Goal: Task Accomplishment & Management: Manage account settings

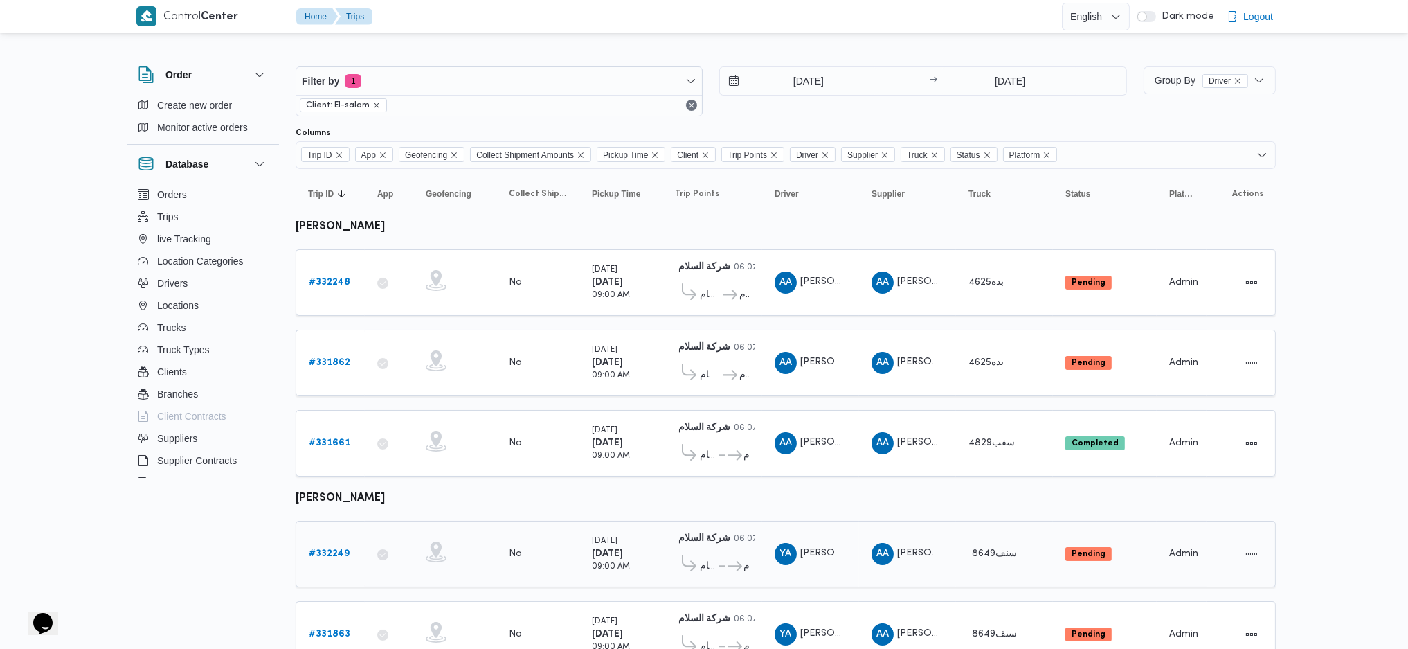
click at [325, 431] on b "# 332249" at bounding box center [329, 553] width 41 height 9
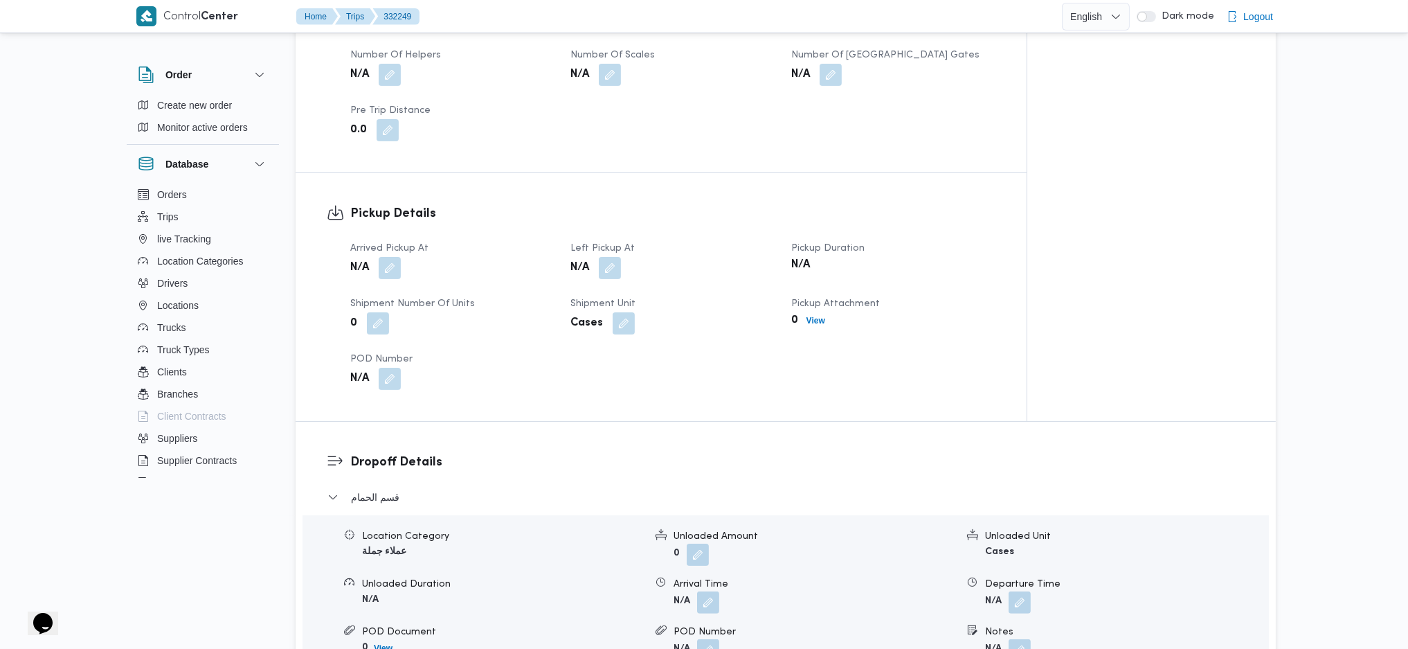
scroll to position [646, 0]
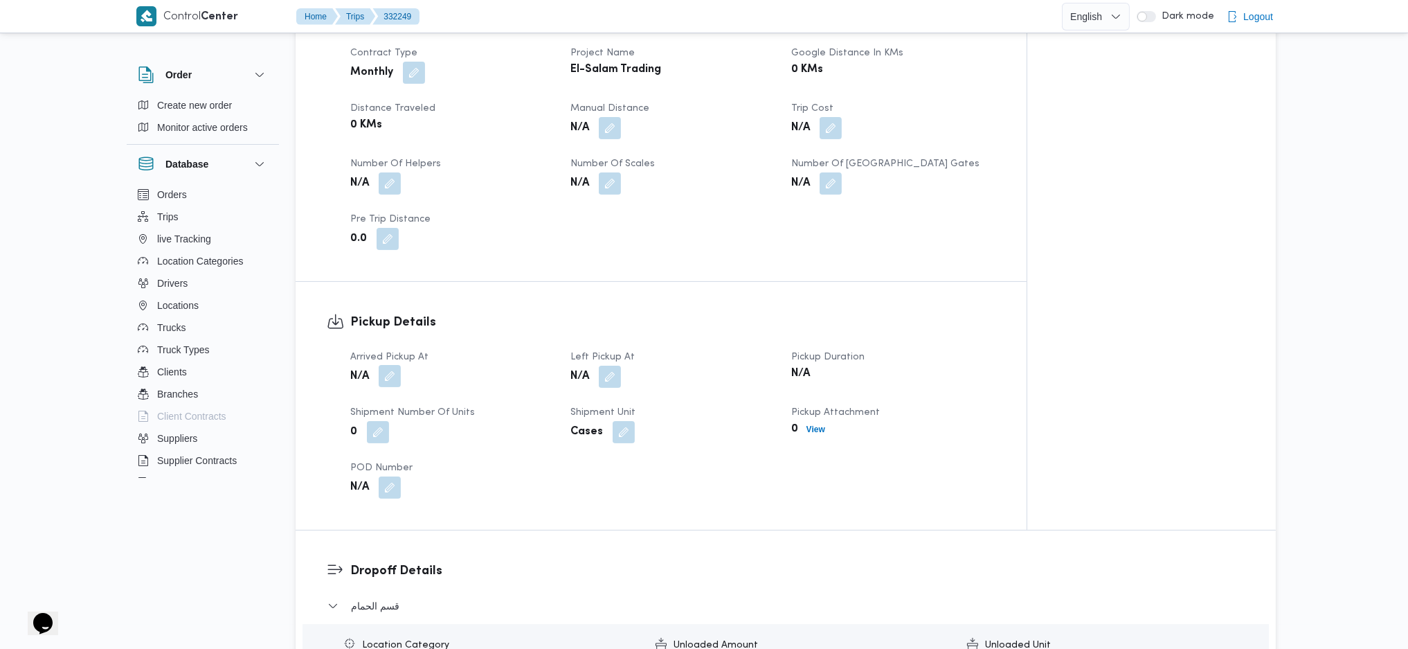
click at [390, 369] on button "button" at bounding box center [390, 376] width 22 height 22
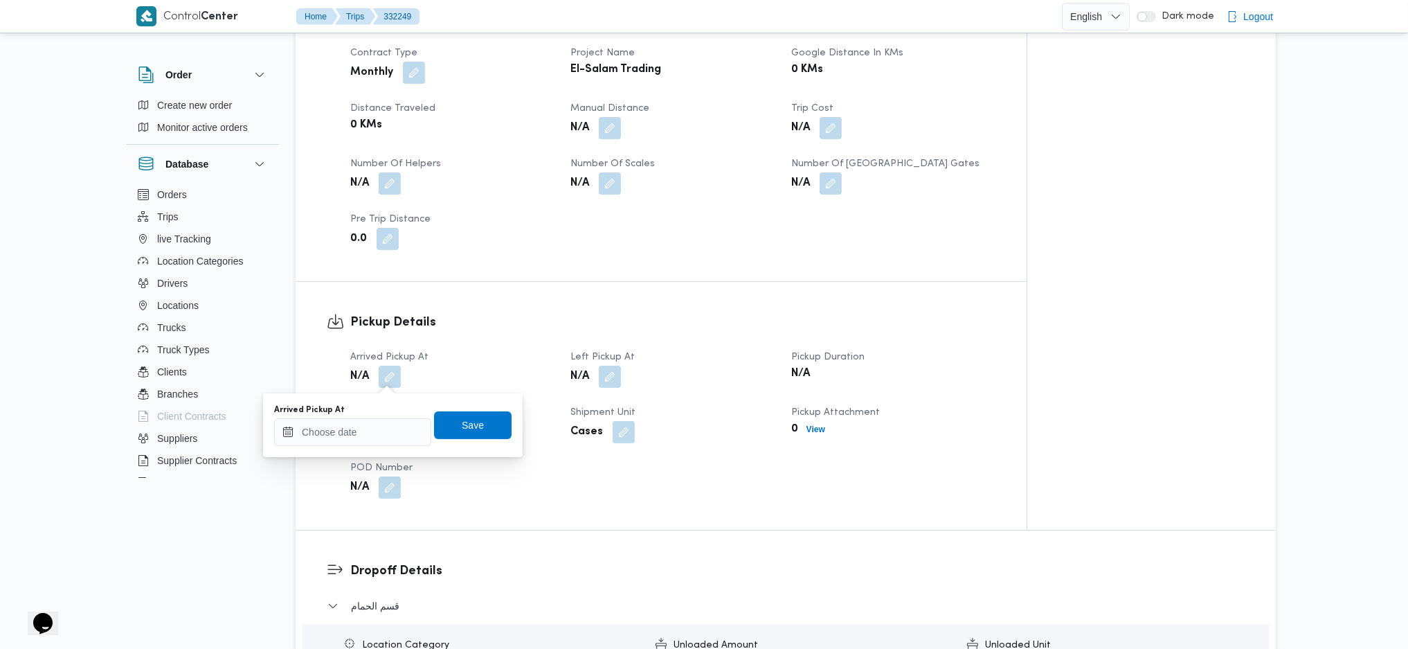
click at [346, 431] on div "You are in a dialog. To close this dialog, hit escape. Arrived Pickup At Save" at bounding box center [393, 425] width 260 height 64
click at [381, 431] on input "Arrived Pickup At" at bounding box center [352, 432] width 157 height 28
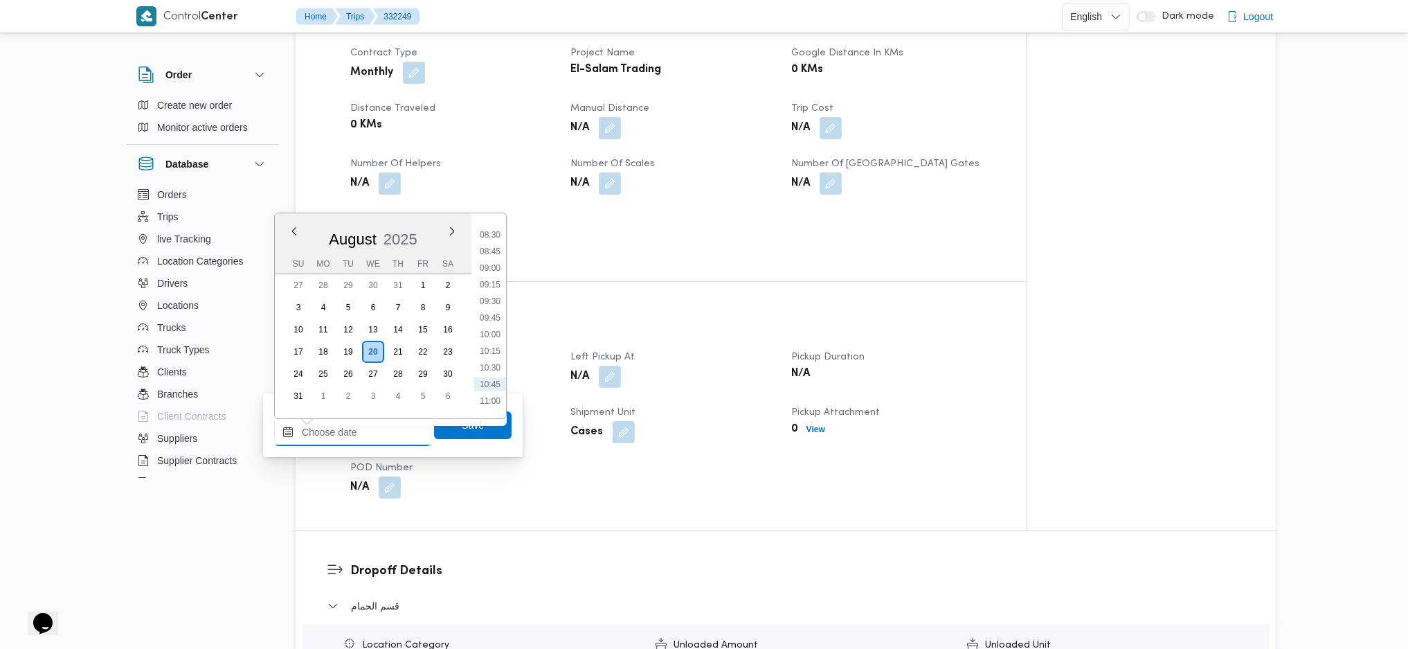
scroll to position [530, 0]
click at [493, 300] on li "09:00" at bounding box center [490, 300] width 32 height 14
type input "[DATE] 09:00"
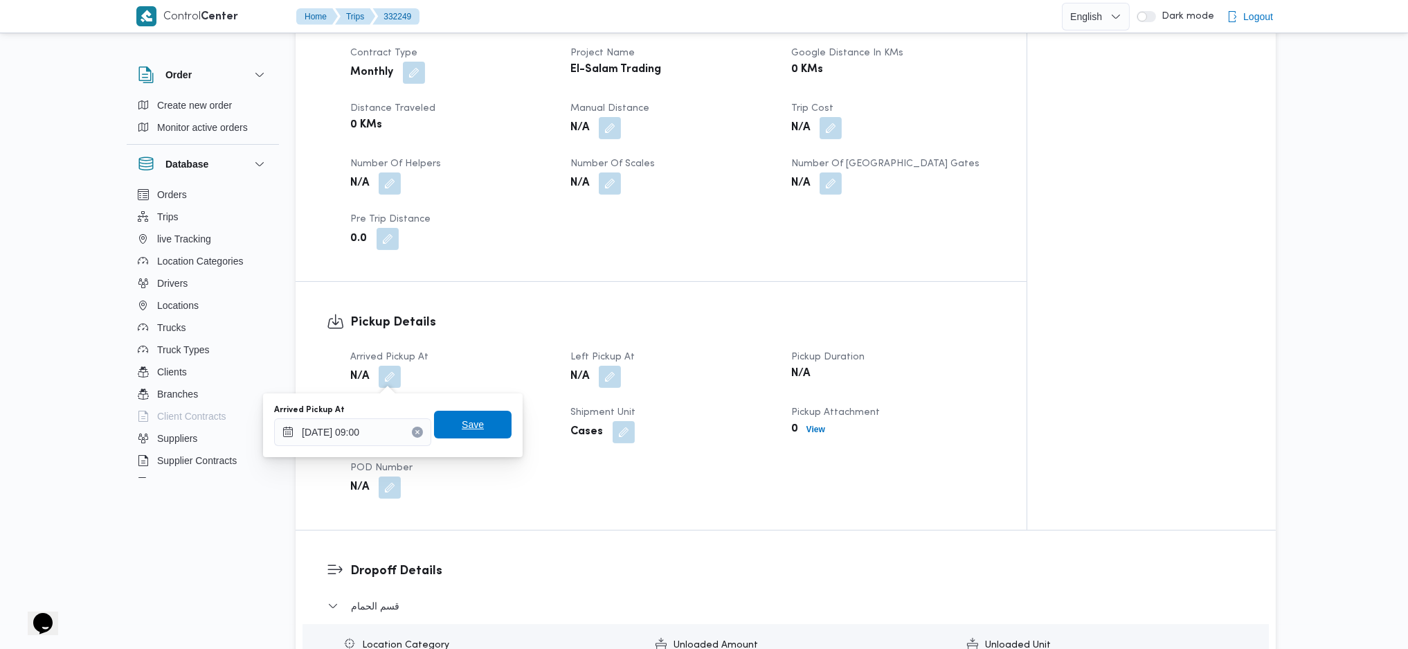
click at [462, 427] on span "Save" at bounding box center [473, 424] width 22 height 17
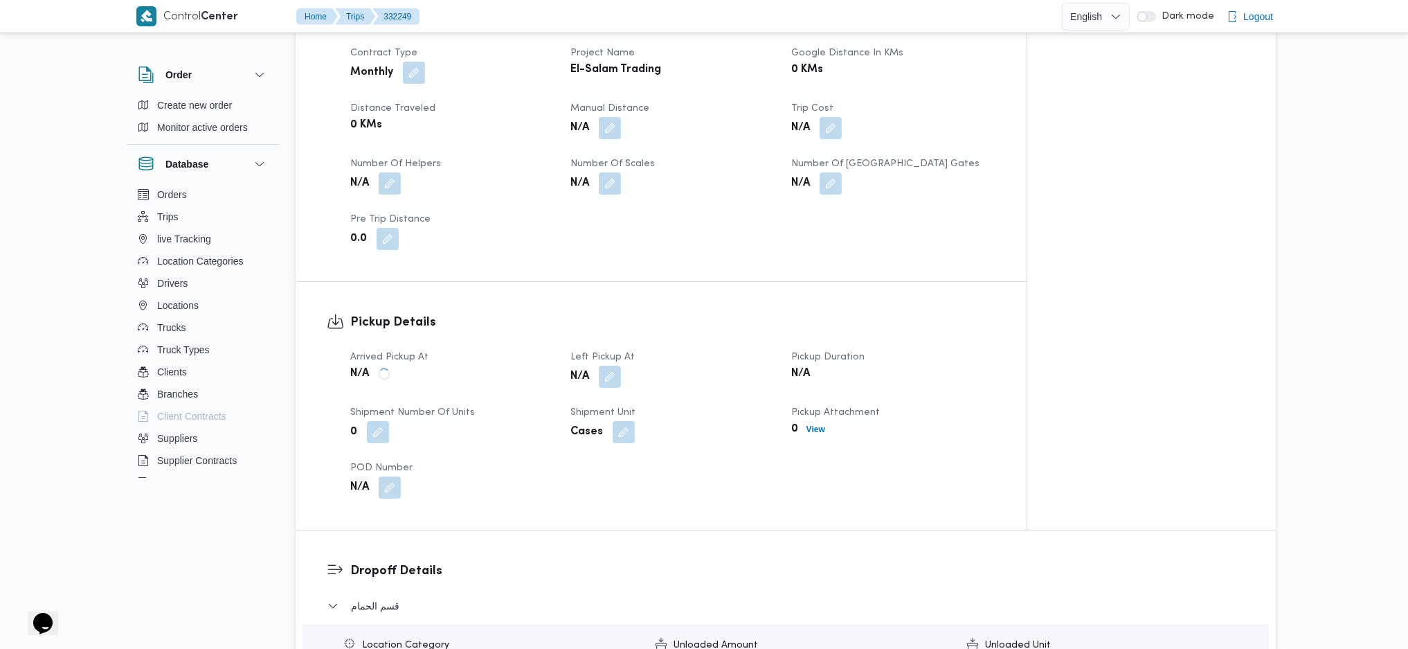
click at [610, 375] on button "button" at bounding box center [610, 377] width 22 height 22
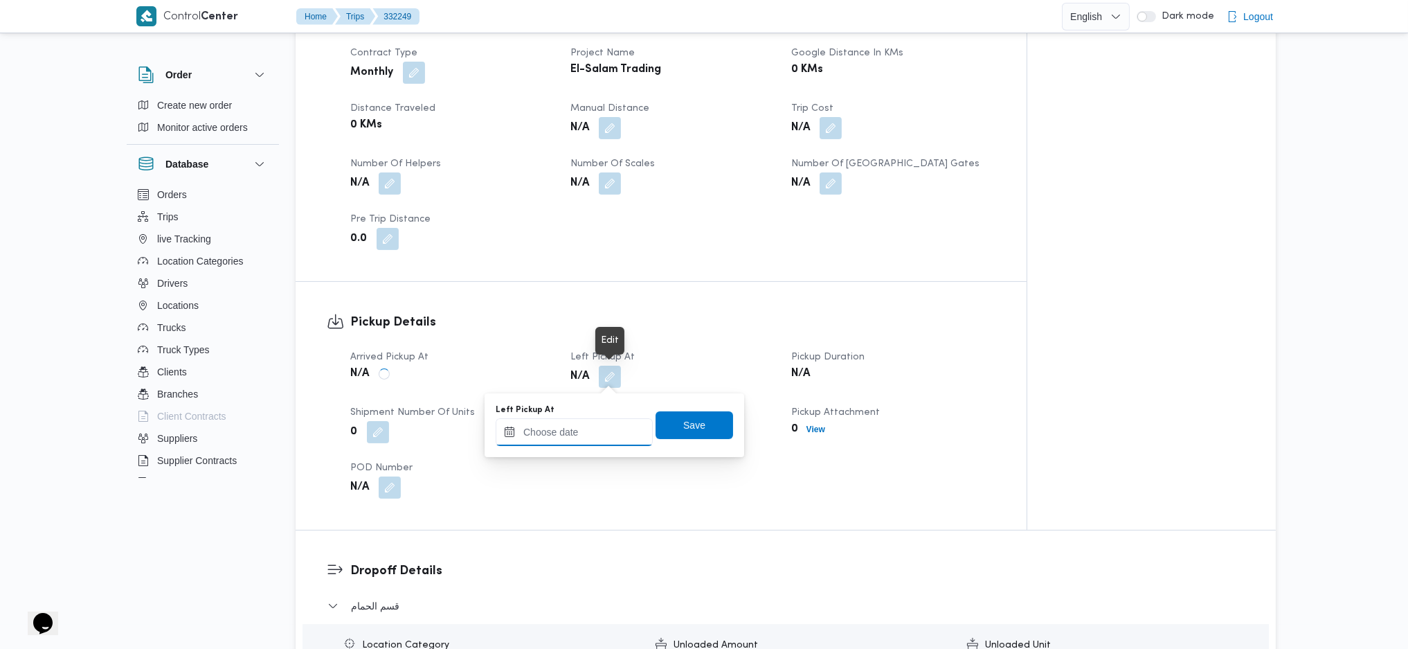
click at [566, 424] on div at bounding box center [574, 432] width 157 height 28
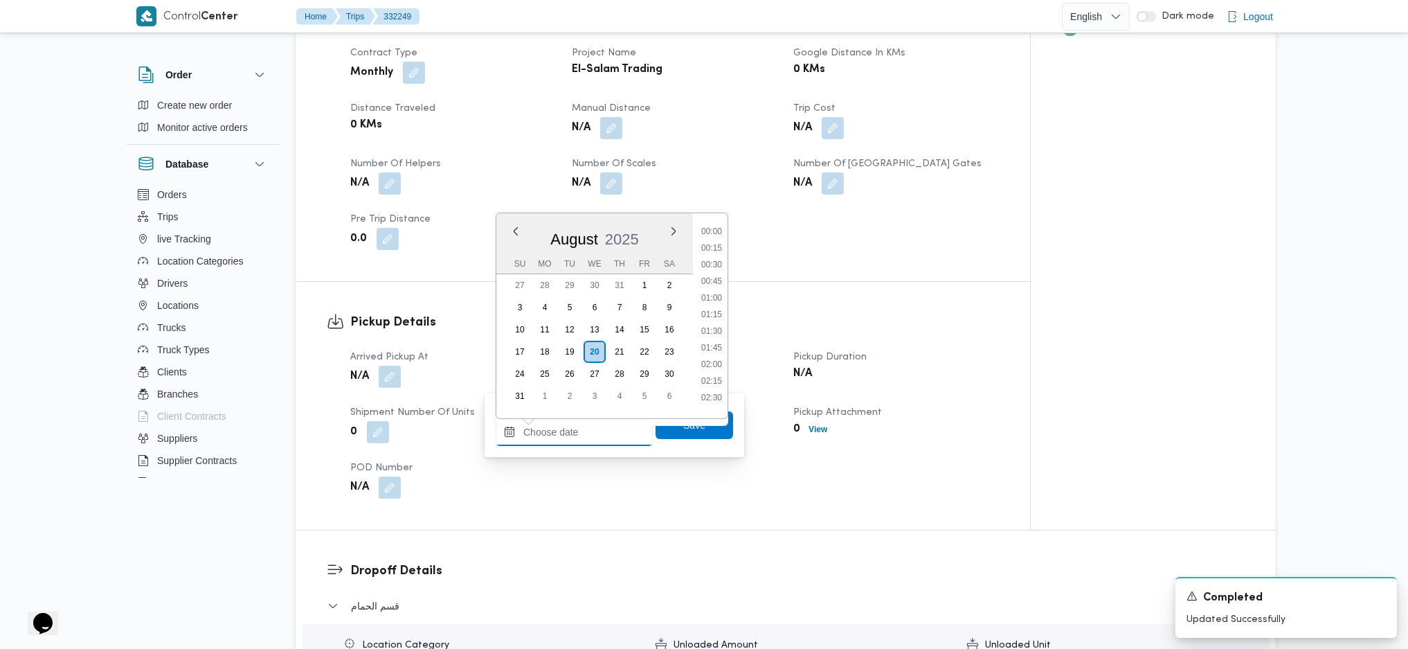
click at [575, 431] on input "Left Pickup At" at bounding box center [574, 432] width 157 height 28
drag, startPoint x: 719, startPoint y: 300, endPoint x: 658, endPoint y: 461, distance: 172.2
click at [719, 301] on li "10:30" at bounding box center [712, 307] width 32 height 14
type input "20/08/2025 10:30"
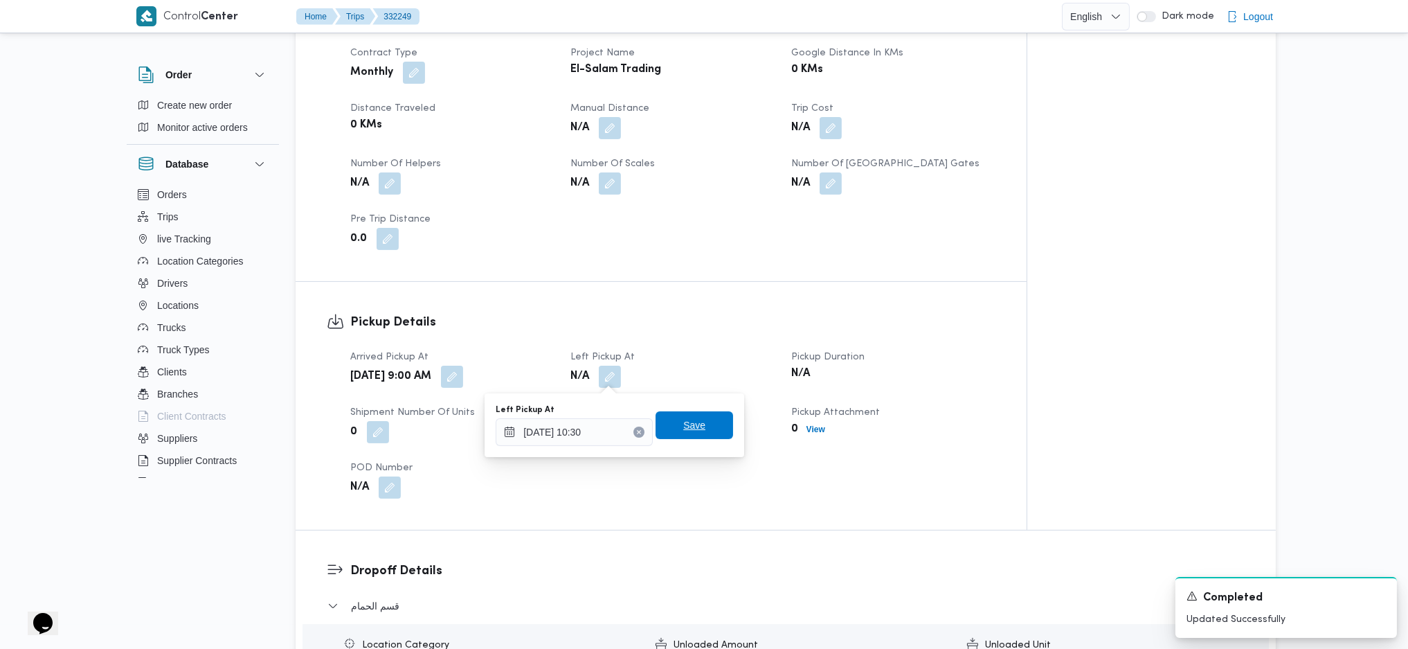
drag, startPoint x: 694, startPoint y: 432, endPoint x: 710, endPoint y: 416, distance: 23.0
click at [696, 429] on span "Save" at bounding box center [695, 425] width 78 height 28
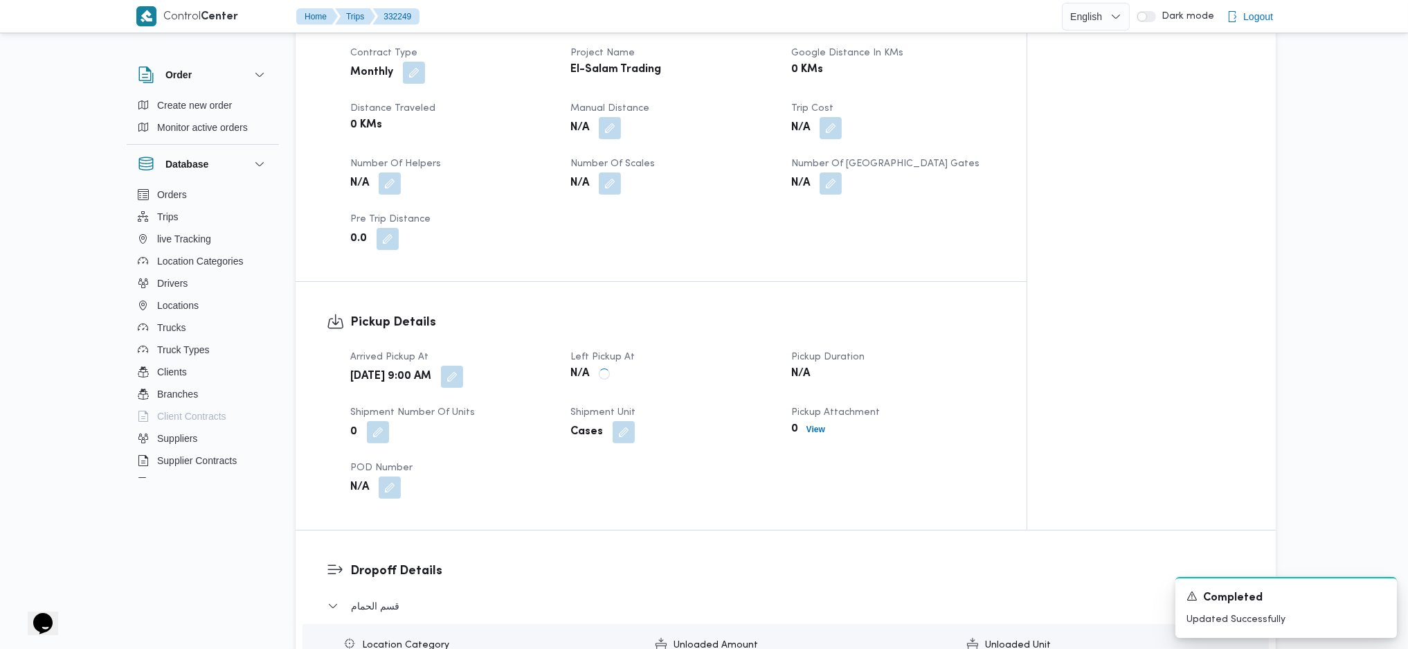
click at [715, 305] on div "Pickup Details Arrived Pickup At Wed, Aug 20, 2025 9:00 AM Left Pickup At N/A P…" at bounding box center [661, 406] width 731 height 248
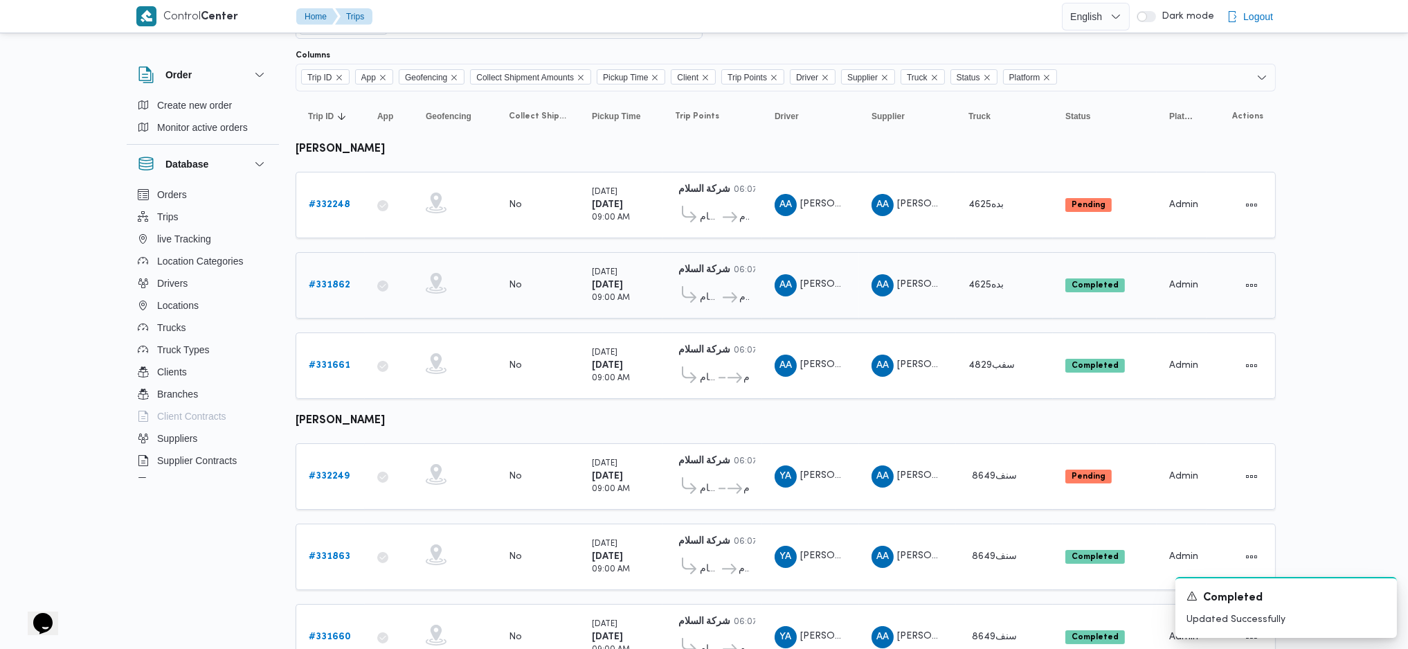
scroll to position [92, 0]
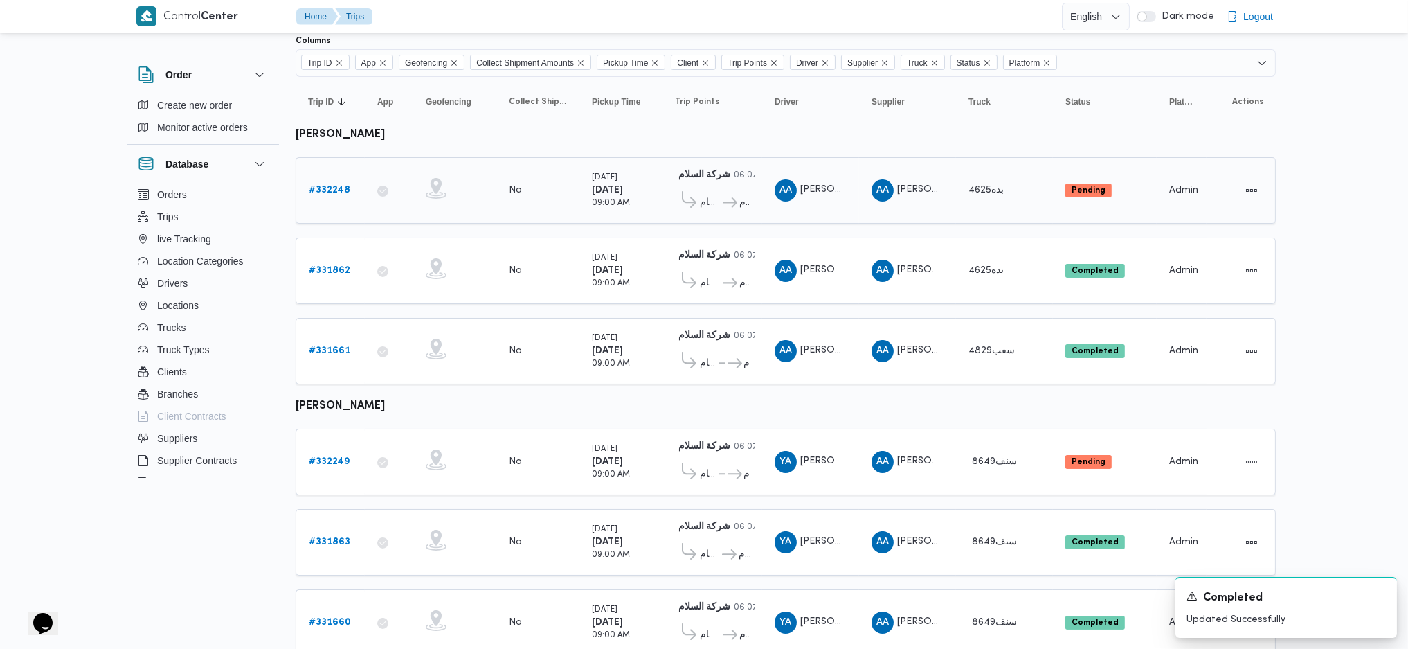
click at [344, 177] on div "# 332248" at bounding box center [330, 191] width 55 height 28
click at [340, 186] on b "# 332248" at bounding box center [330, 190] width 42 height 9
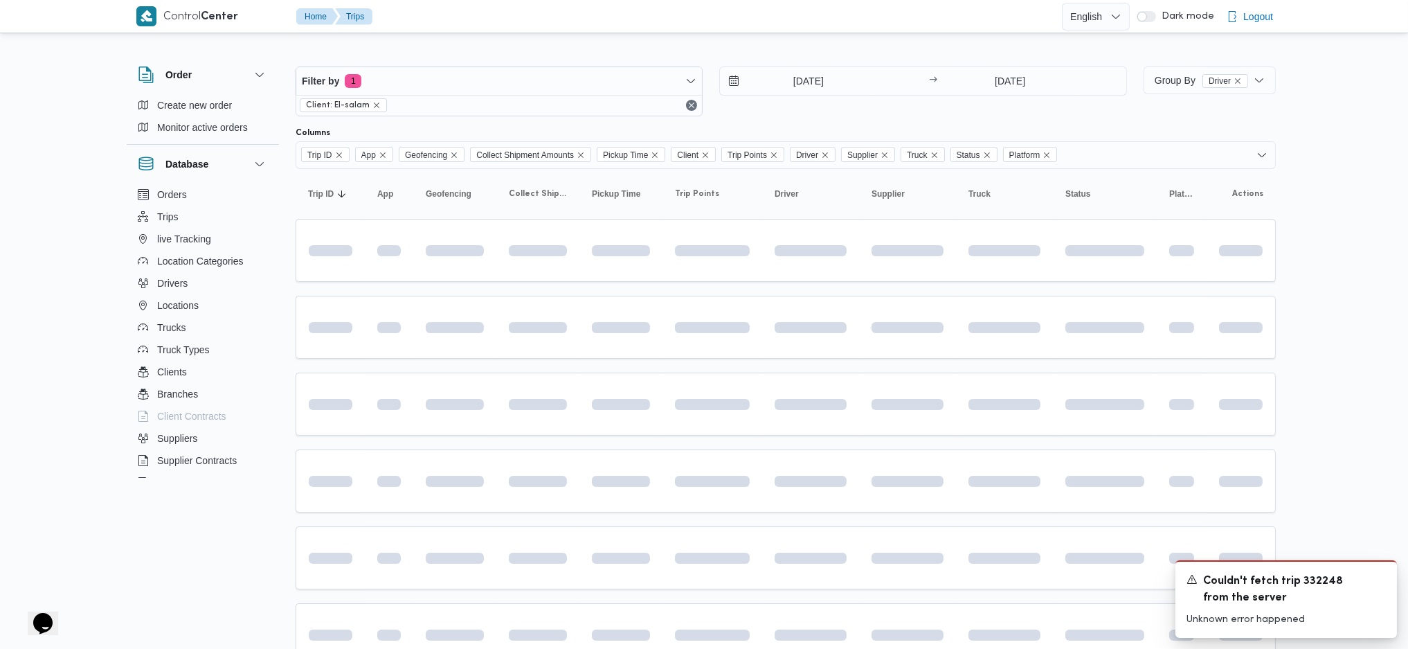
scroll to position [61, 0]
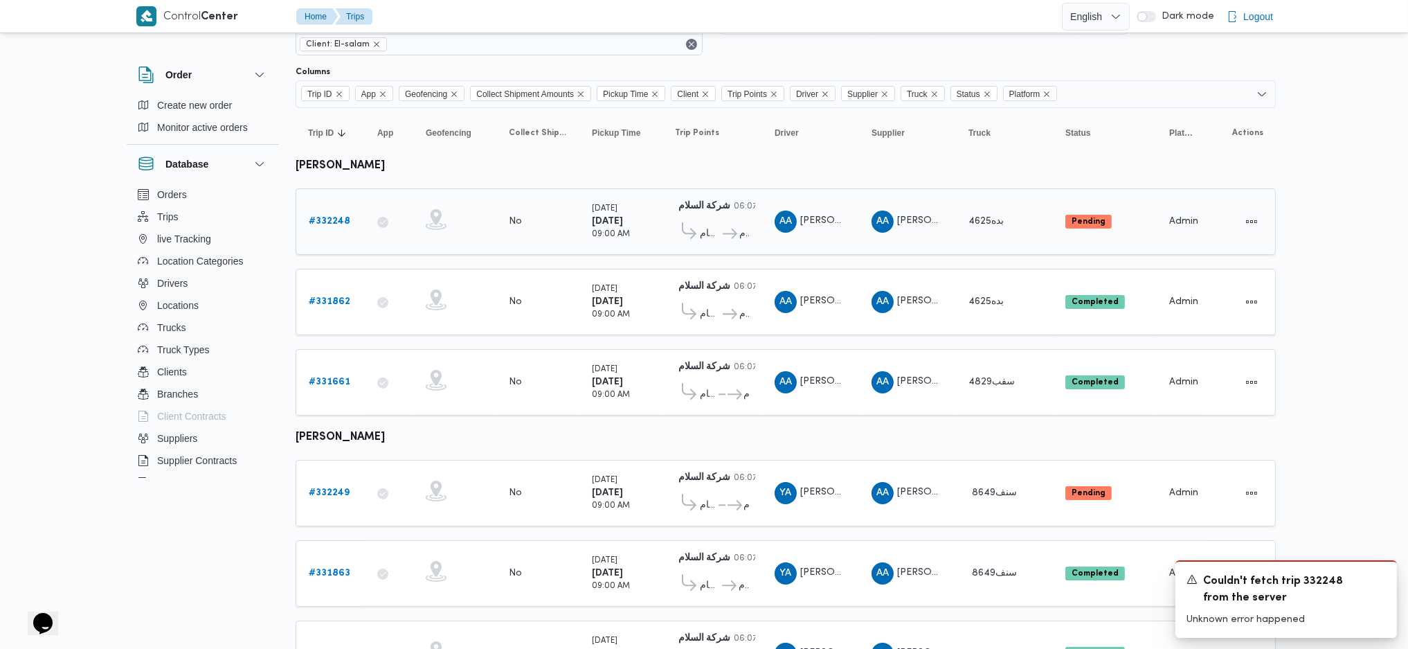
click at [324, 217] on b "# 332248" at bounding box center [330, 221] width 42 height 9
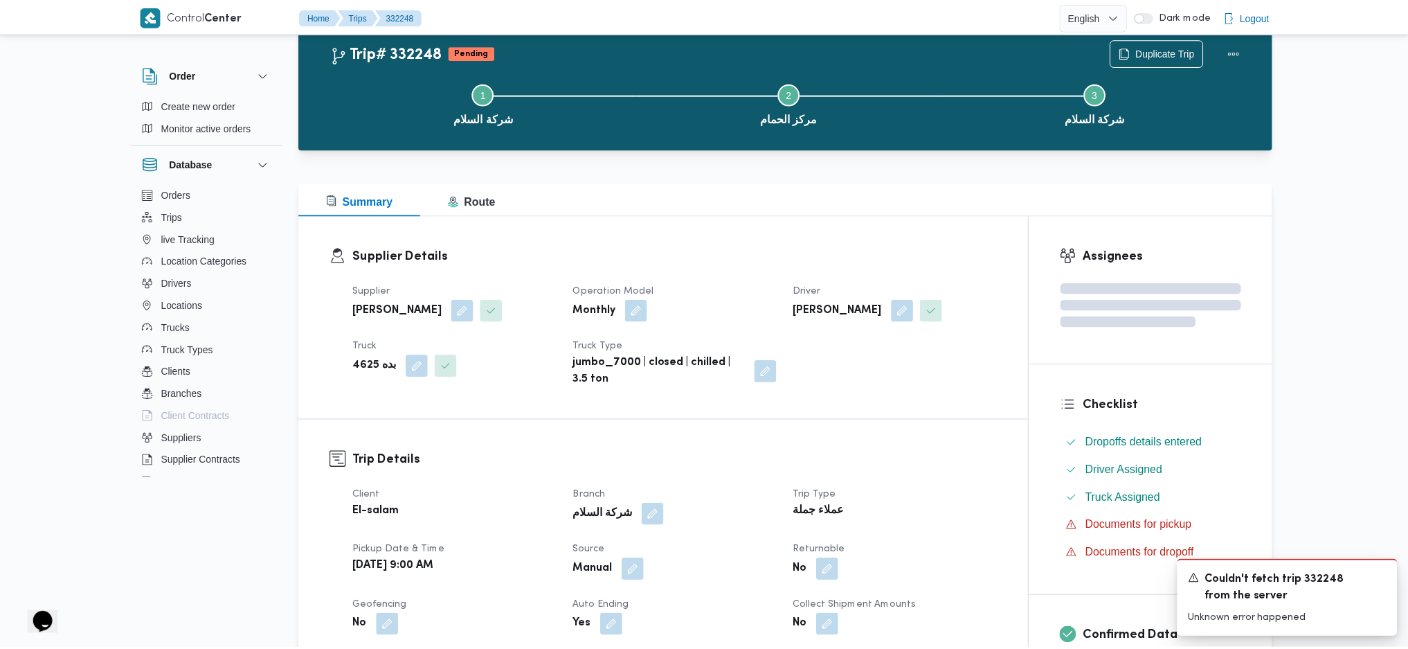
scroll to position [61, 0]
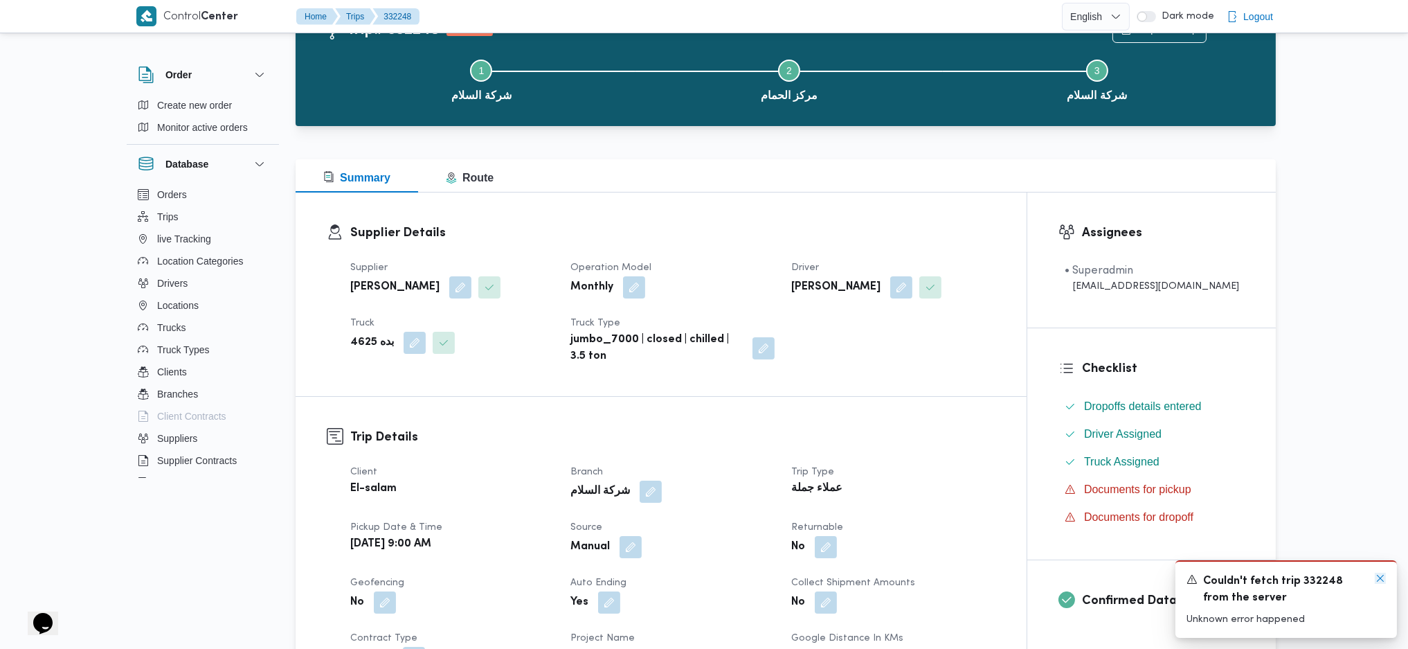
click at [1158, 431] on icon "Dismiss toast" at bounding box center [1380, 578] width 11 height 11
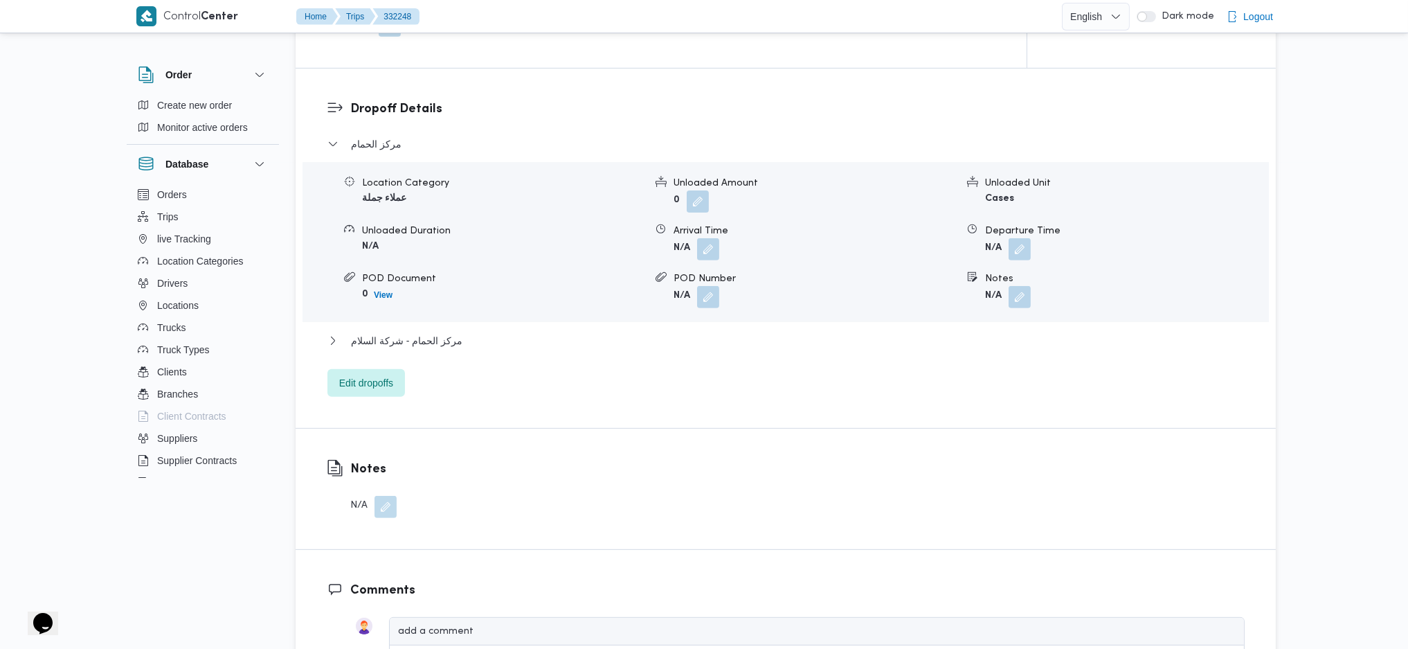
scroll to position [831, 0]
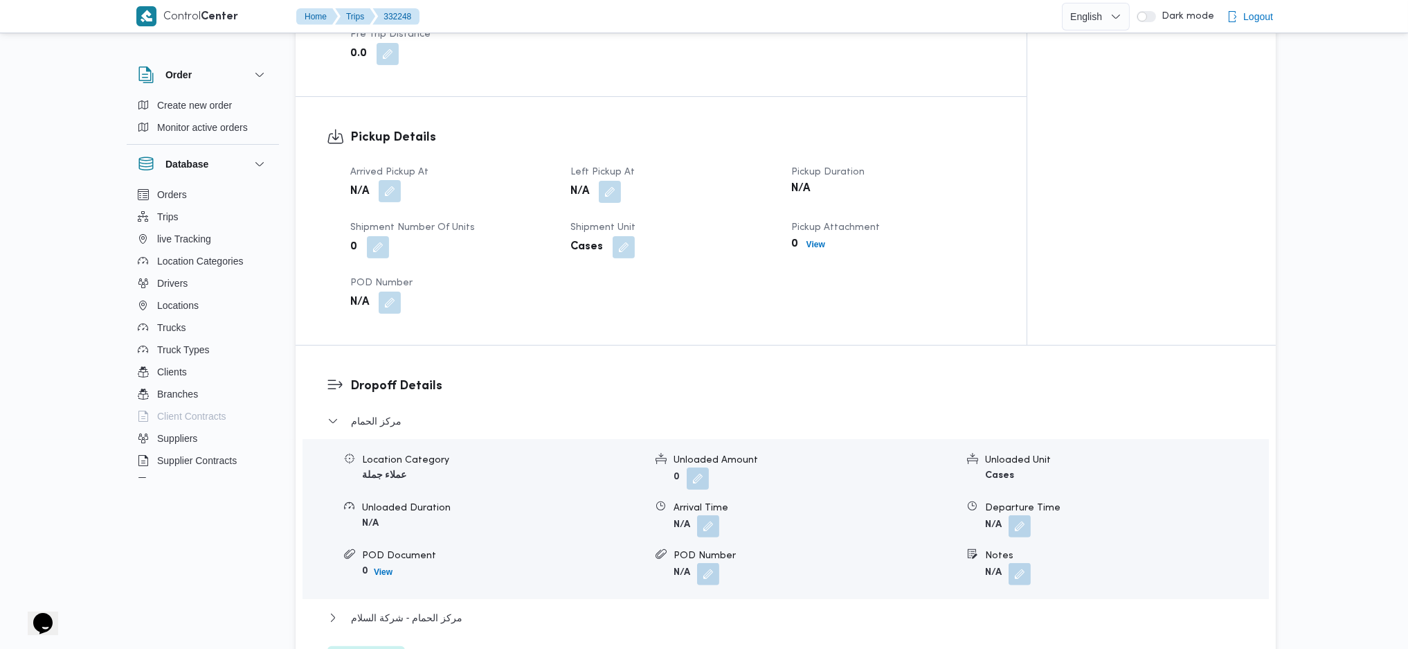
click at [385, 195] on button "button" at bounding box center [390, 191] width 22 height 22
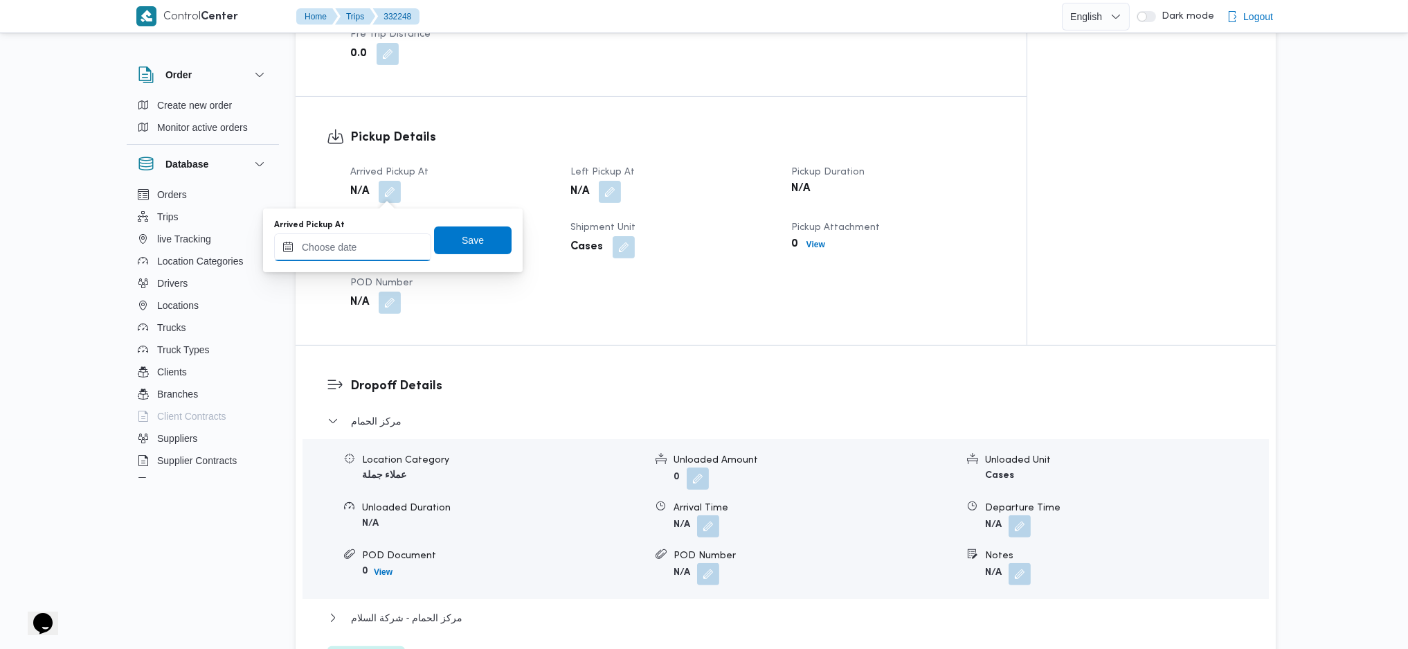
click at [368, 236] on input "Arrived Pickup At" at bounding box center [352, 247] width 157 height 28
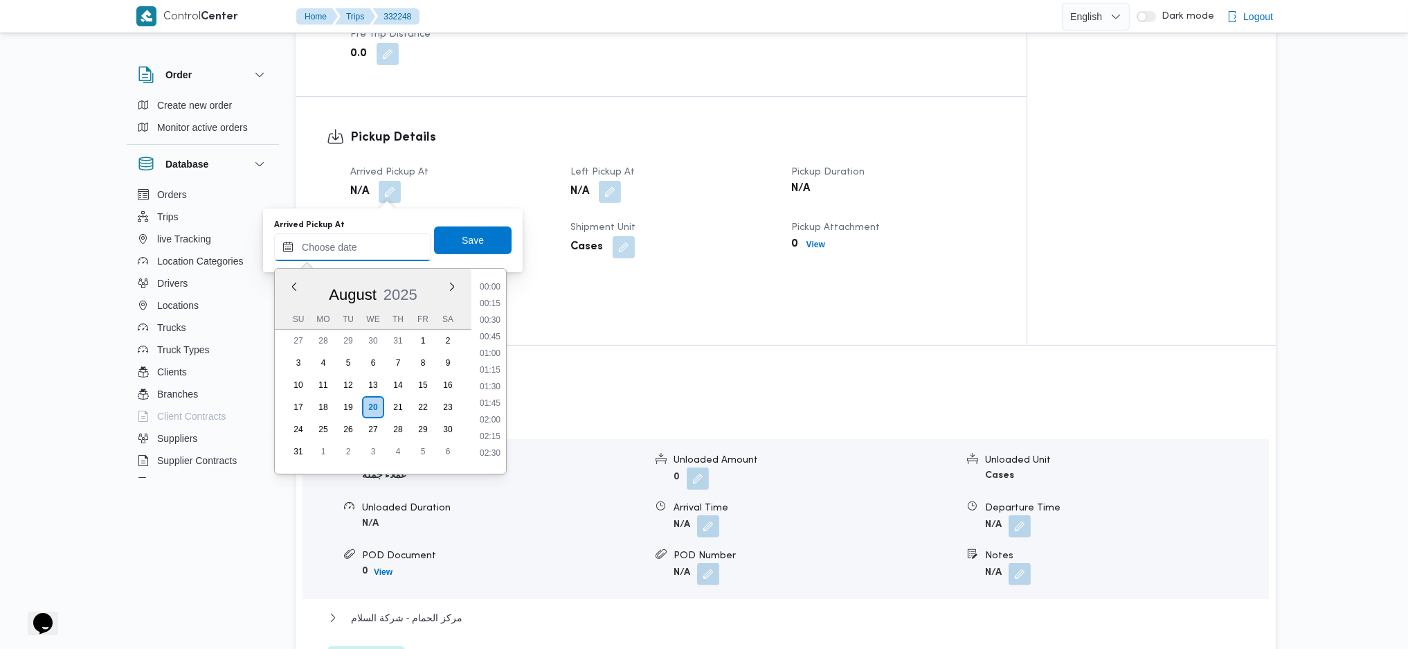
scroll to position [622, 0]
click at [488, 326] on li "10:00" at bounding box center [490, 329] width 32 height 14
type input "20/08/2025 10:00"
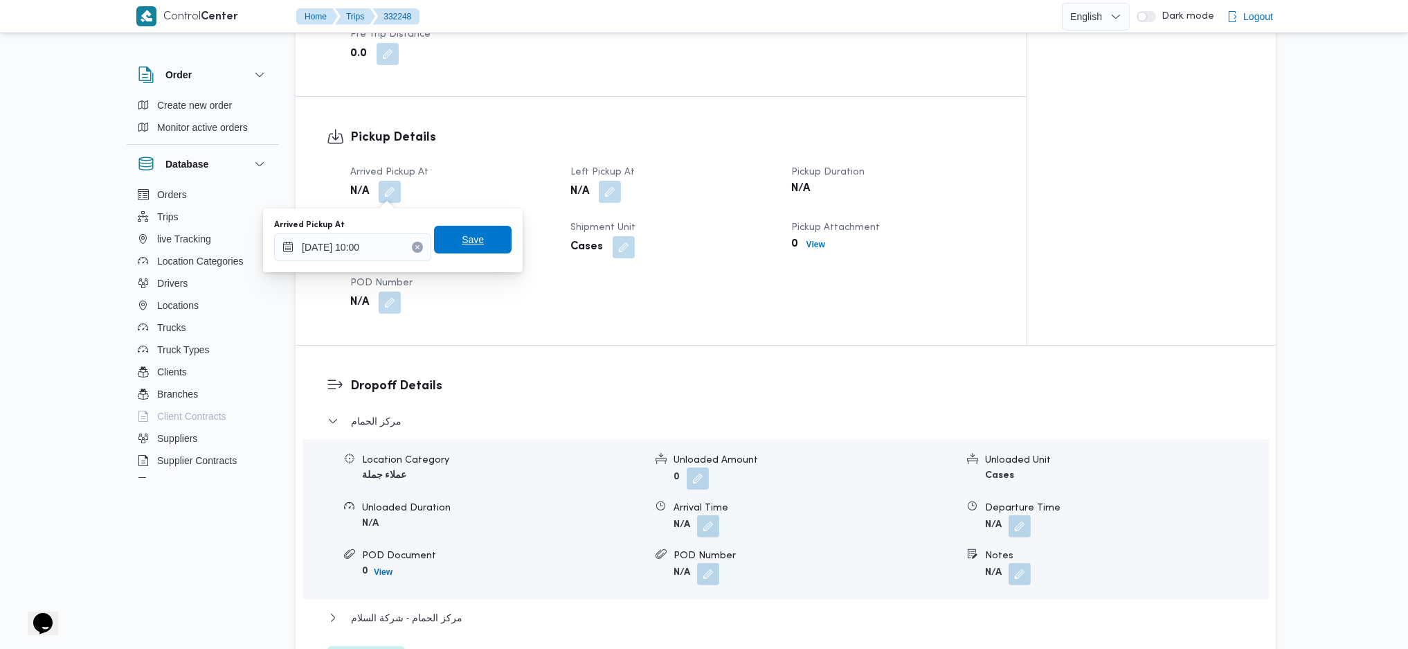
click at [463, 238] on span "Save" at bounding box center [473, 239] width 22 height 17
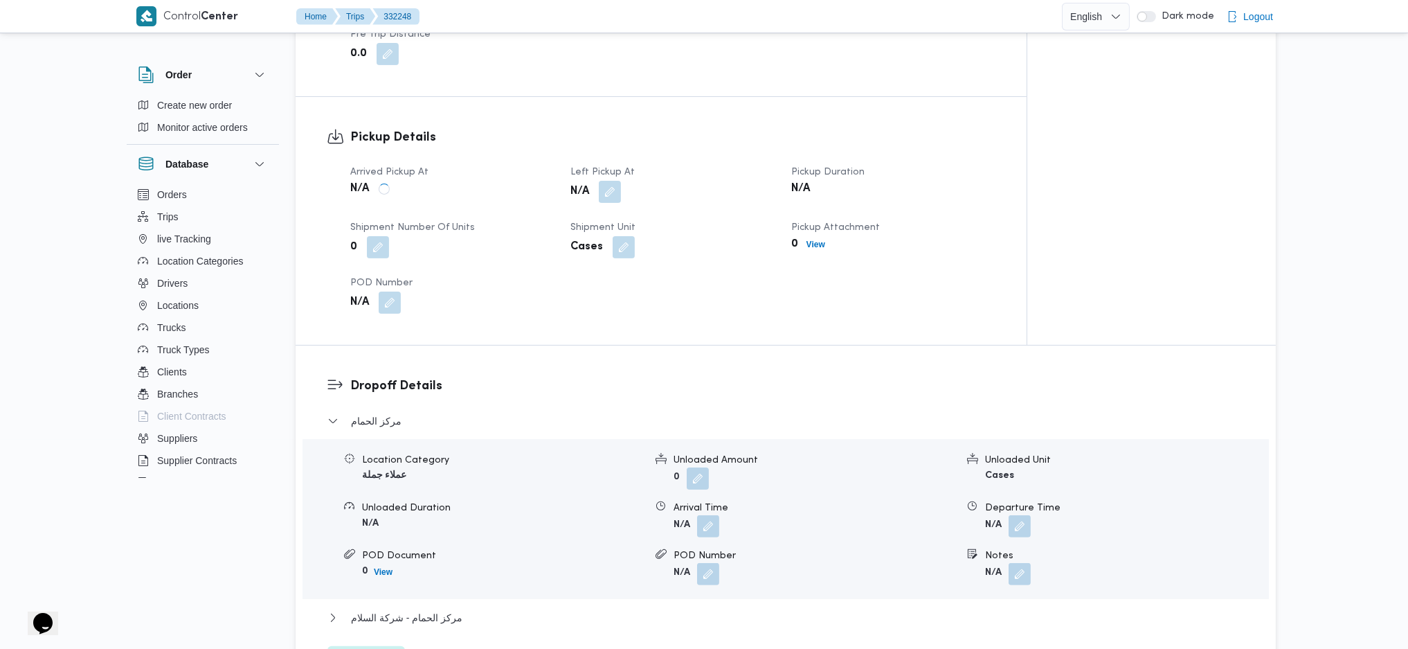
click at [617, 192] on button "button" at bounding box center [610, 192] width 22 height 22
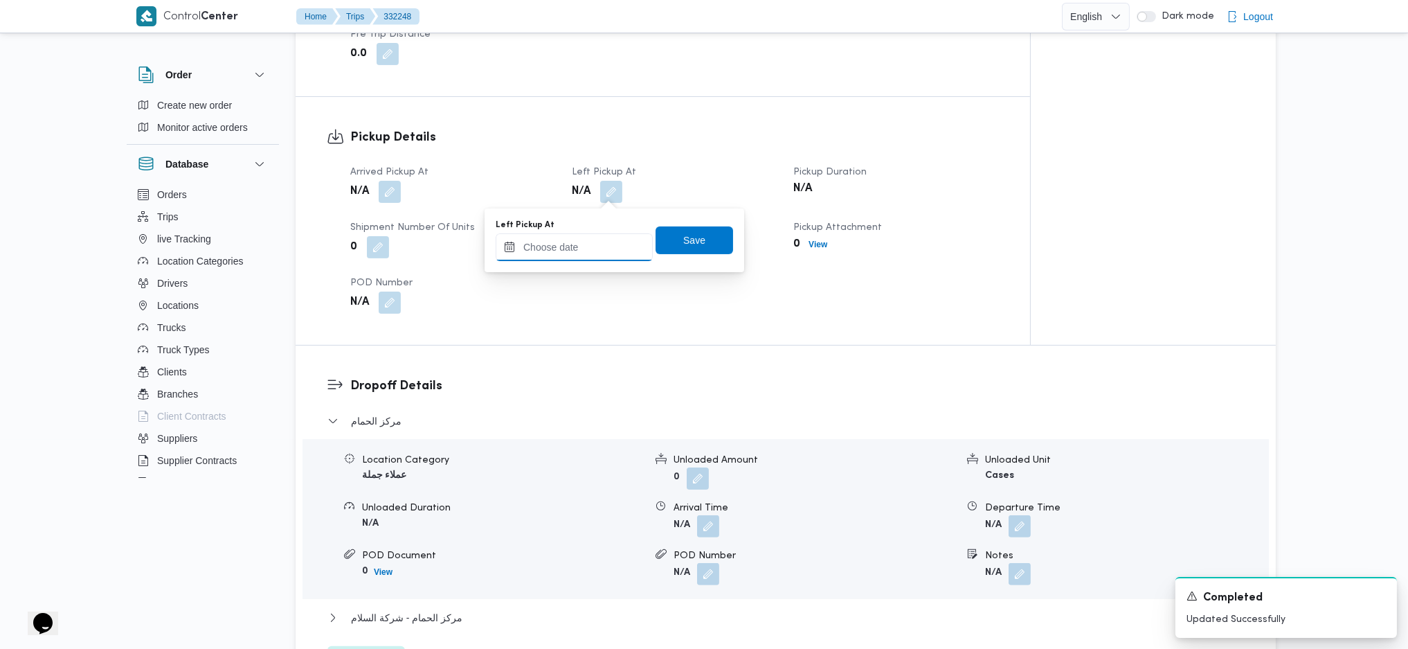
click at [576, 249] on input "Left Pickup At" at bounding box center [574, 247] width 157 height 28
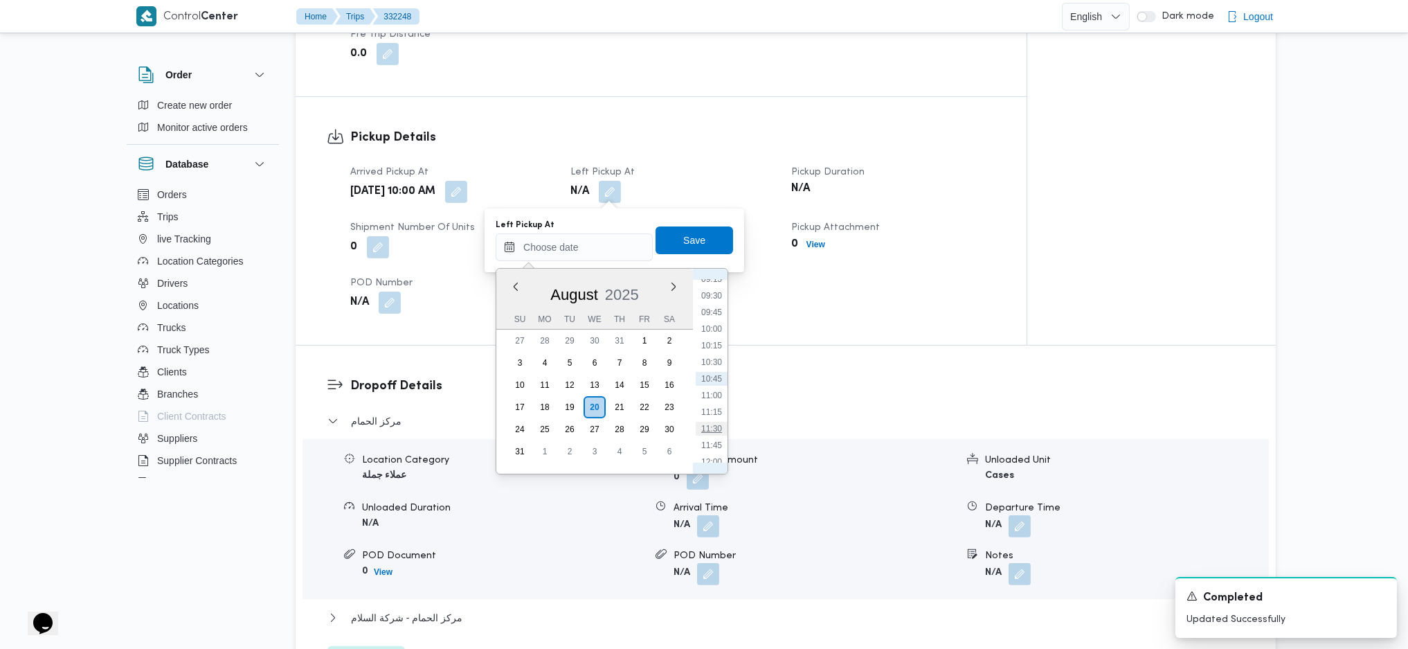
click at [708, 430] on li "11:30" at bounding box center [712, 429] width 32 height 14
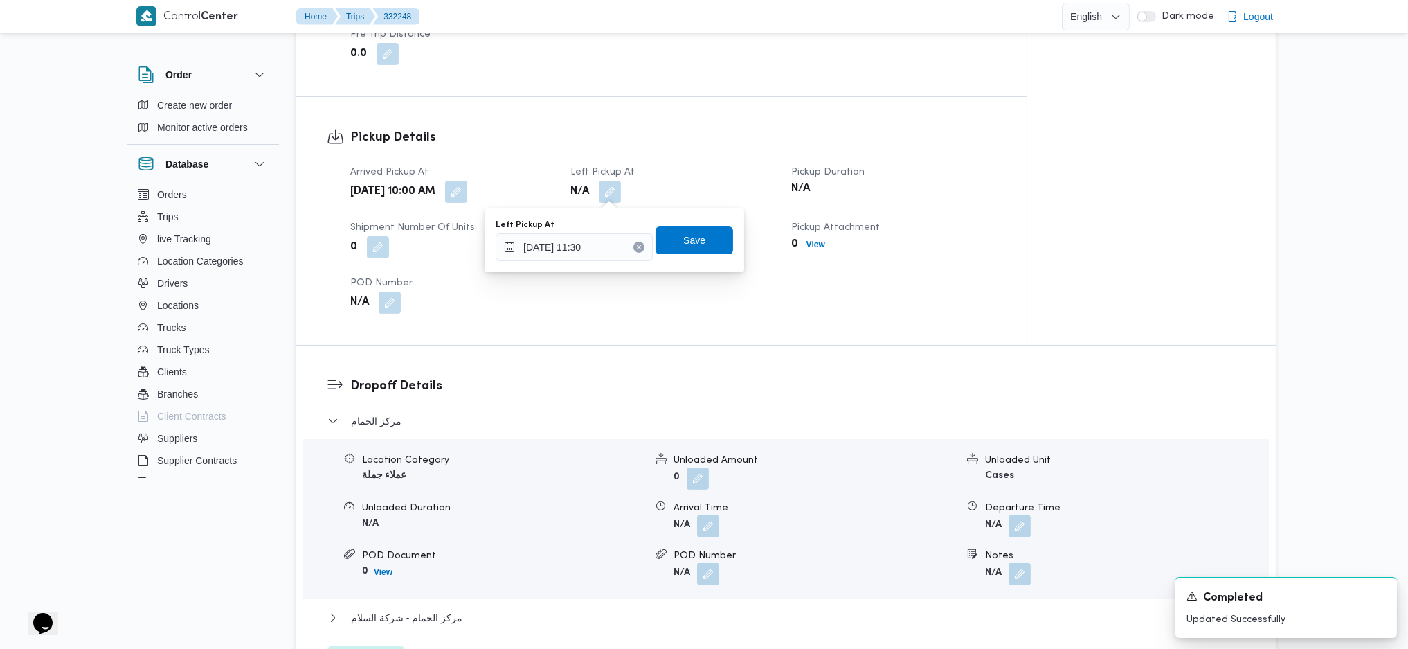
click at [581, 232] on div "Left Pickup At 20/08/2025 11:30" at bounding box center [574, 240] width 157 height 42
click at [584, 245] on input "20/08/2025 11:30" at bounding box center [574, 247] width 157 height 28
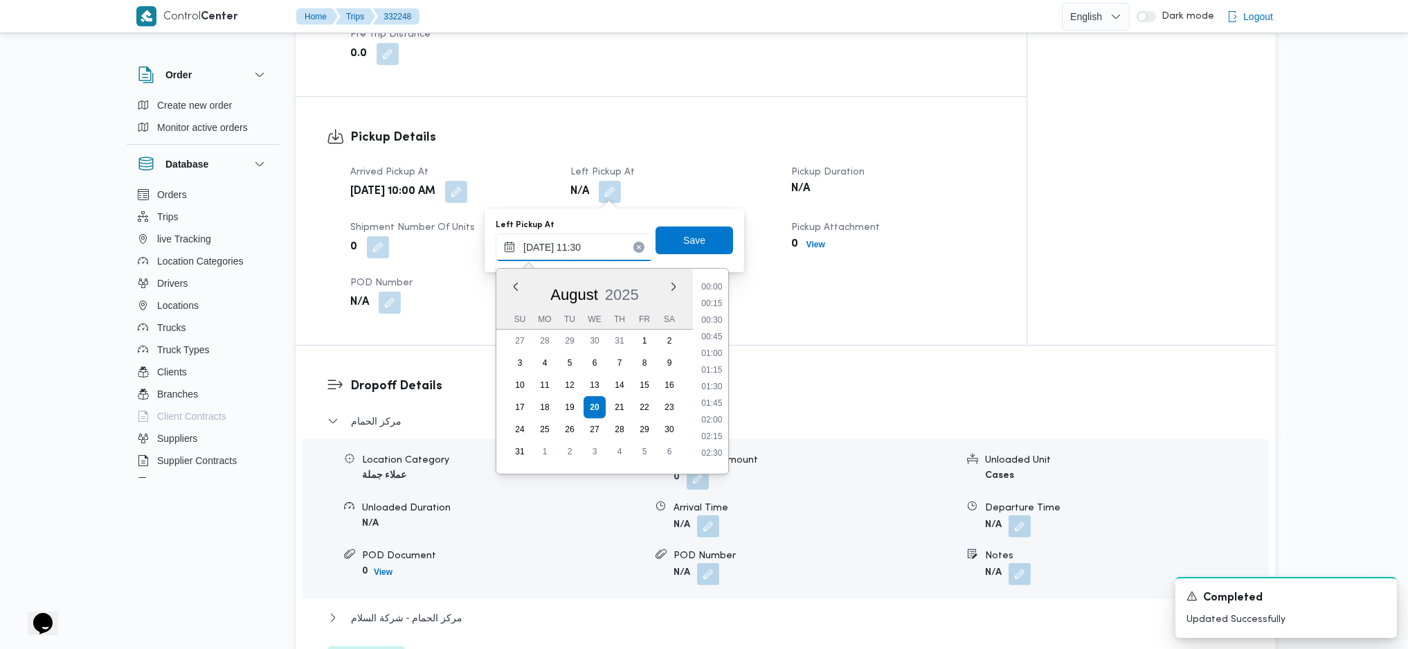
scroll to position [672, 0]
click at [719, 394] on li "11:45" at bounding box center [712, 396] width 32 height 14
type input "20/08/2025 11:45"
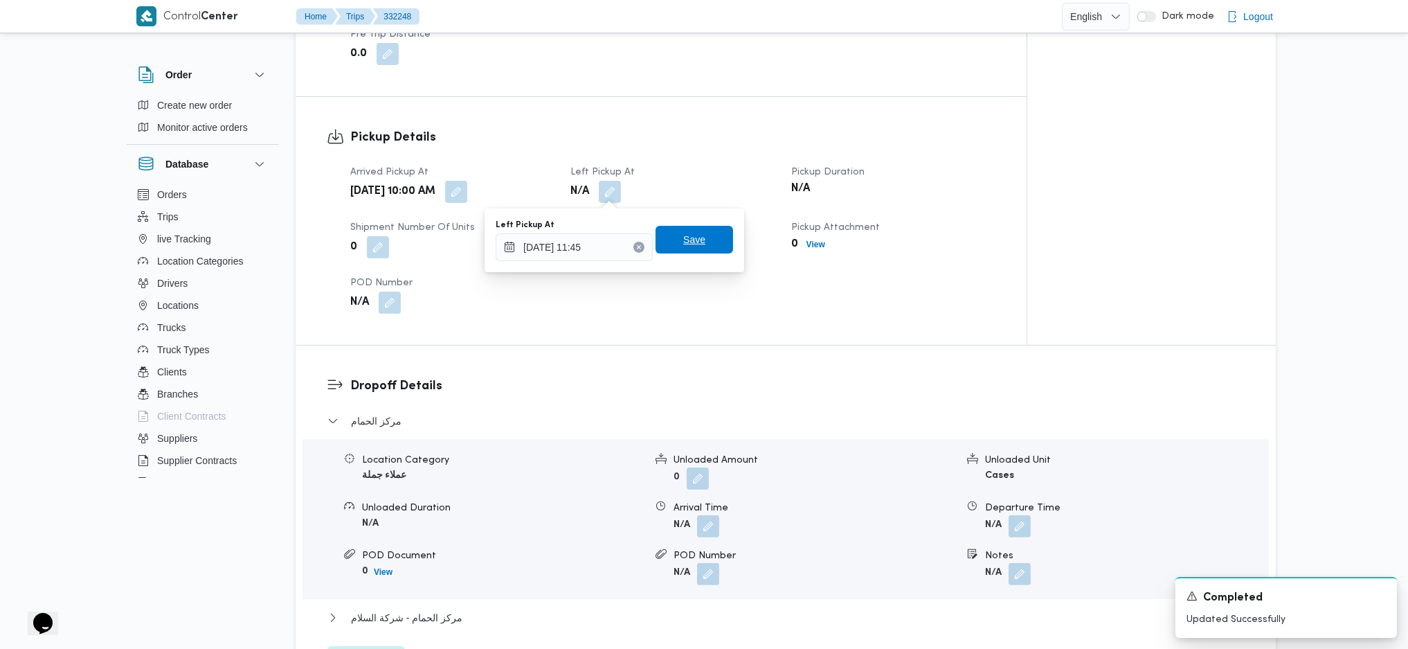
click at [696, 244] on span "Save" at bounding box center [695, 240] width 78 height 28
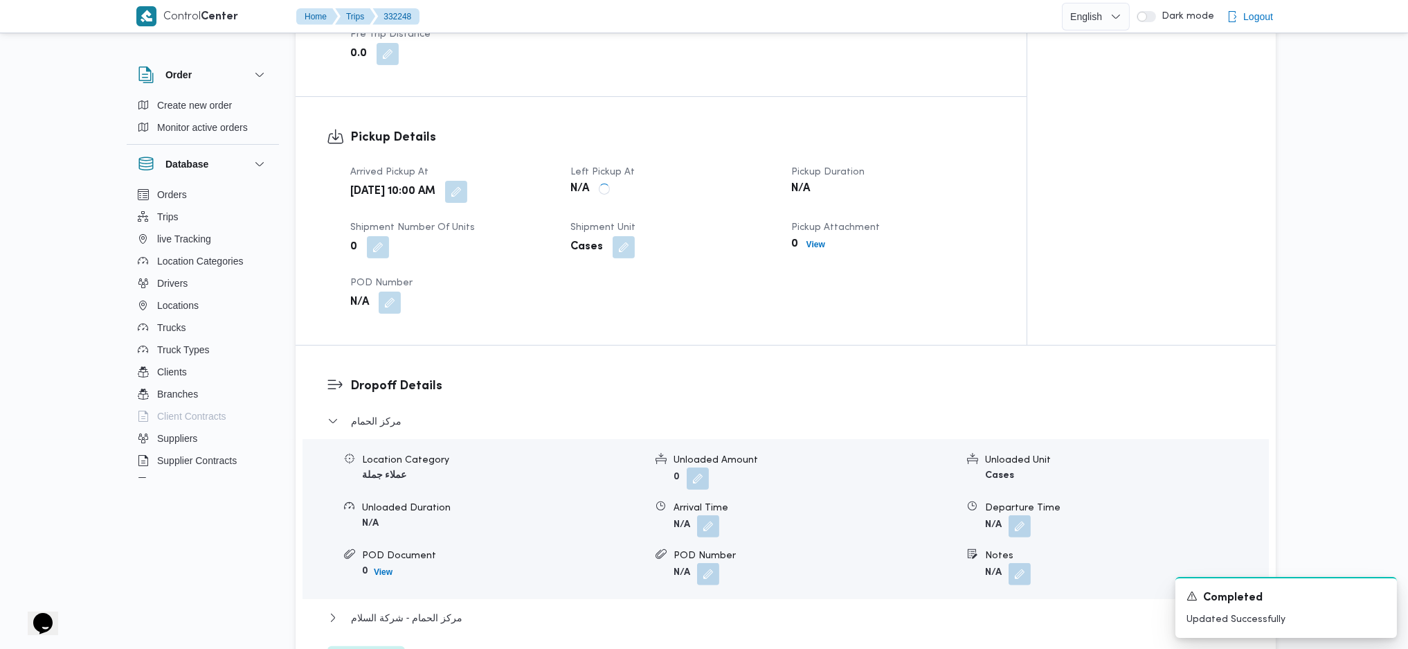
click at [696, 156] on div "Arrived Pickup At Wed, Aug 20, 2025 10:00 AM Left Pickup At N/A Pickup Duration…" at bounding box center [673, 239] width 662 height 166
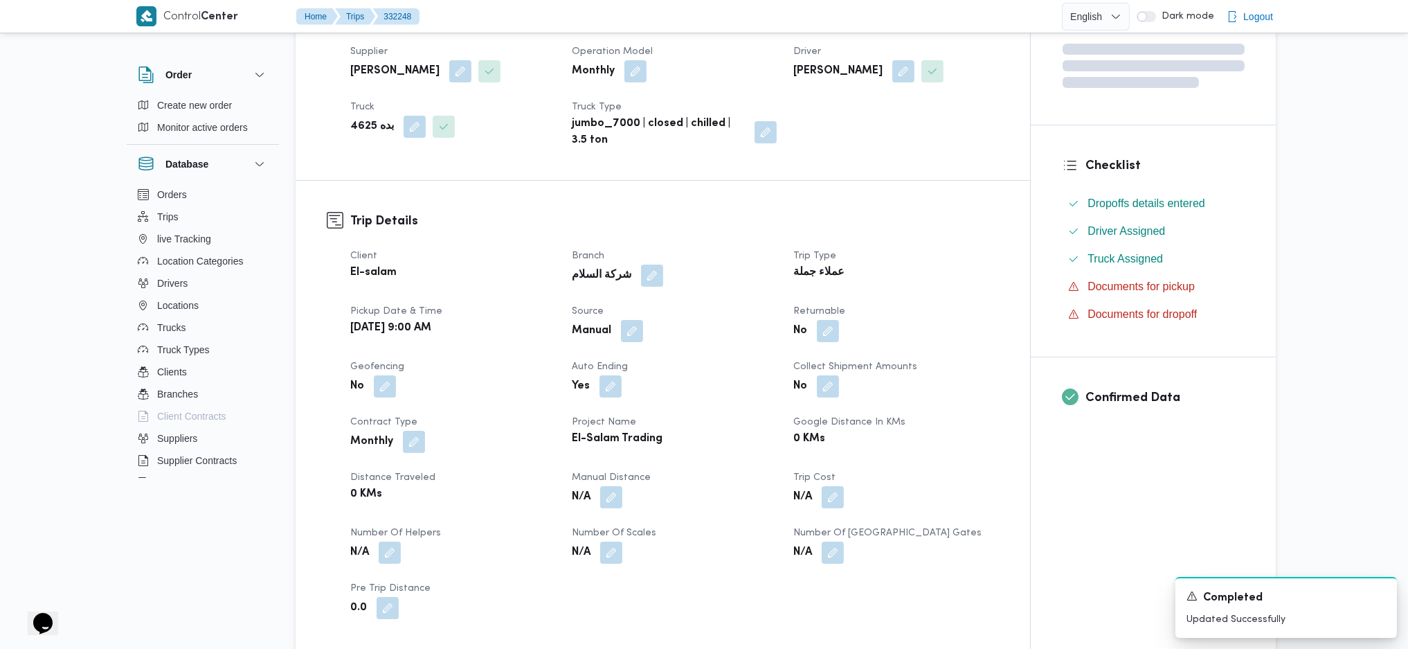
scroll to position [0, 0]
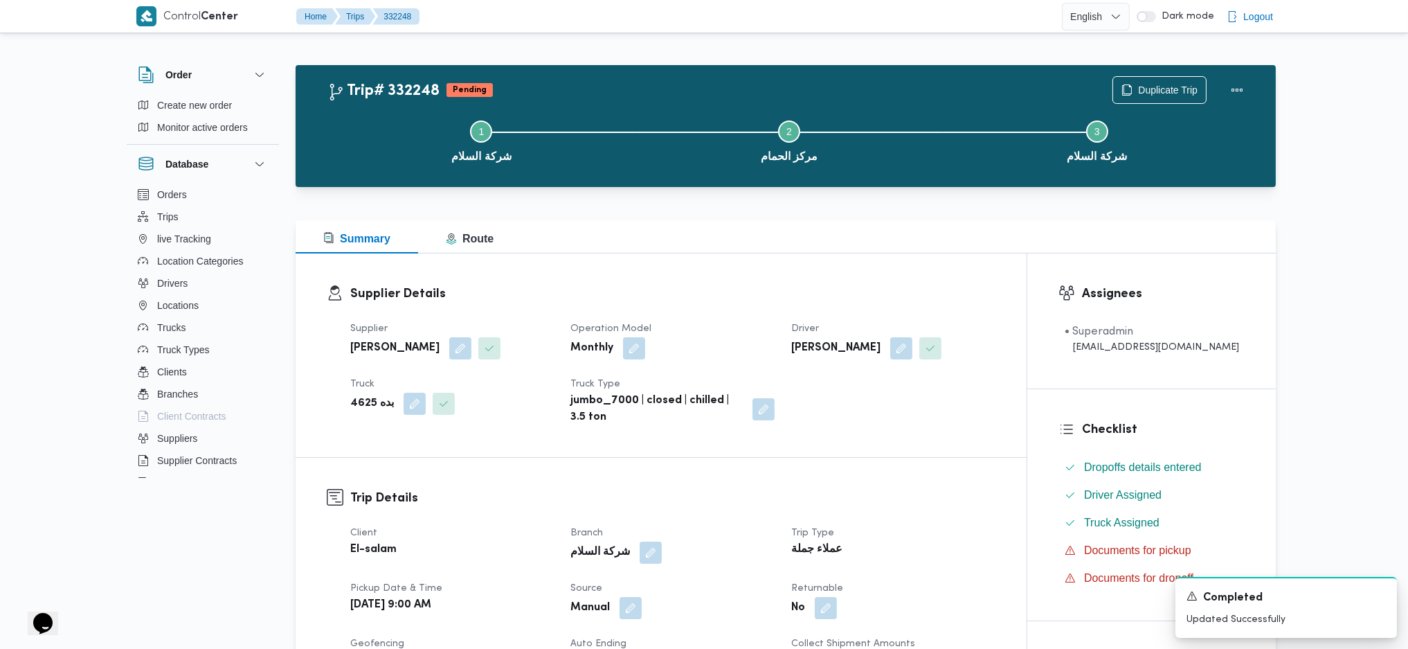
drag, startPoint x: 676, startPoint y: 385, endPoint x: 708, endPoint y: 301, distance: 90.0
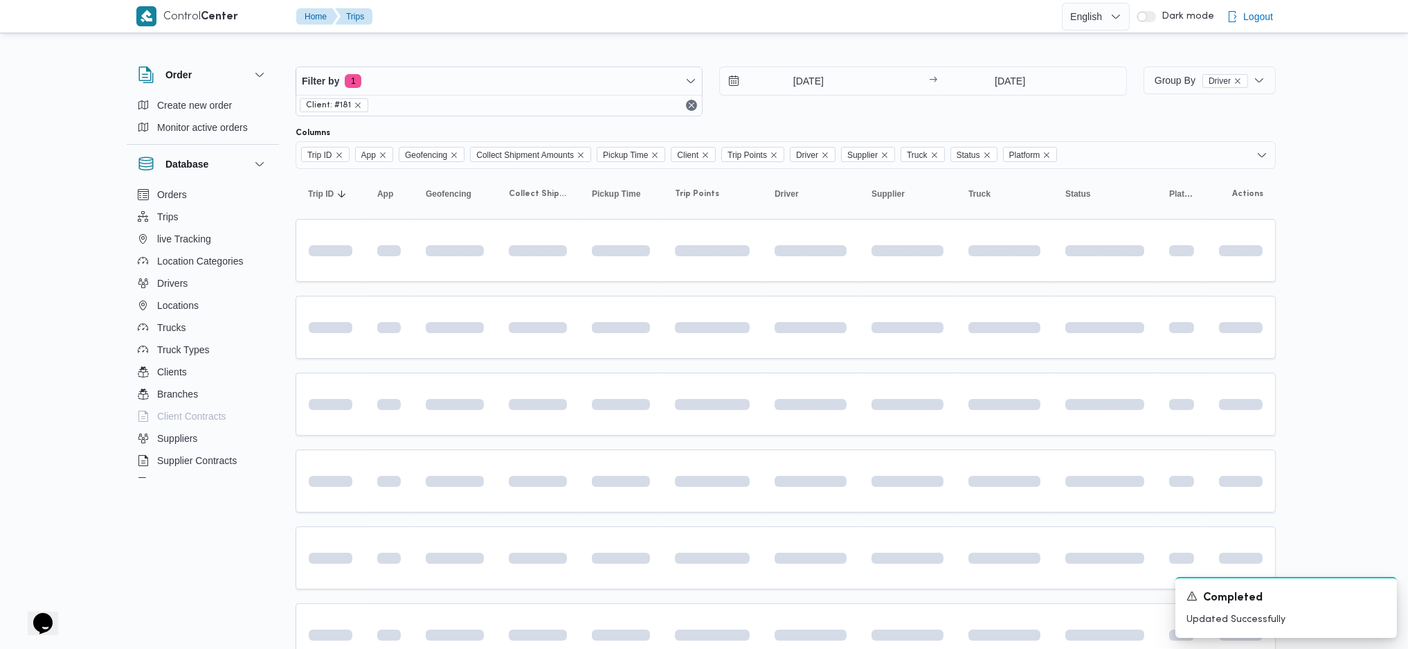
scroll to position [61, 0]
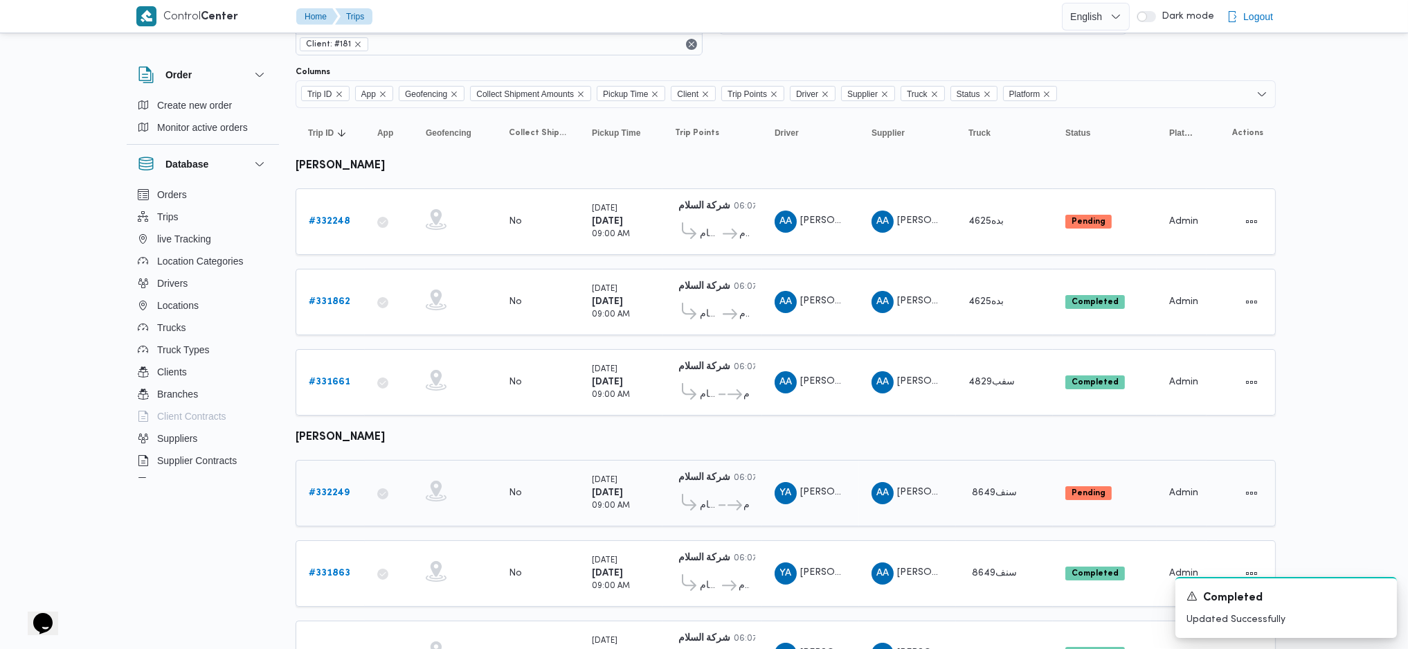
click at [319, 431] on b "# 332249" at bounding box center [329, 492] width 41 height 9
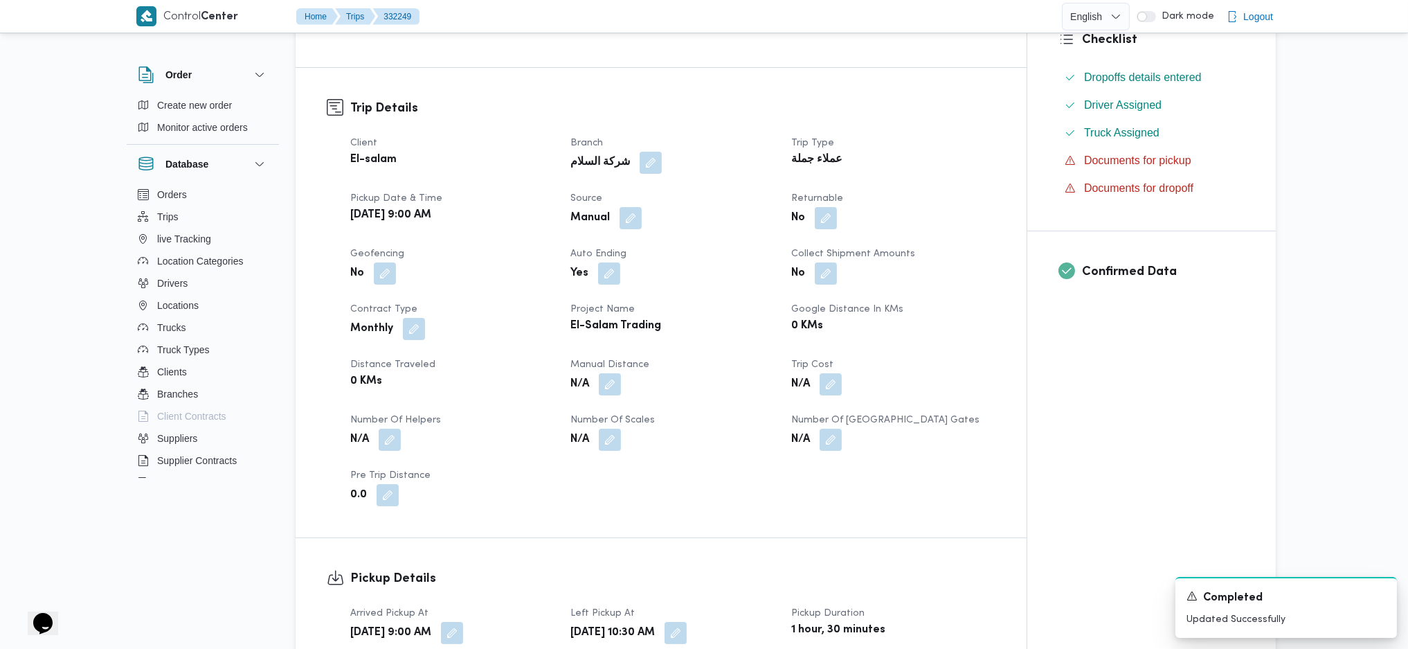
scroll to position [646, 0]
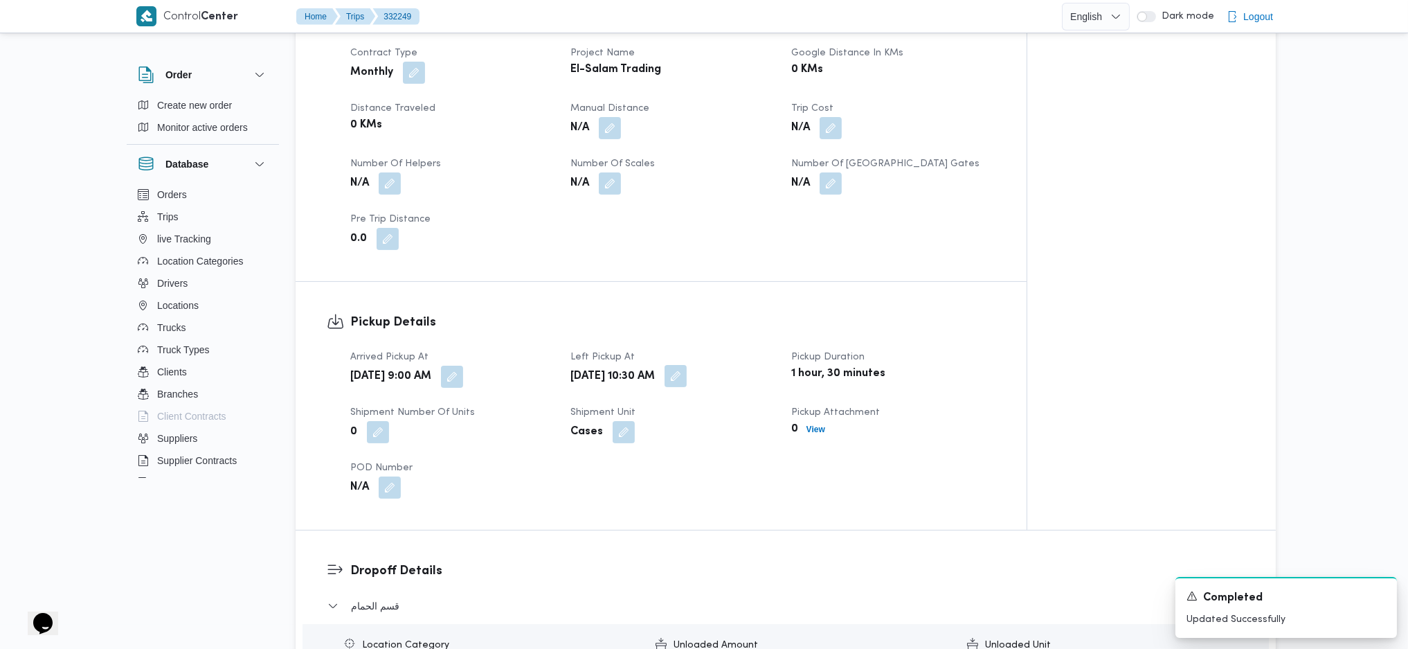
click at [687, 375] on button "button" at bounding box center [676, 376] width 22 height 22
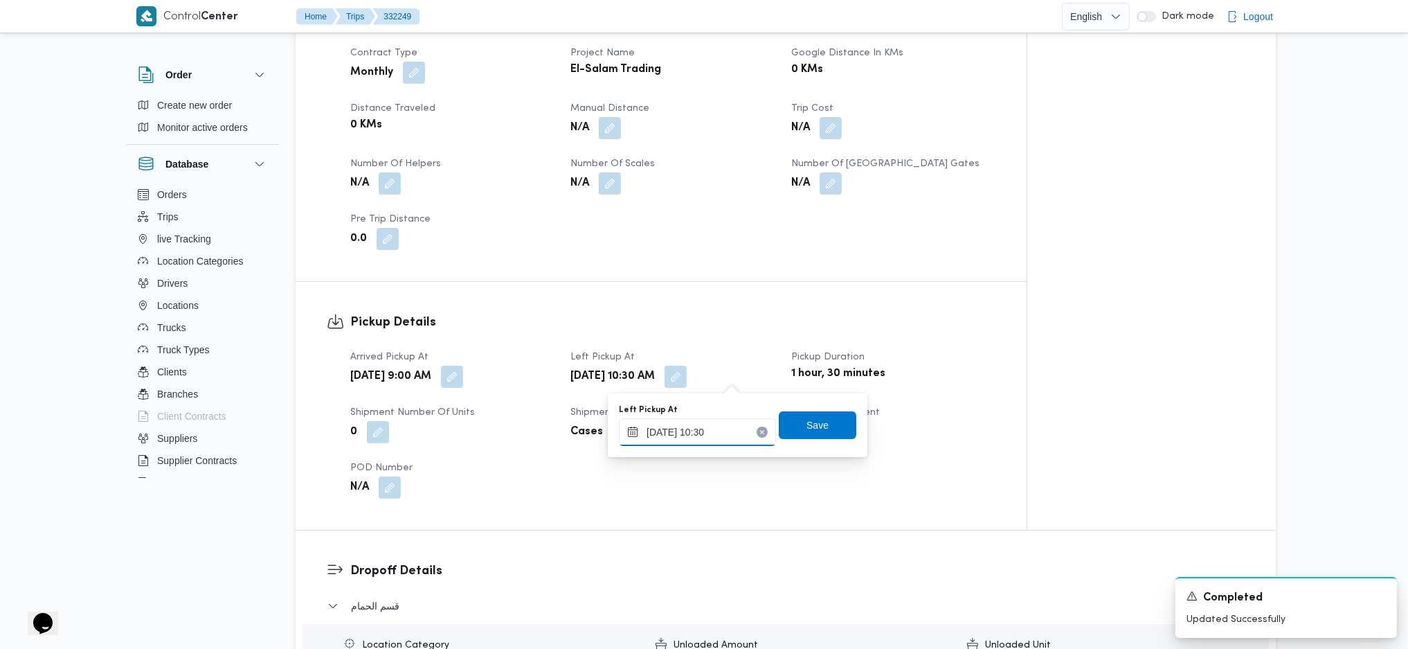
click at [688, 431] on input "20/08/2025 10:30" at bounding box center [697, 432] width 157 height 28
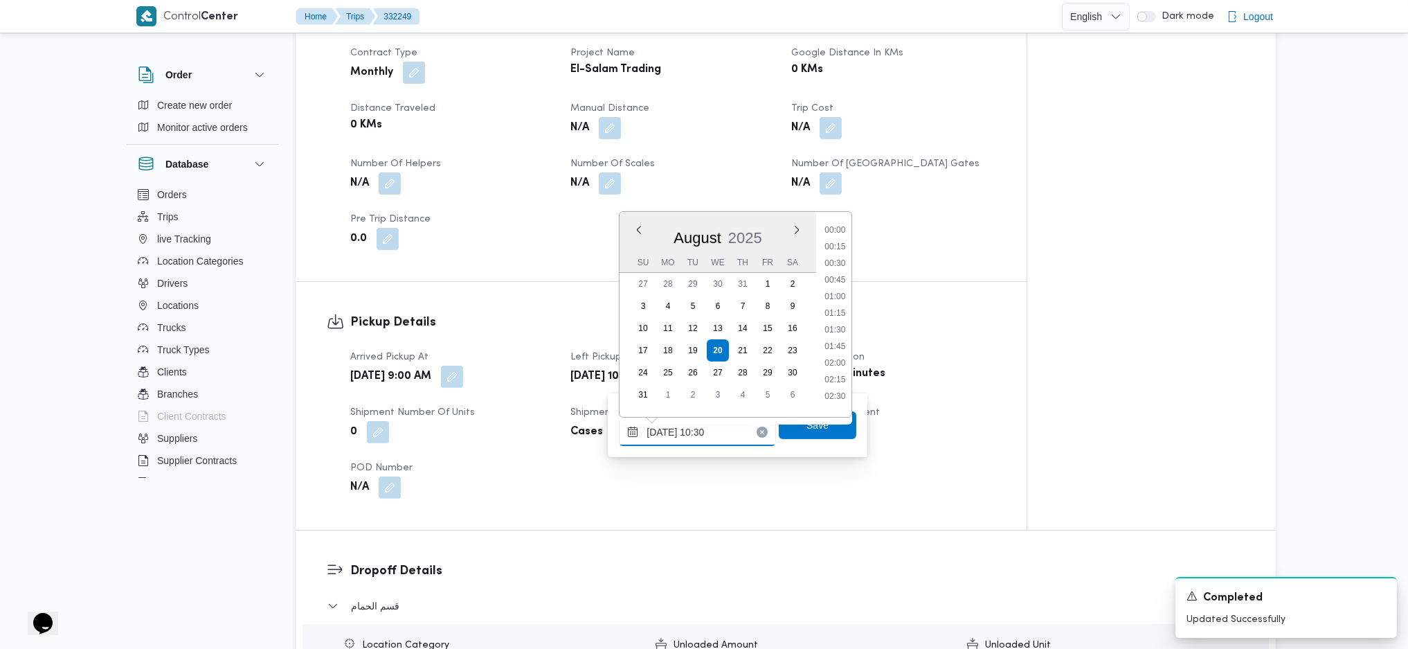
scroll to position [605, 0]
click at [839, 389] on li "11:30" at bounding box center [836, 389] width 32 height 14
type input "20/08/2025 11:30"
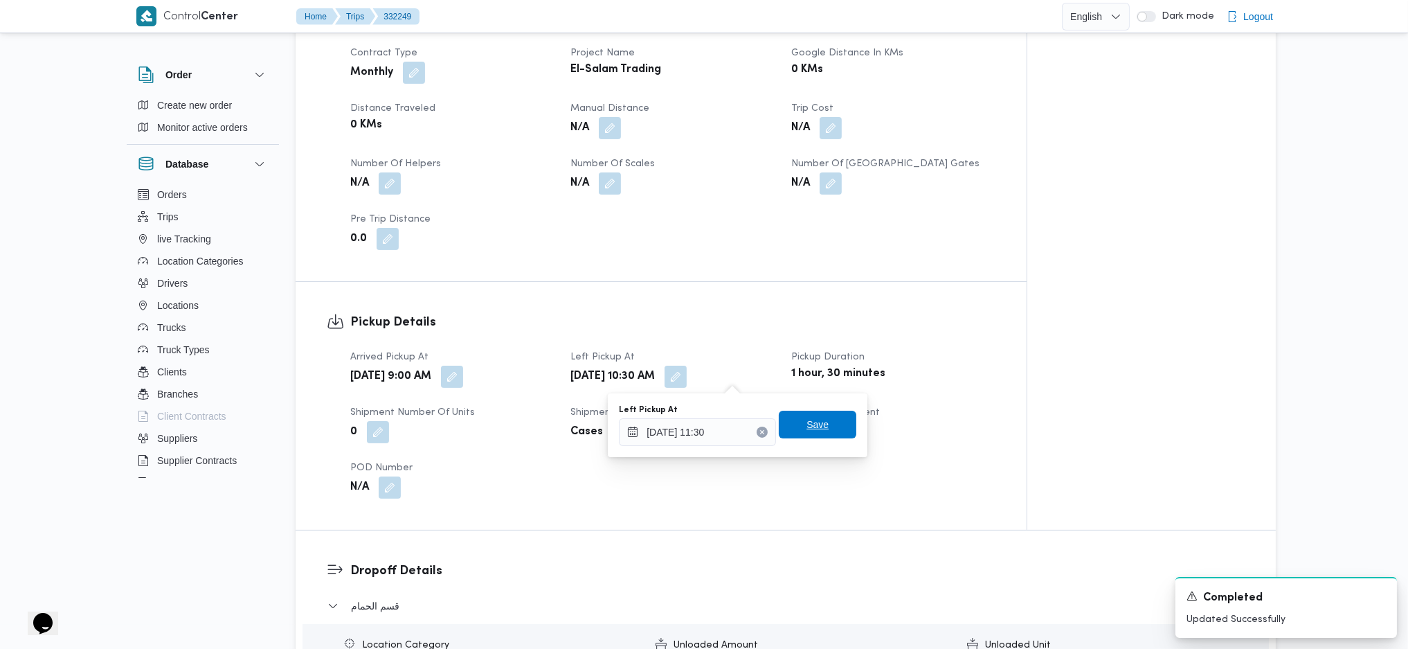
click at [792, 429] on span "Save" at bounding box center [818, 425] width 78 height 28
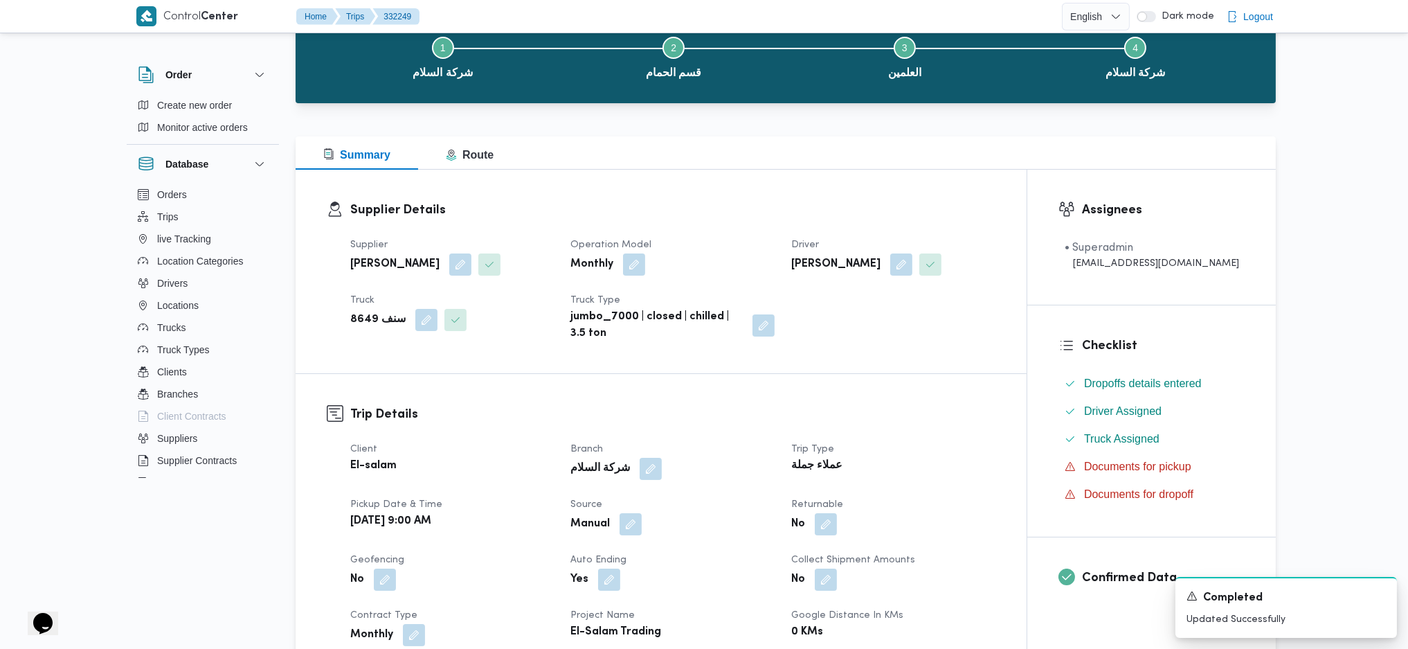
scroll to position [0, 0]
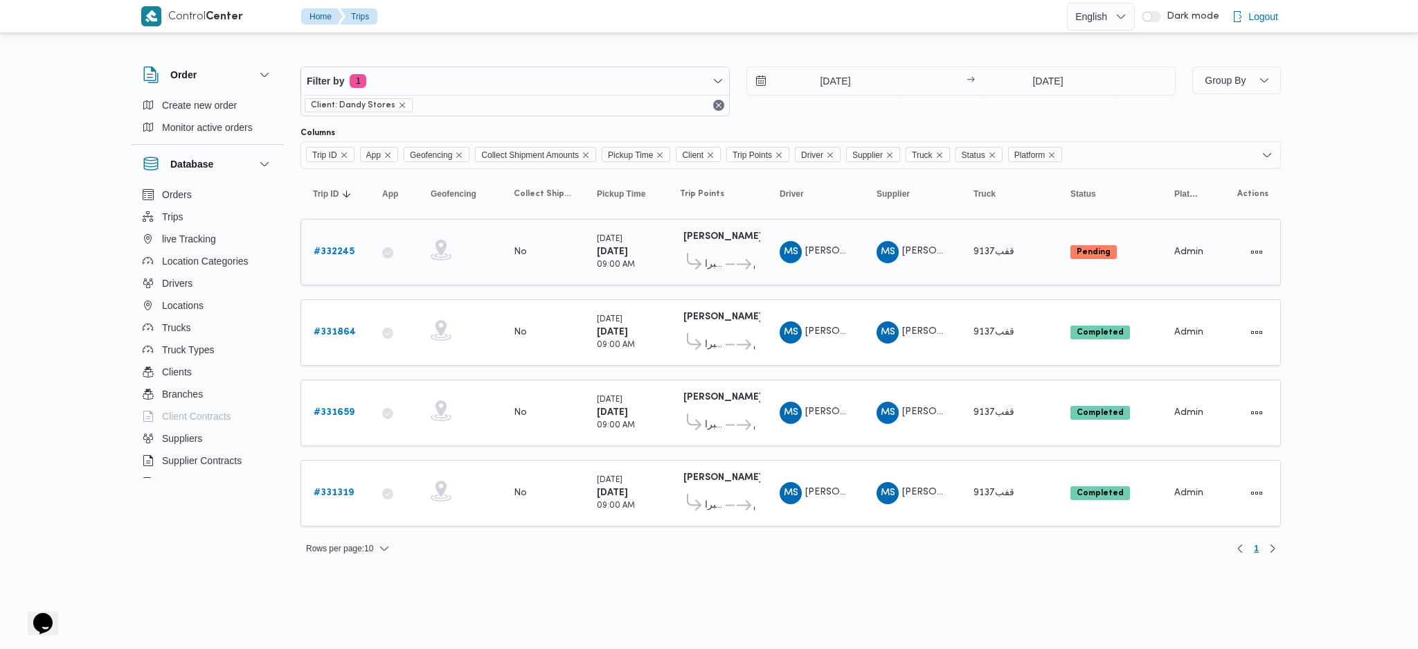
click at [338, 256] on link "# 332245" at bounding box center [334, 252] width 41 height 17
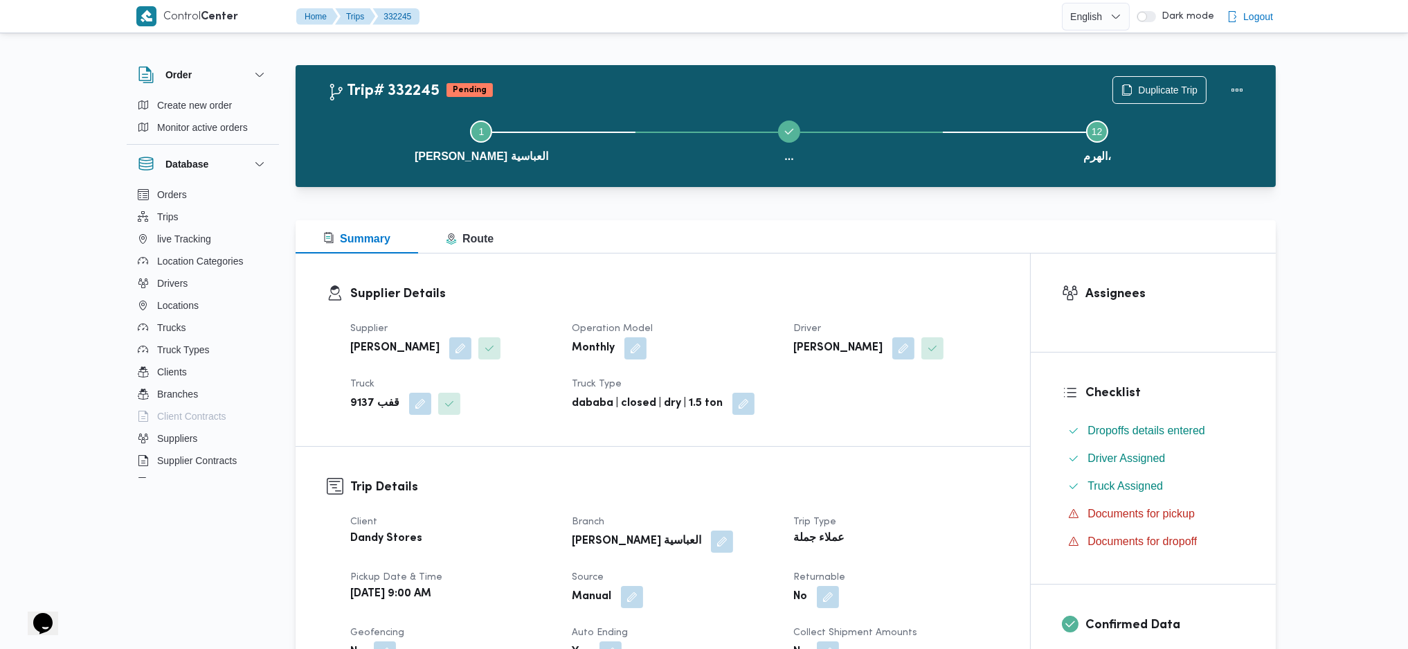
scroll to position [831, 0]
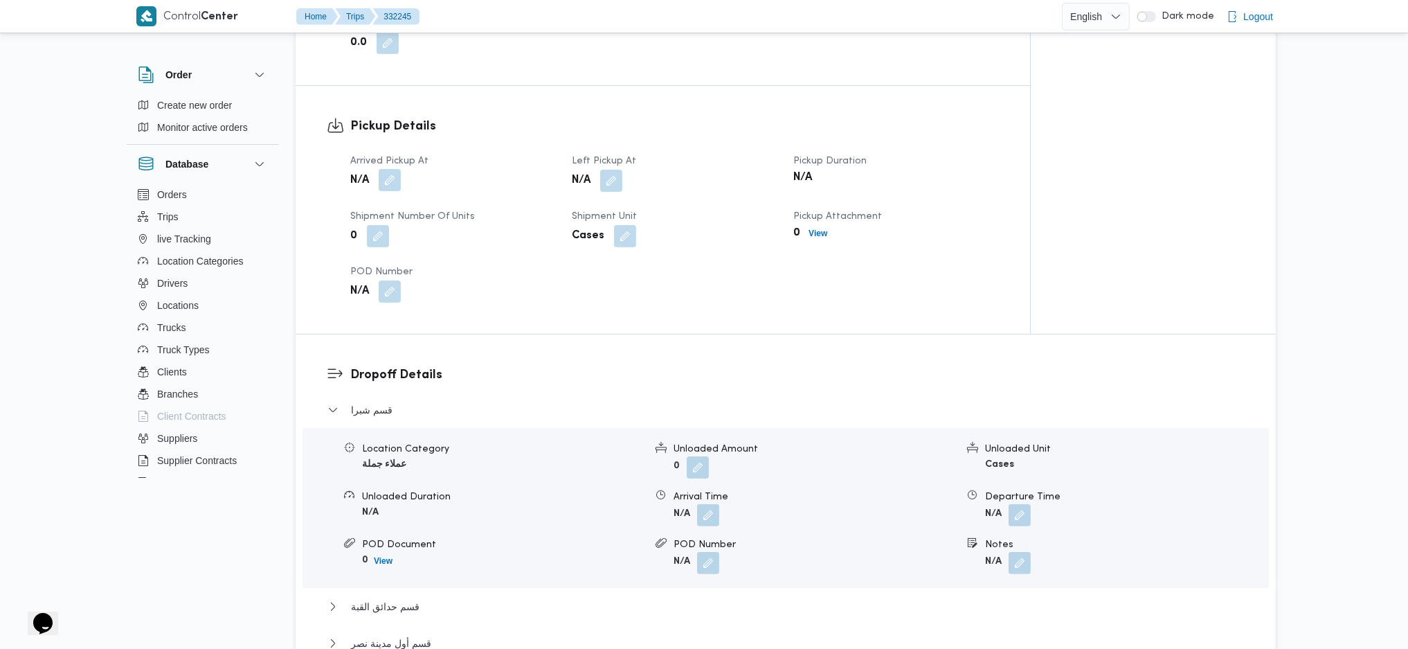
click at [394, 175] on button "button" at bounding box center [390, 180] width 22 height 22
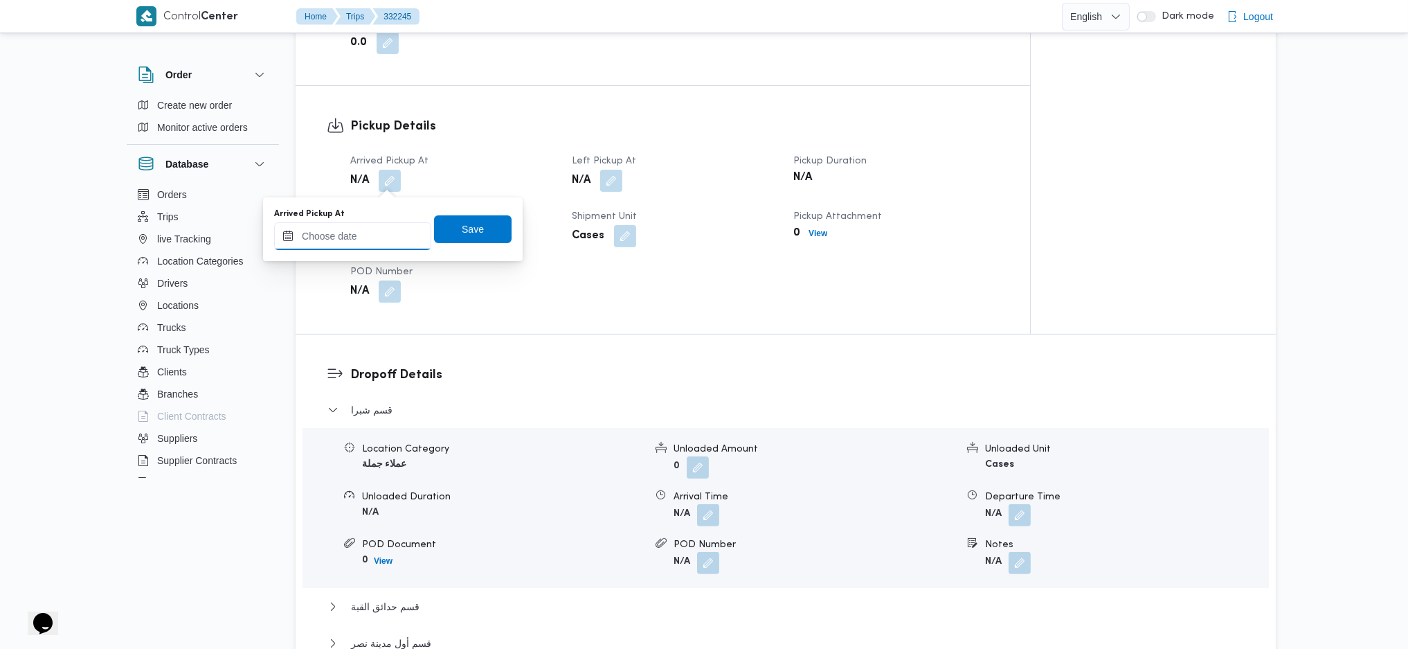
click at [363, 233] on input "Arrived Pickup At" at bounding box center [352, 236] width 157 height 28
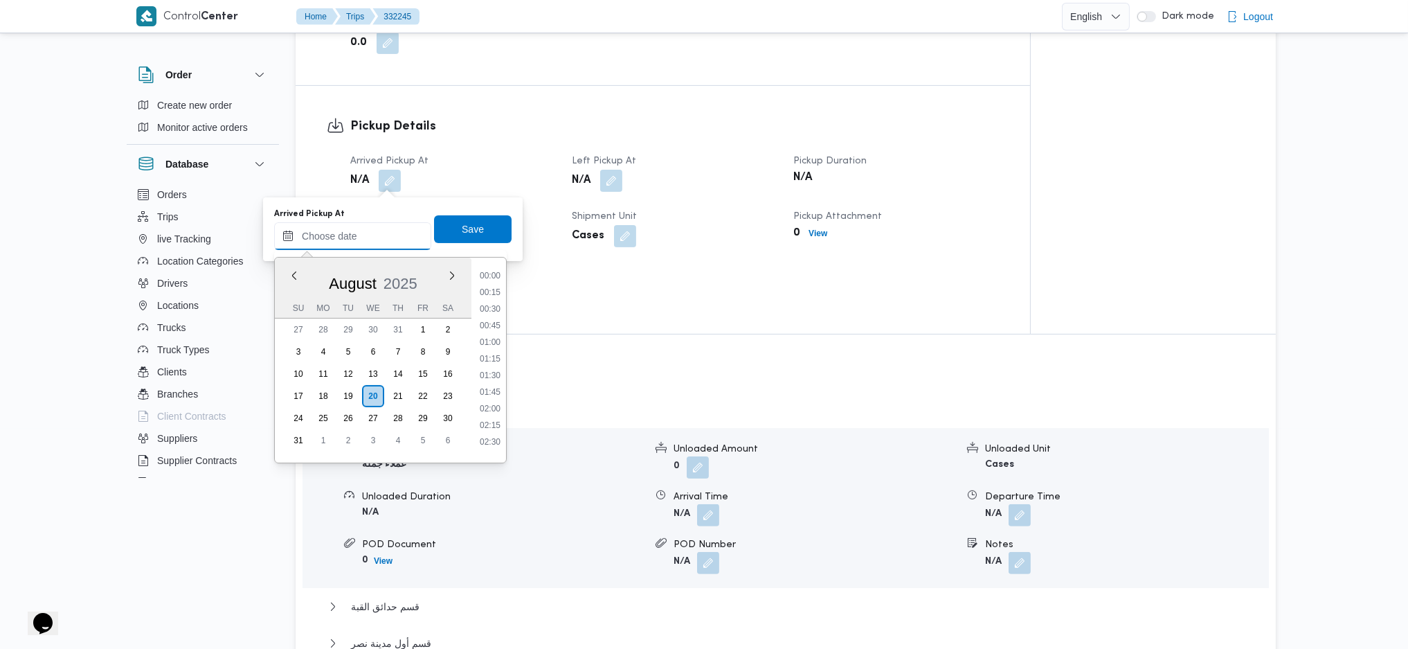
scroll to position [622, 0]
click at [487, 283] on li "09:30" at bounding box center [490, 285] width 32 height 14
type input "20/08/2025 09:30"
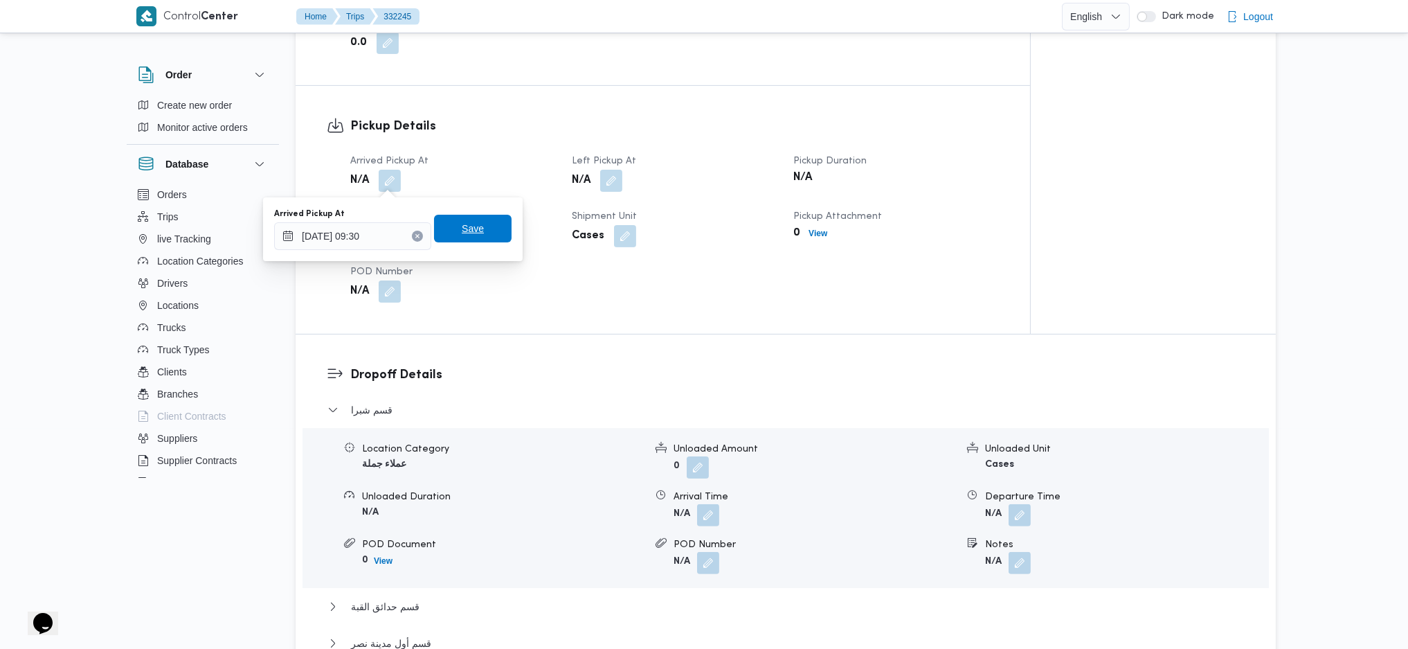
click at [462, 233] on span "Save" at bounding box center [473, 228] width 22 height 17
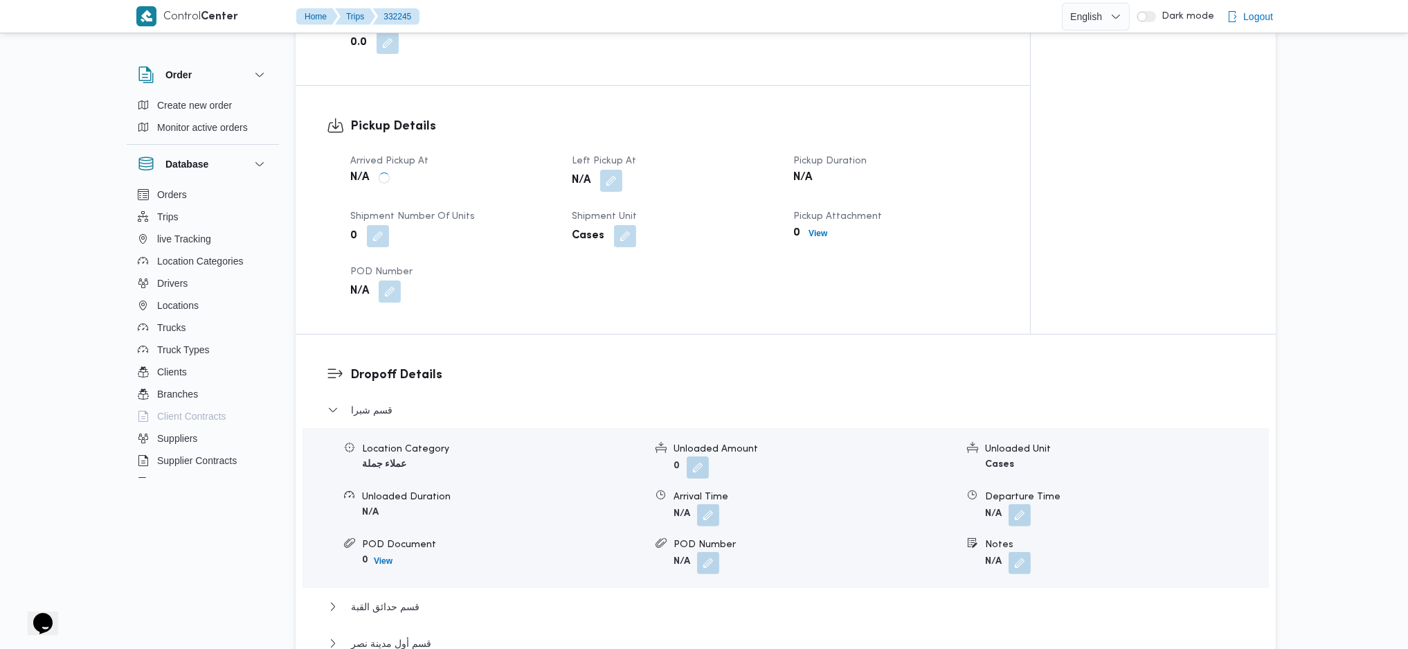
click at [616, 186] on button "button" at bounding box center [611, 181] width 22 height 22
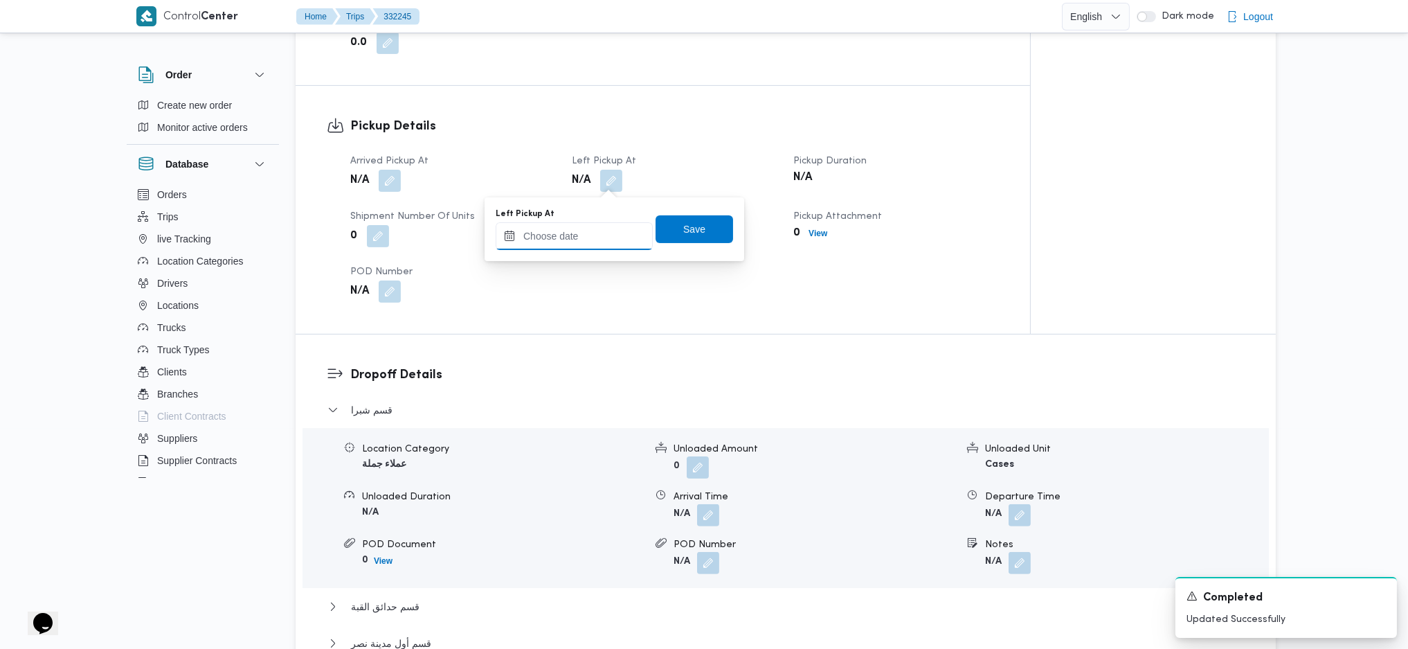
click at [576, 244] on input "Left Pickup At" at bounding box center [574, 236] width 157 height 28
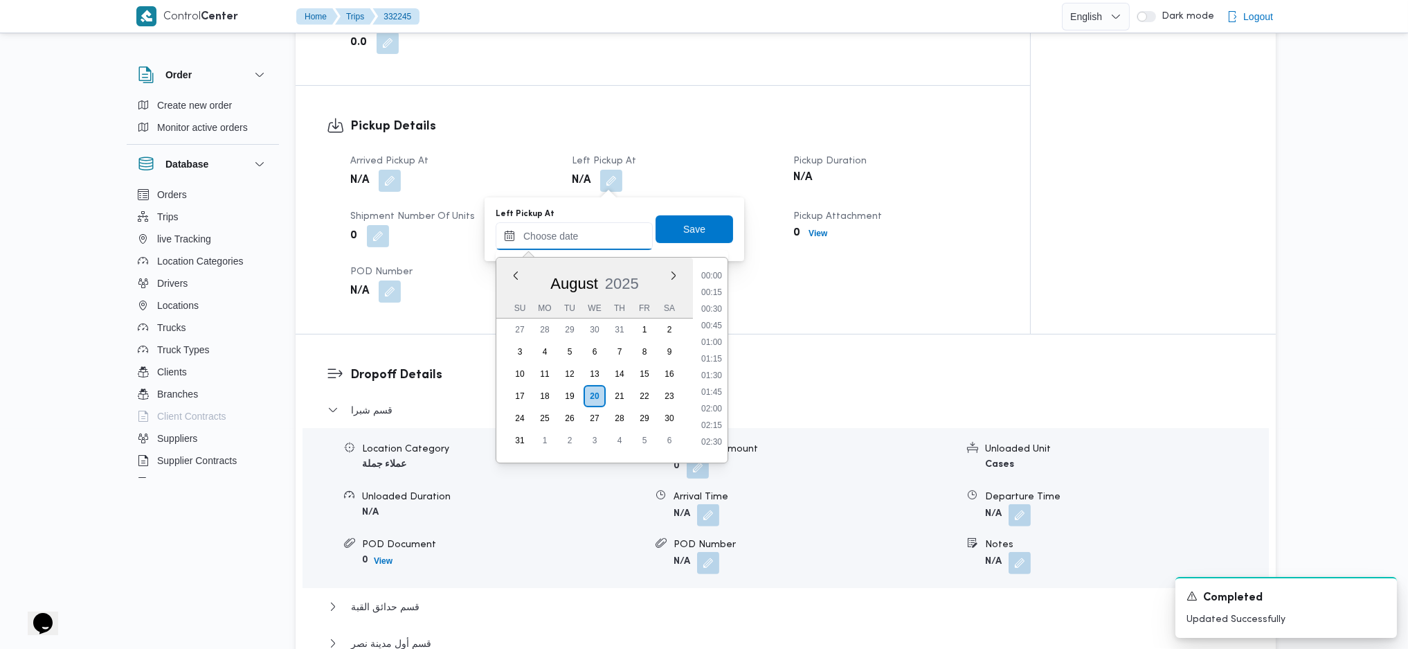
click at [595, 225] on input "Left Pickup At" at bounding box center [574, 236] width 157 height 28
drag, startPoint x: 710, startPoint y: 350, endPoint x: 710, endPoint y: 335, distance: 15.2
click at [710, 350] on li "10:30" at bounding box center [712, 351] width 32 height 14
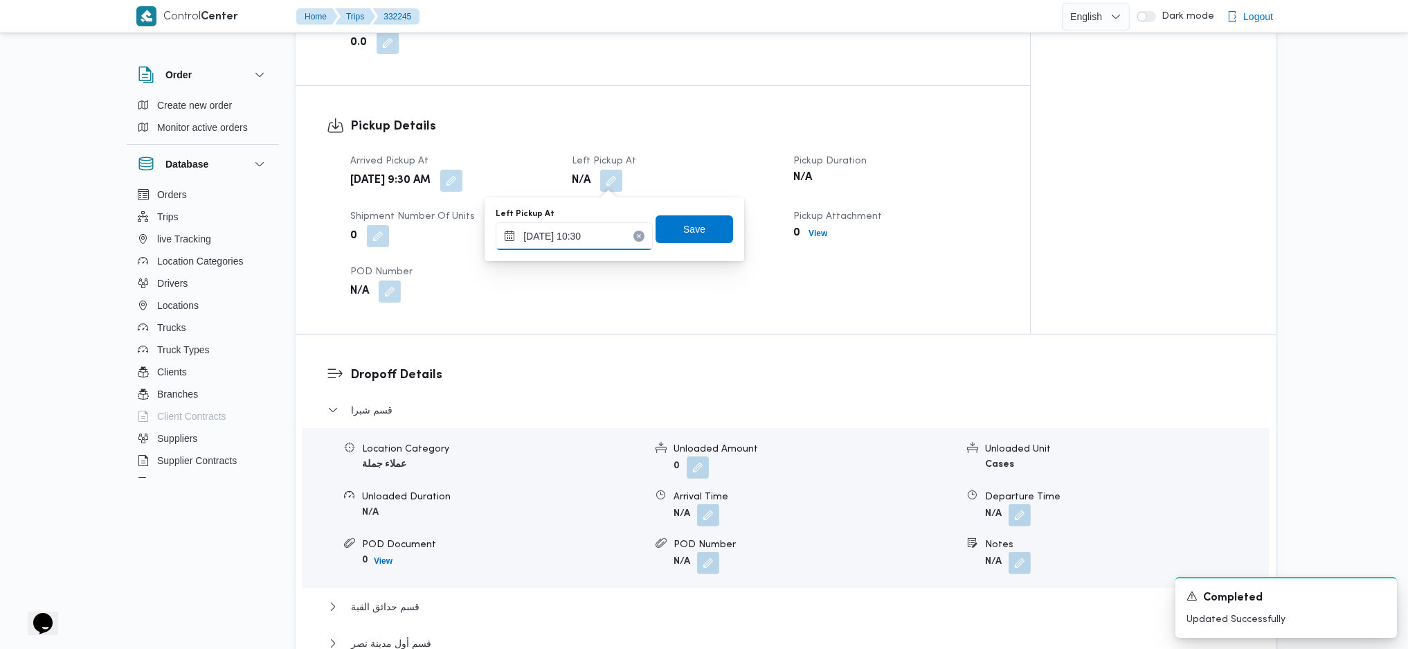
type input "20/08/2025 10:30"
click at [683, 224] on span "Save" at bounding box center [694, 228] width 22 height 17
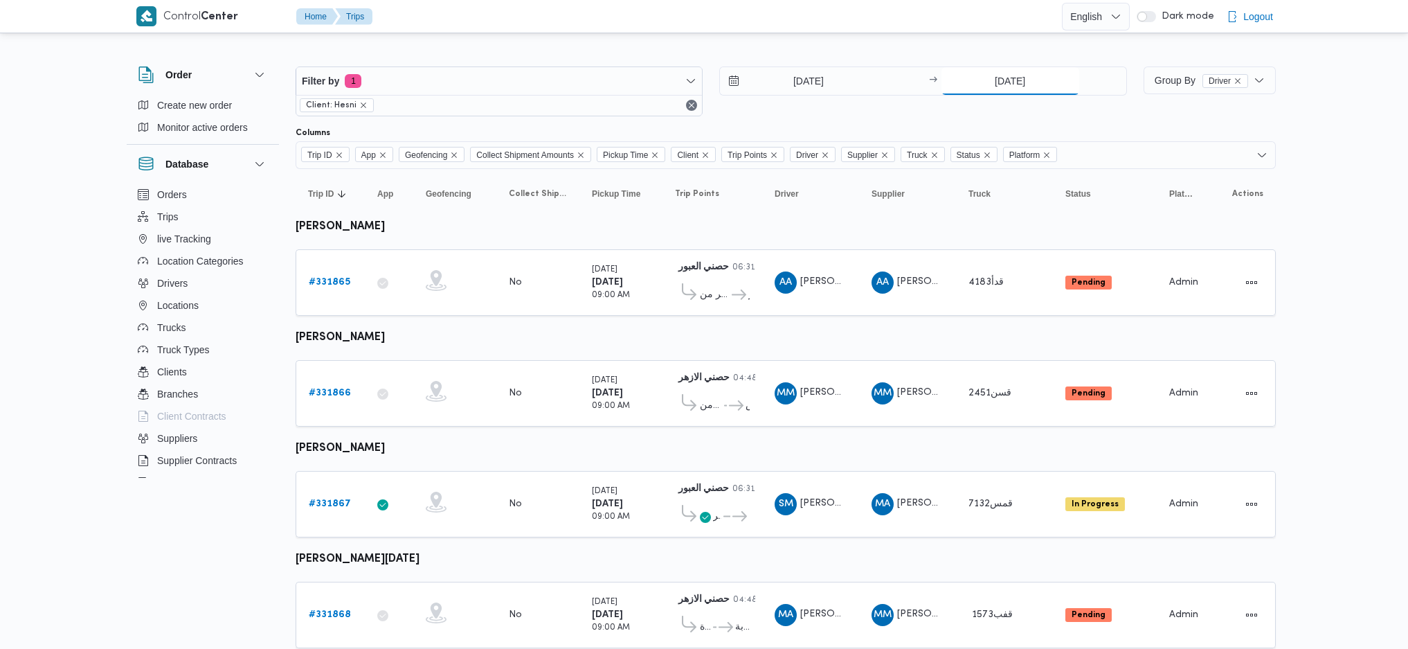
click at [1031, 67] on input "19/8/2025" at bounding box center [1011, 81] width 138 height 28
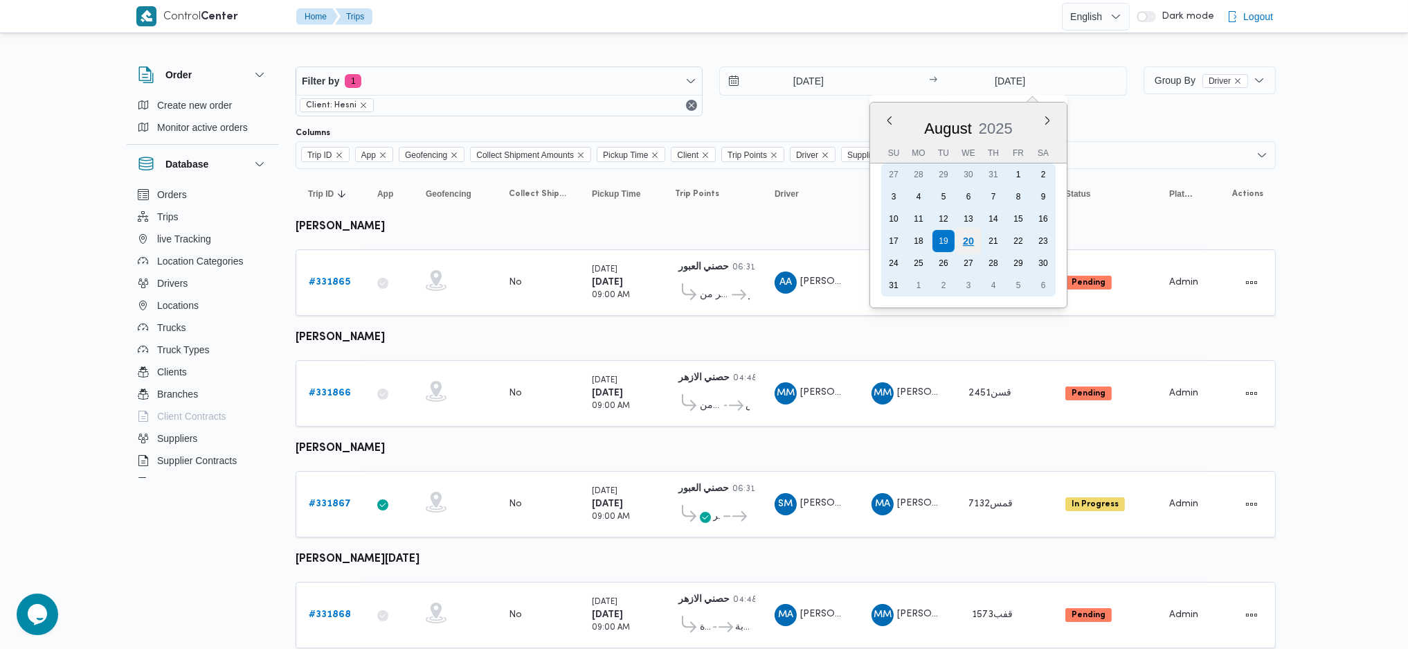
click at [976, 235] on div "20" at bounding box center [968, 241] width 26 height 26
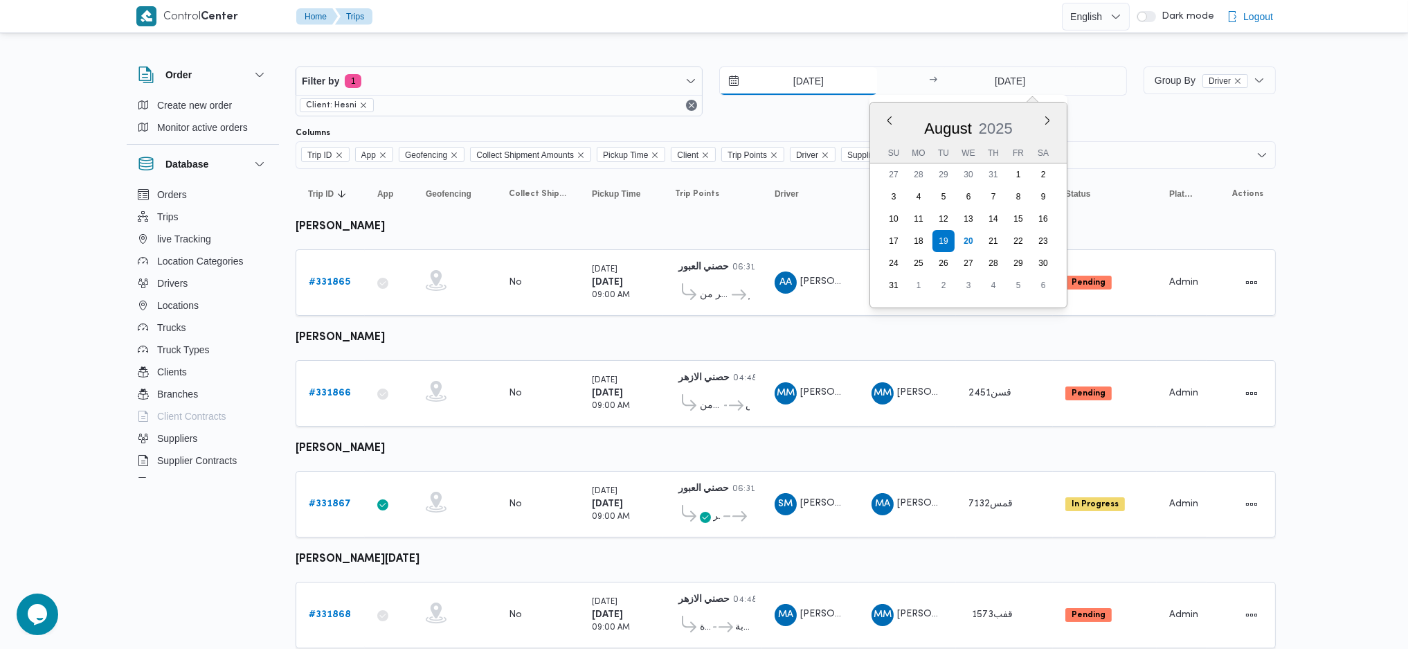
click at [795, 68] on input "[DATE]" at bounding box center [798, 81] width 157 height 28
type input "[DATE]"
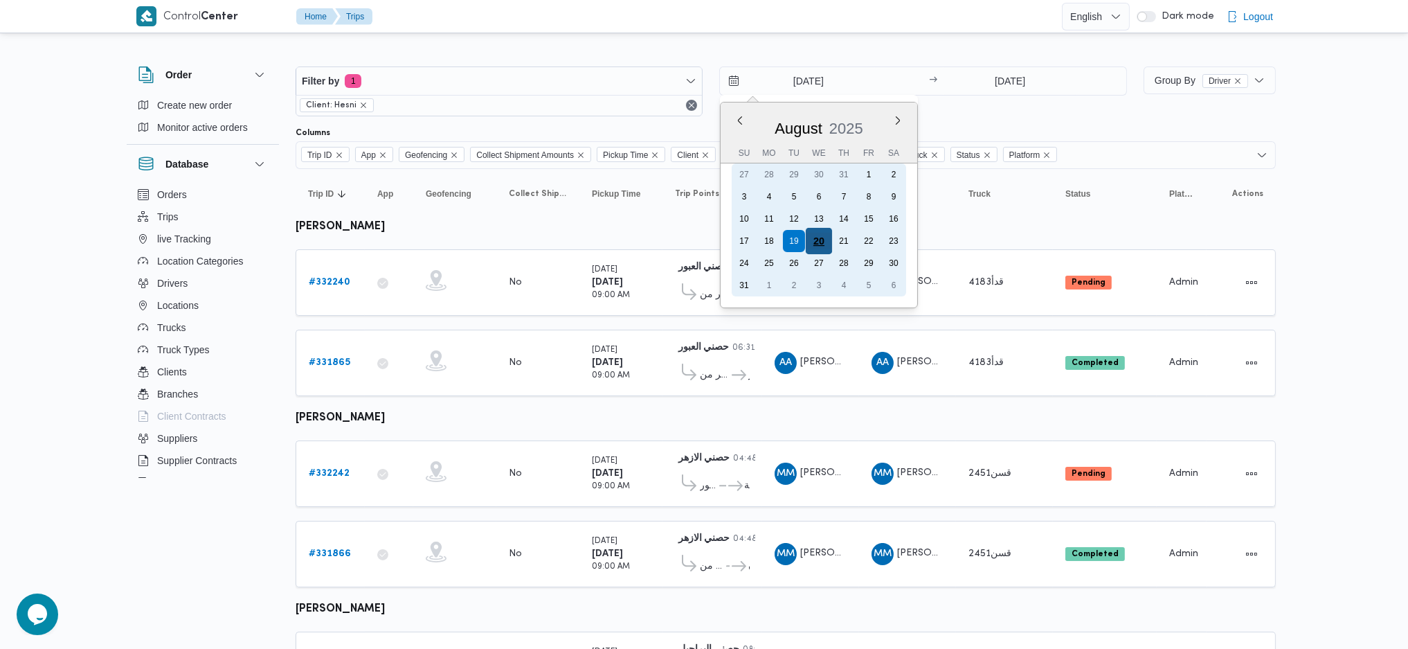
click at [827, 241] on div "20" at bounding box center [819, 241] width 26 height 26
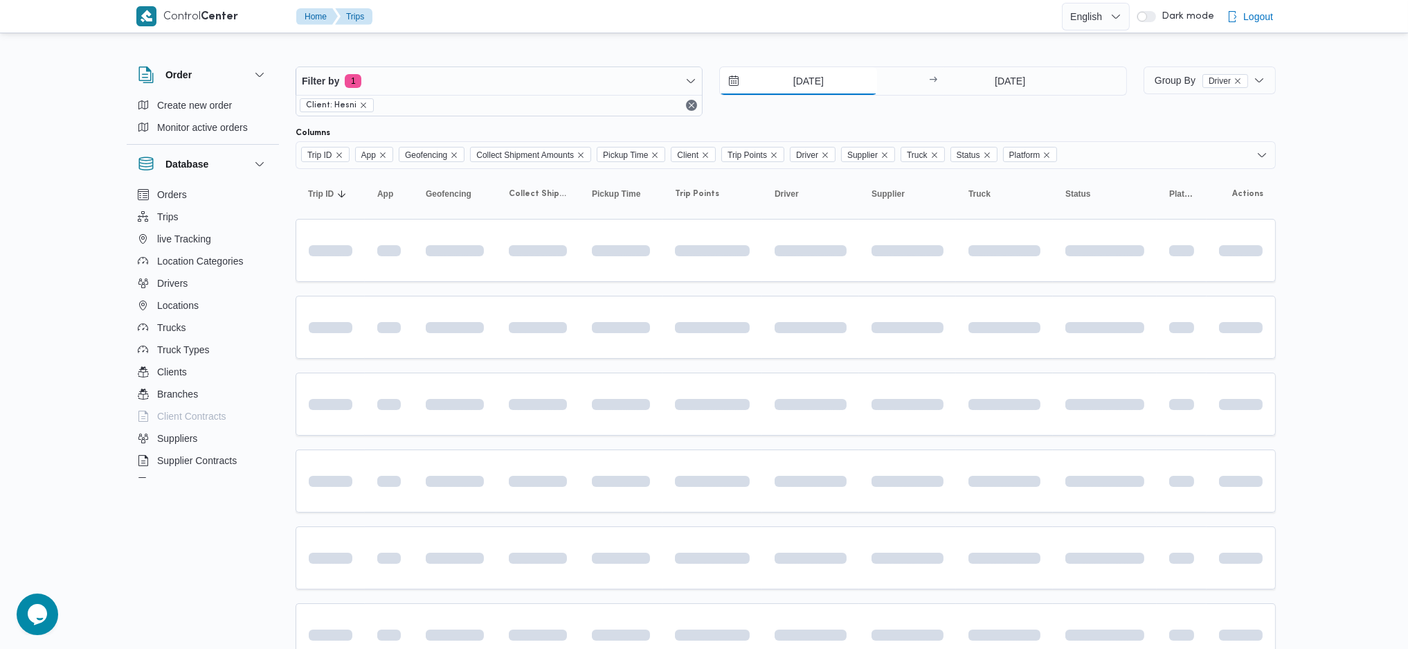
type input "[DATE]"
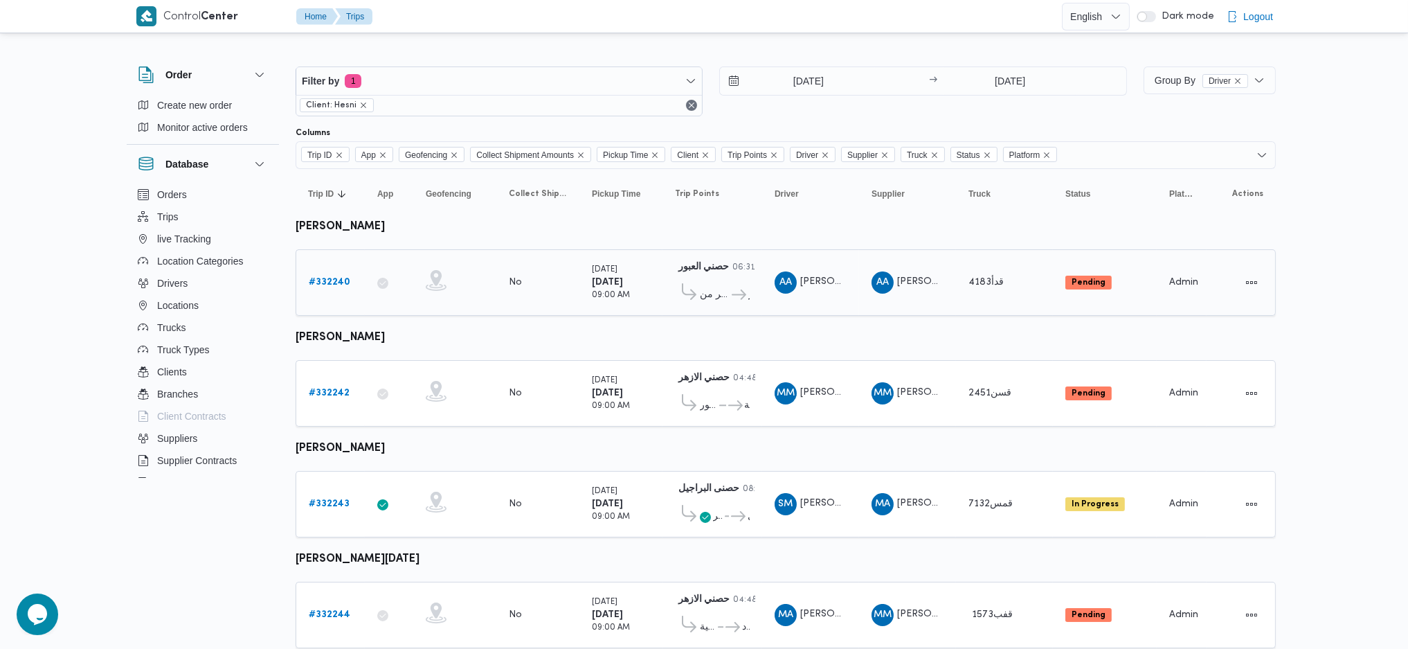
click at [313, 278] on b "# 332240" at bounding box center [330, 282] width 42 height 9
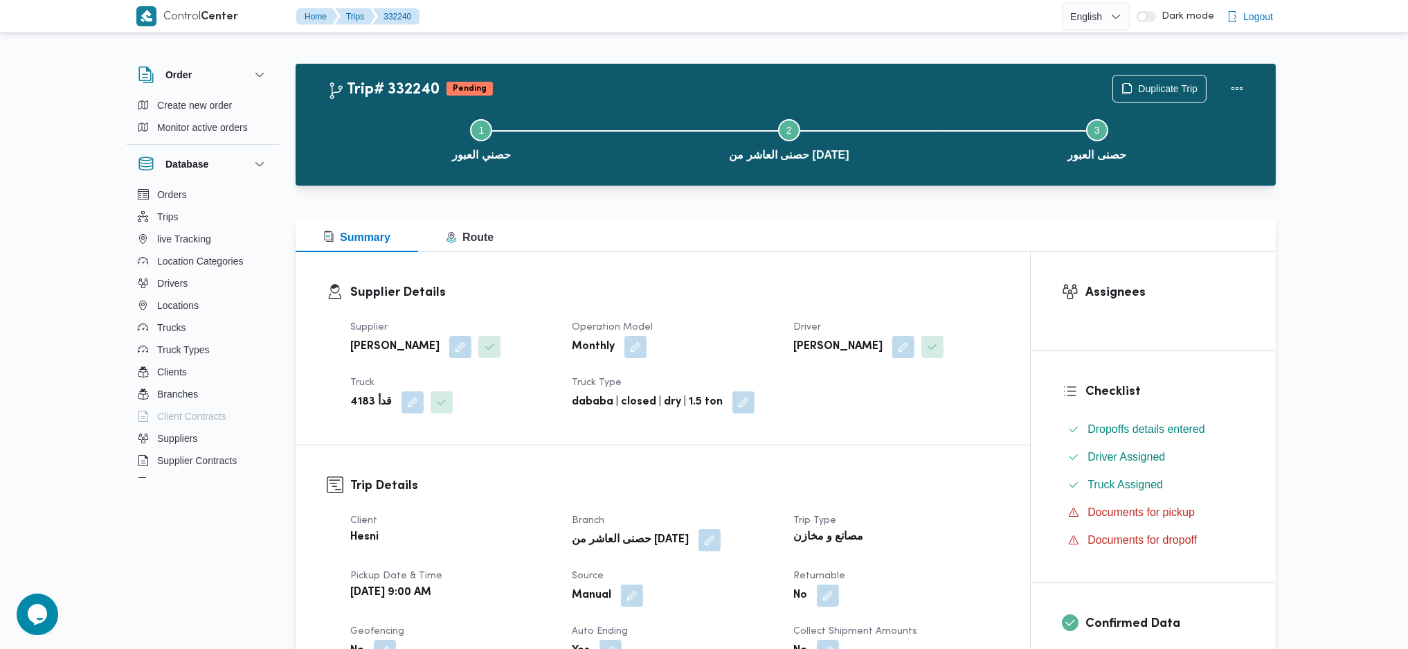
scroll to position [646, 0]
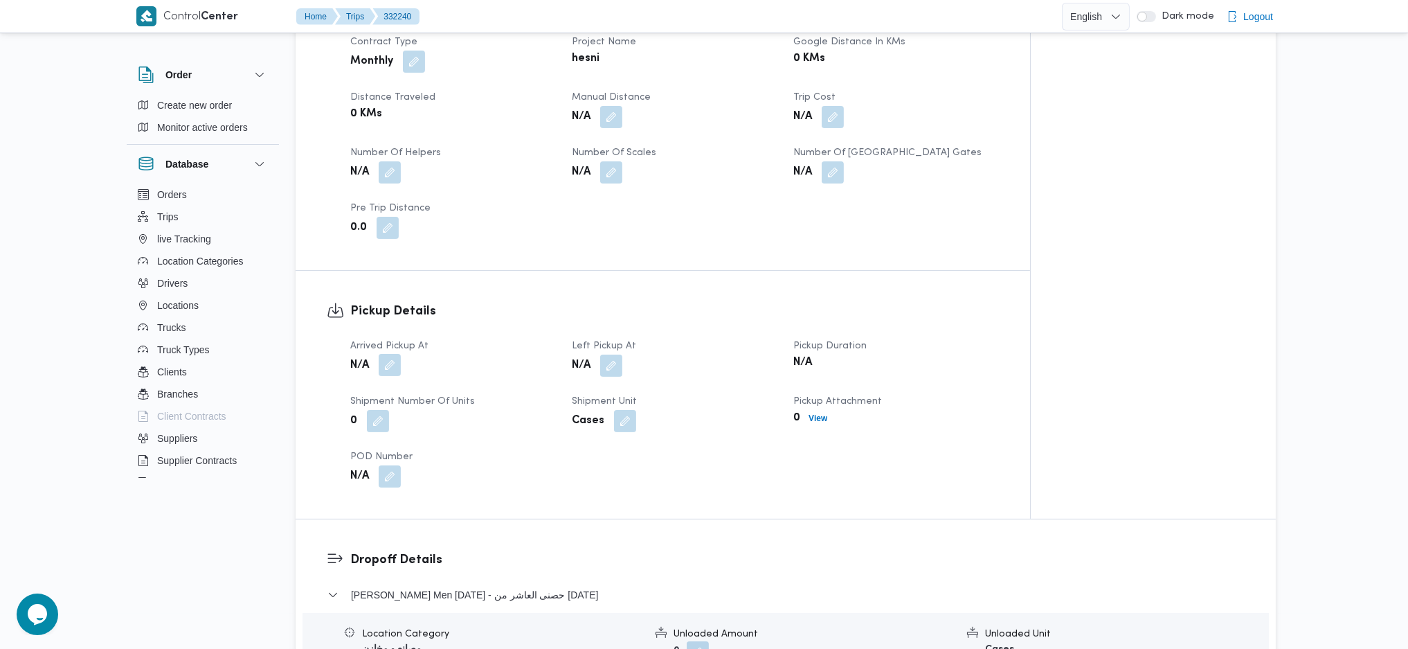
click at [384, 372] on button "button" at bounding box center [390, 365] width 22 height 22
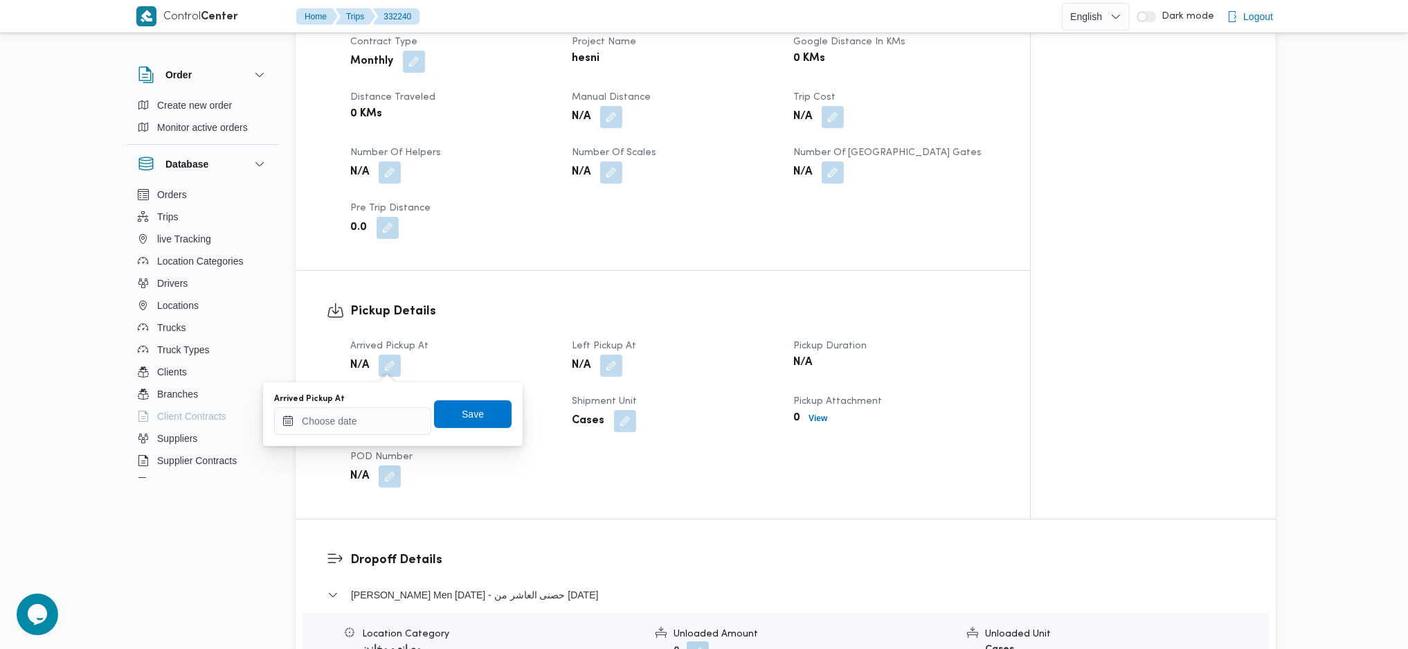
click at [358, 439] on div "You are in a dialog. To close this dialog, hit escape. Arrived Pickup At Save" at bounding box center [393, 414] width 260 height 64
click at [374, 420] on input "Arrived Pickup At" at bounding box center [352, 421] width 157 height 28
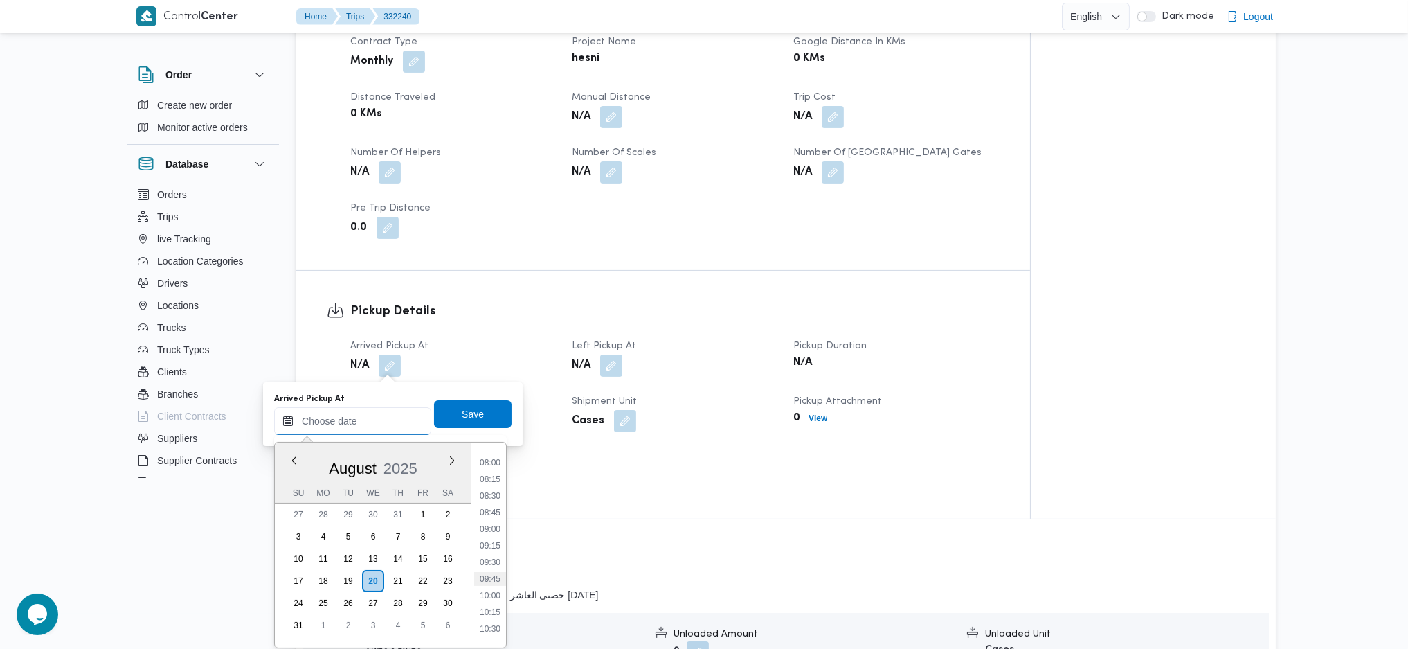
scroll to position [438, 0]
click at [488, 618] on li "09:00" at bounding box center [490, 621] width 32 height 14
type input "20/08/2025 09:00"
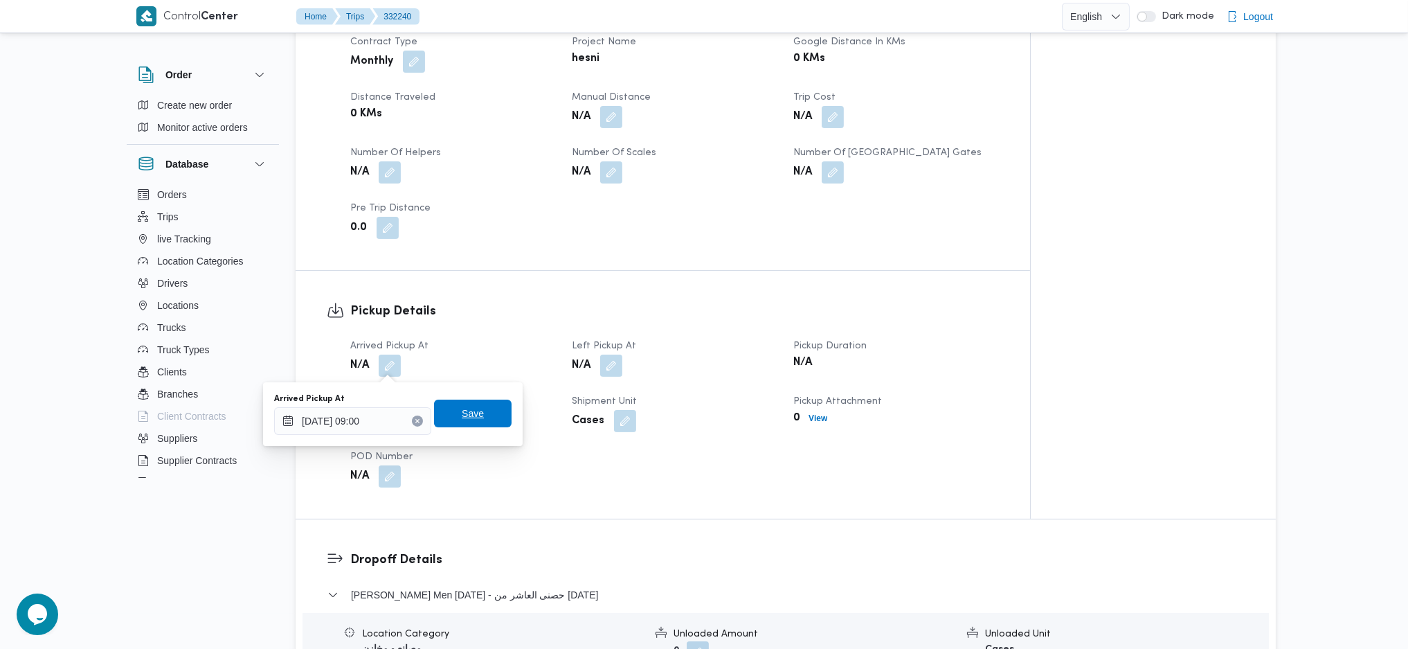
click at [451, 404] on span "Save" at bounding box center [473, 414] width 78 height 28
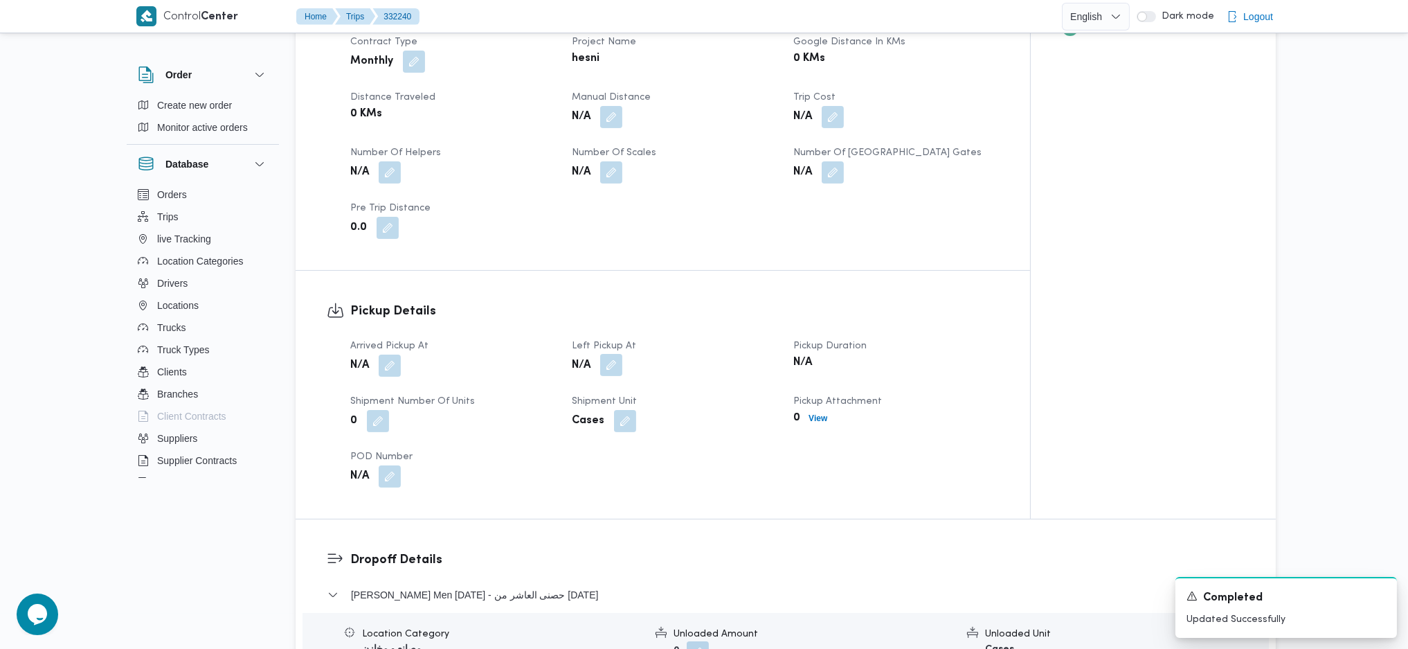
click at [616, 368] on button "button" at bounding box center [611, 365] width 22 height 22
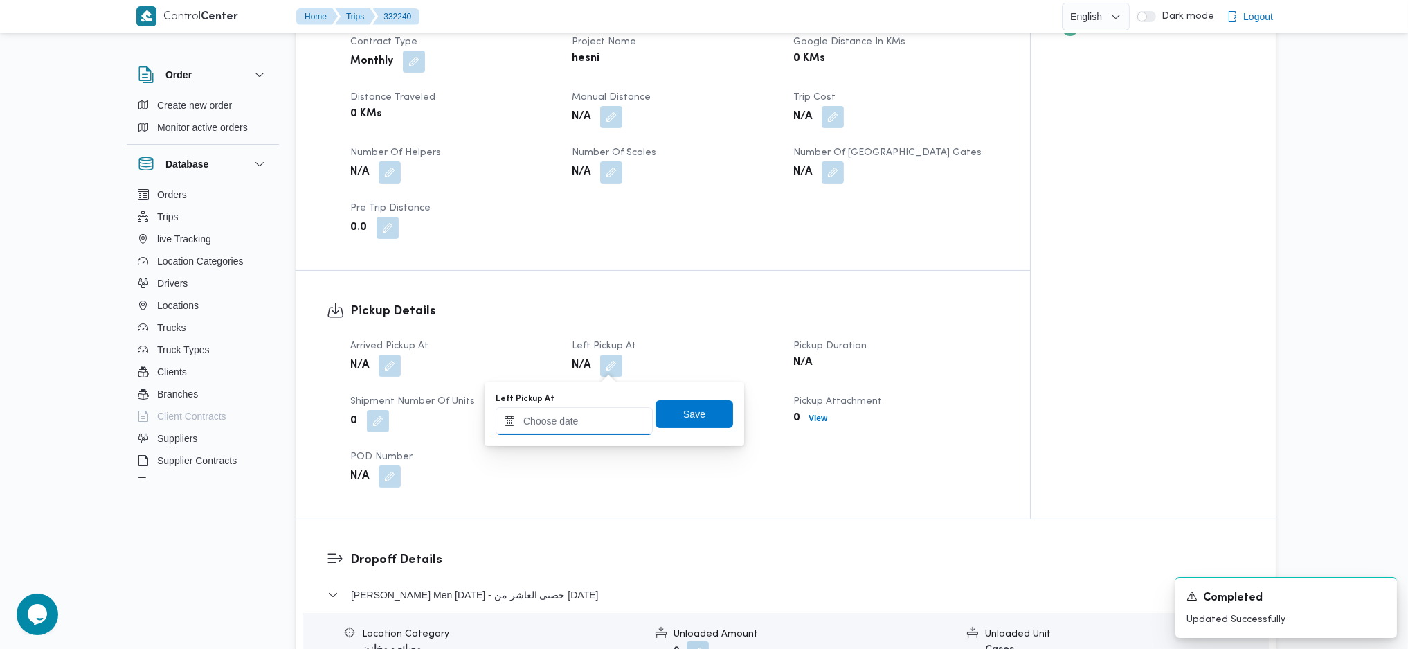
click at [579, 422] on input "Left Pickup At" at bounding box center [574, 421] width 157 height 28
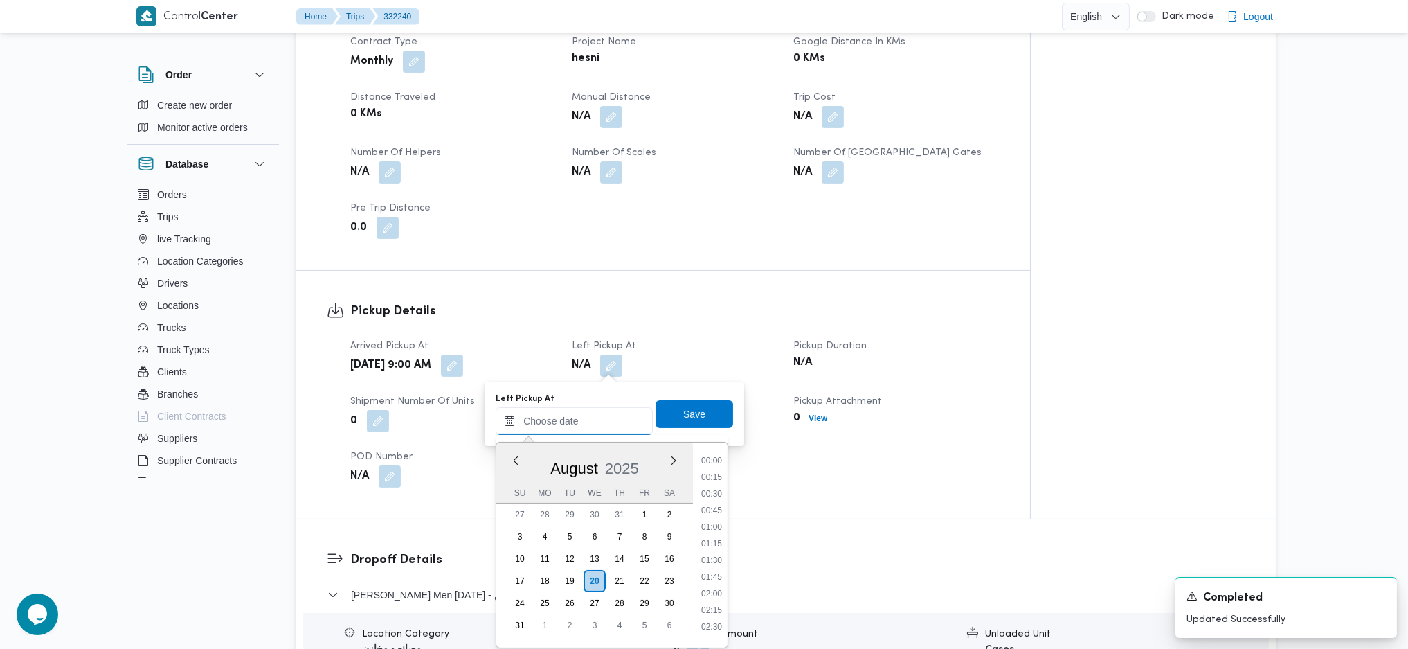
scroll to position [622, 0]
drag, startPoint x: 706, startPoint y: 530, endPoint x: 701, endPoint y: 493, distance: 37.8
click at [706, 530] on li "10:30" at bounding box center [712, 536] width 32 height 14
type input "20/08/2025 10:30"
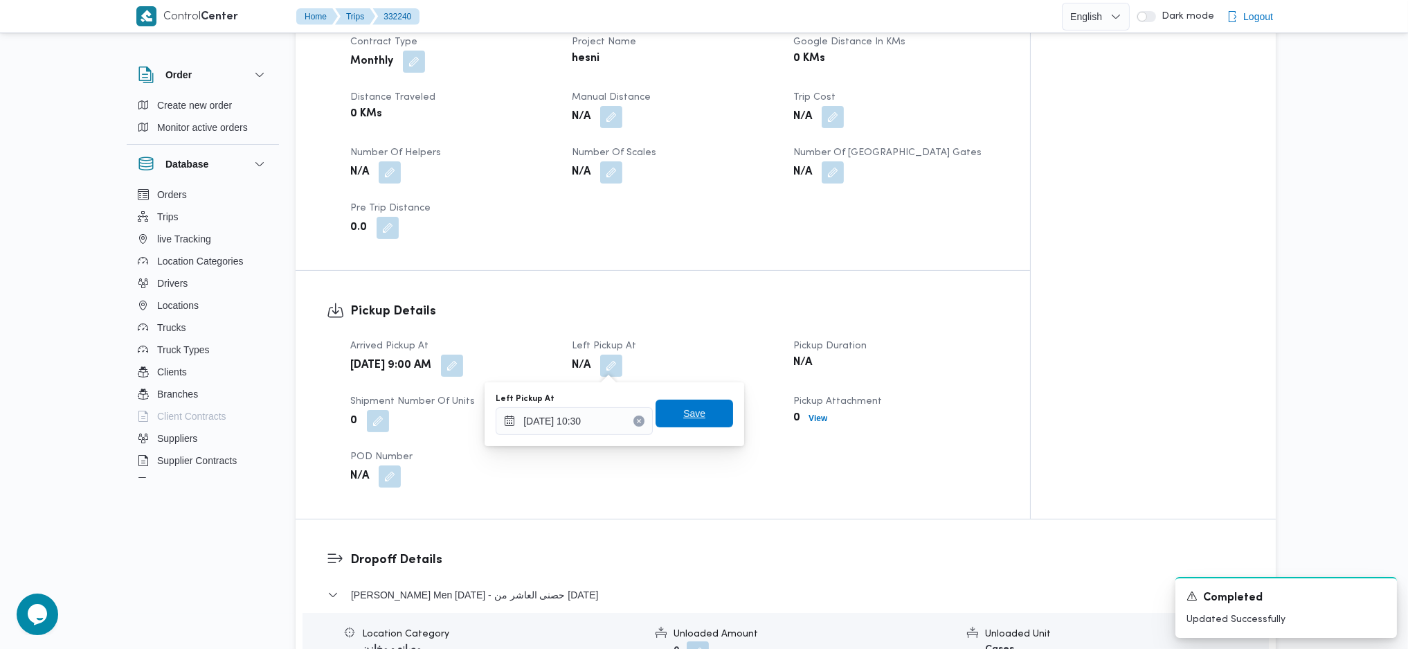
click at [676, 404] on span "Save" at bounding box center [695, 414] width 78 height 28
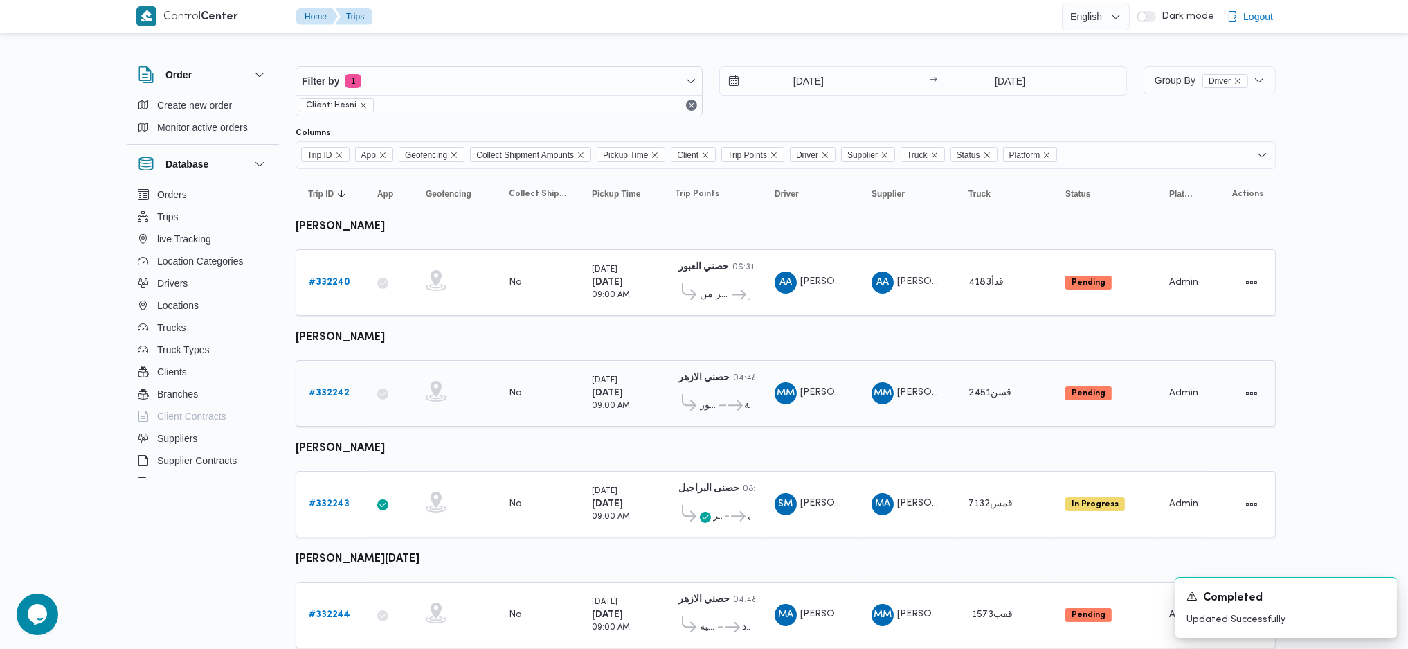
click at [343, 403] on td "Trip ID # 332242" at bounding box center [330, 393] width 69 height 66
click at [336, 393] on b "# 332242" at bounding box center [329, 392] width 41 height 9
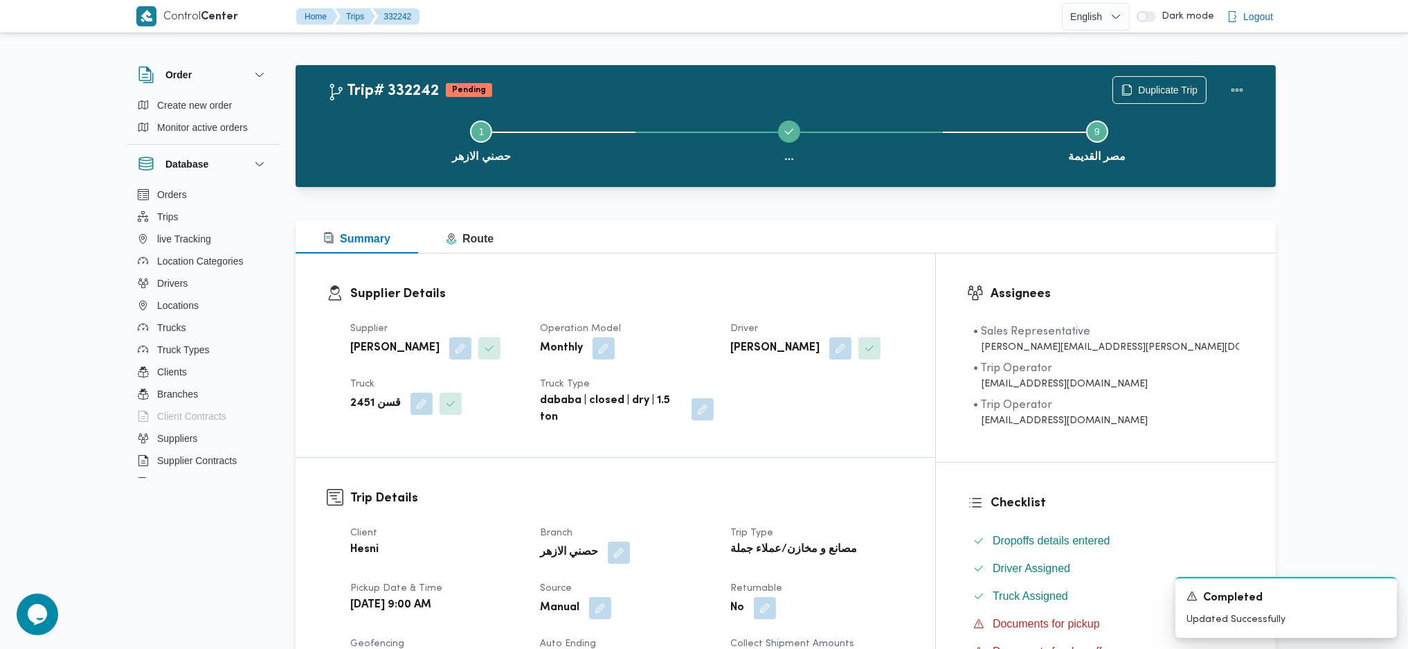
scroll to position [646, 0]
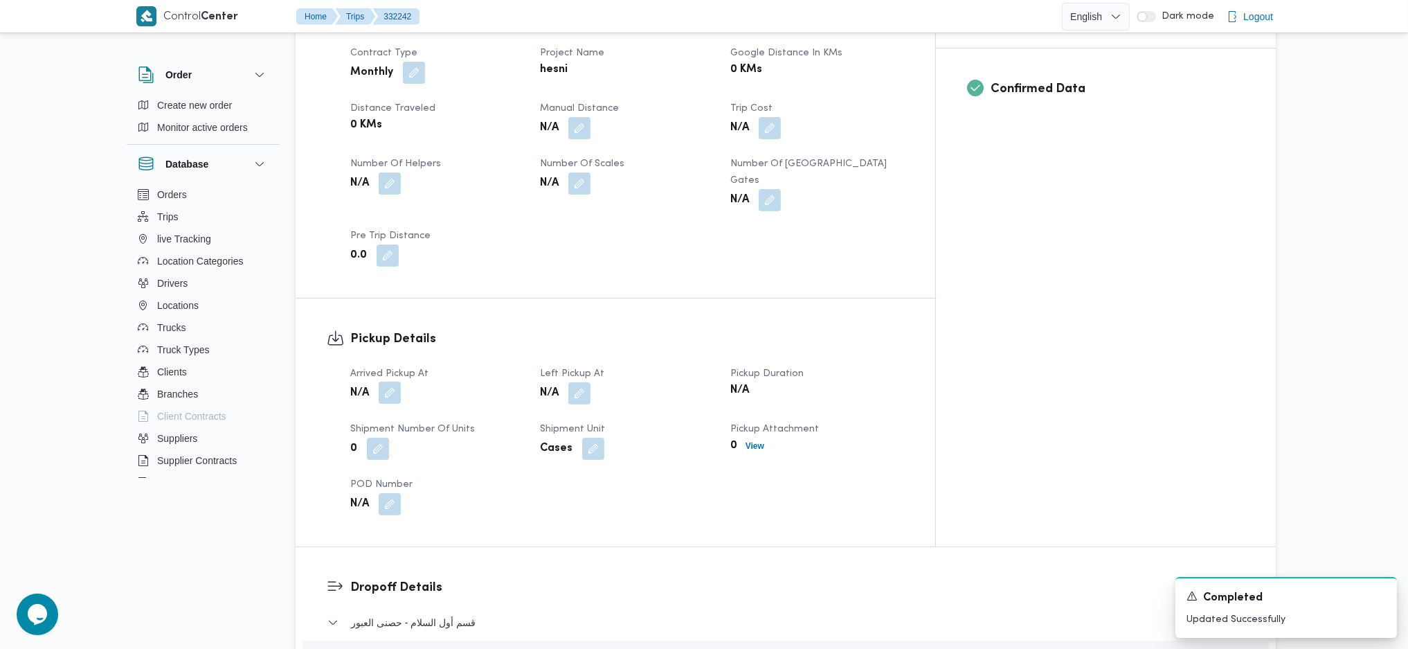
click at [391, 382] on button "button" at bounding box center [390, 393] width 22 height 22
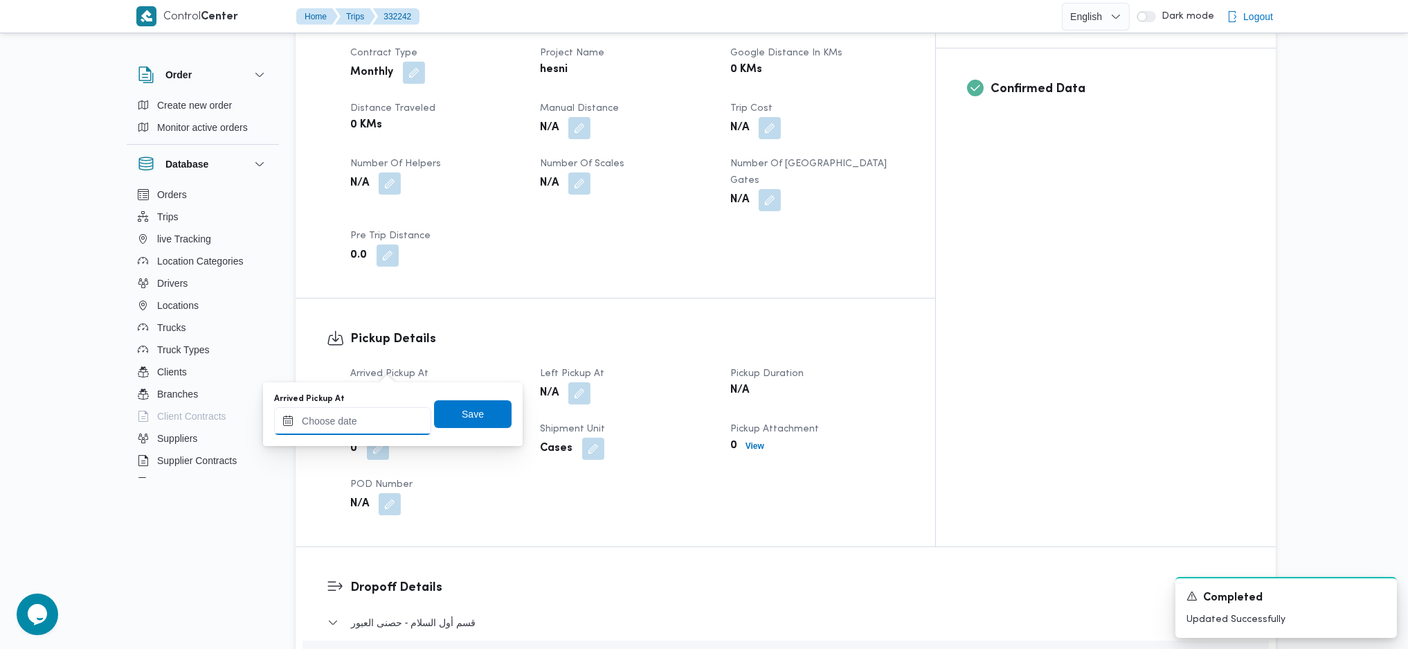
click at [364, 418] on input "Arrived Pickup At" at bounding box center [352, 421] width 157 height 28
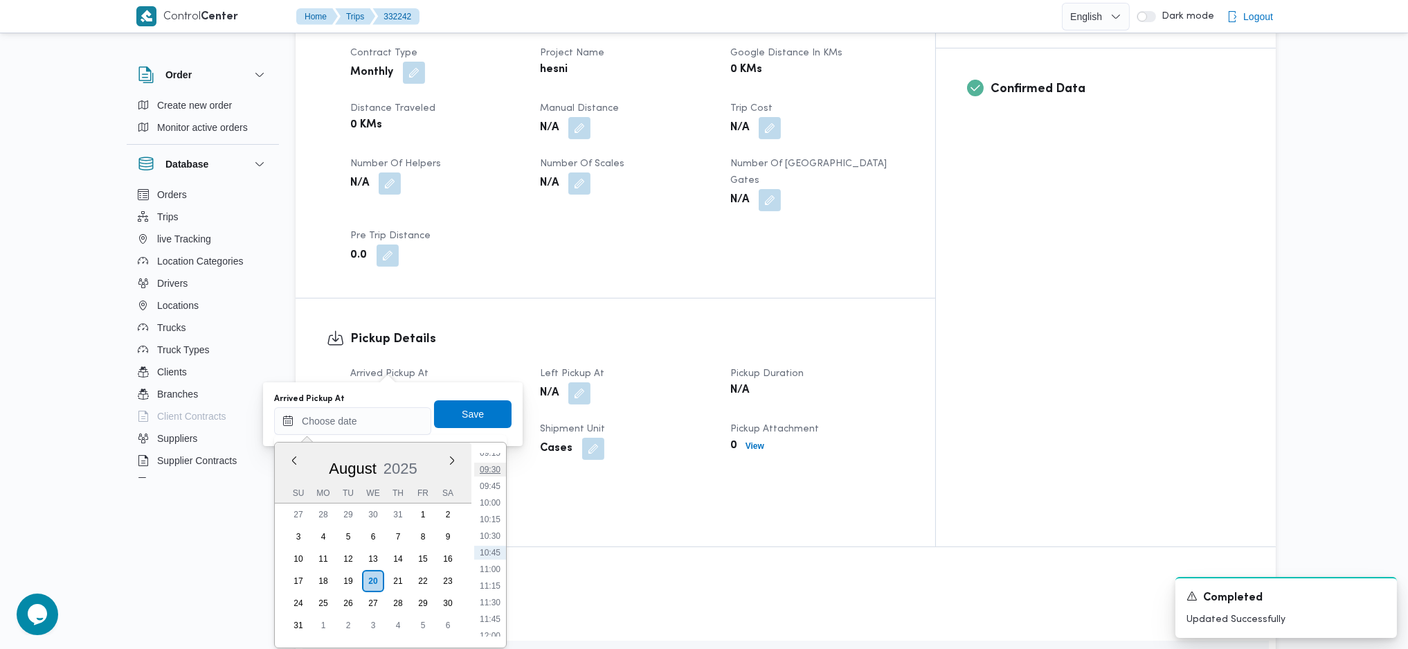
click at [496, 469] on li "09:30" at bounding box center [490, 470] width 32 height 14
type input "20/08/2025 09:30"
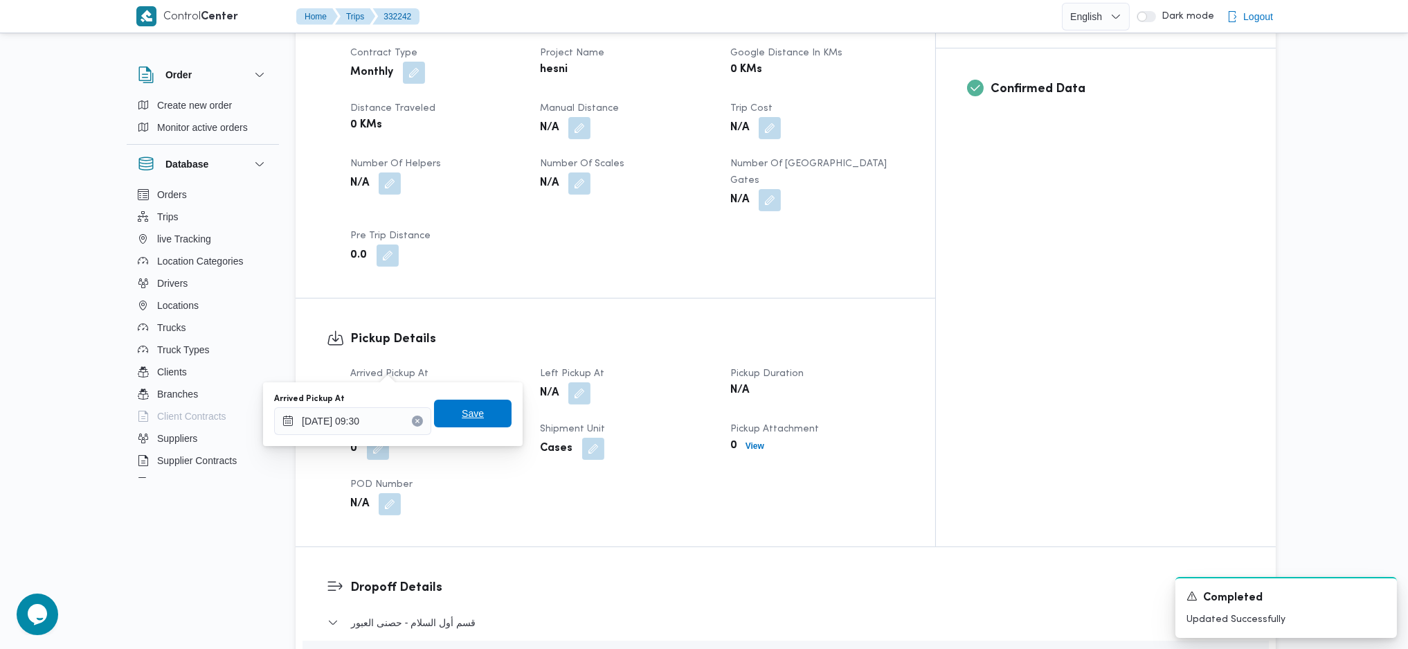
click at [449, 409] on span "Save" at bounding box center [473, 414] width 78 height 28
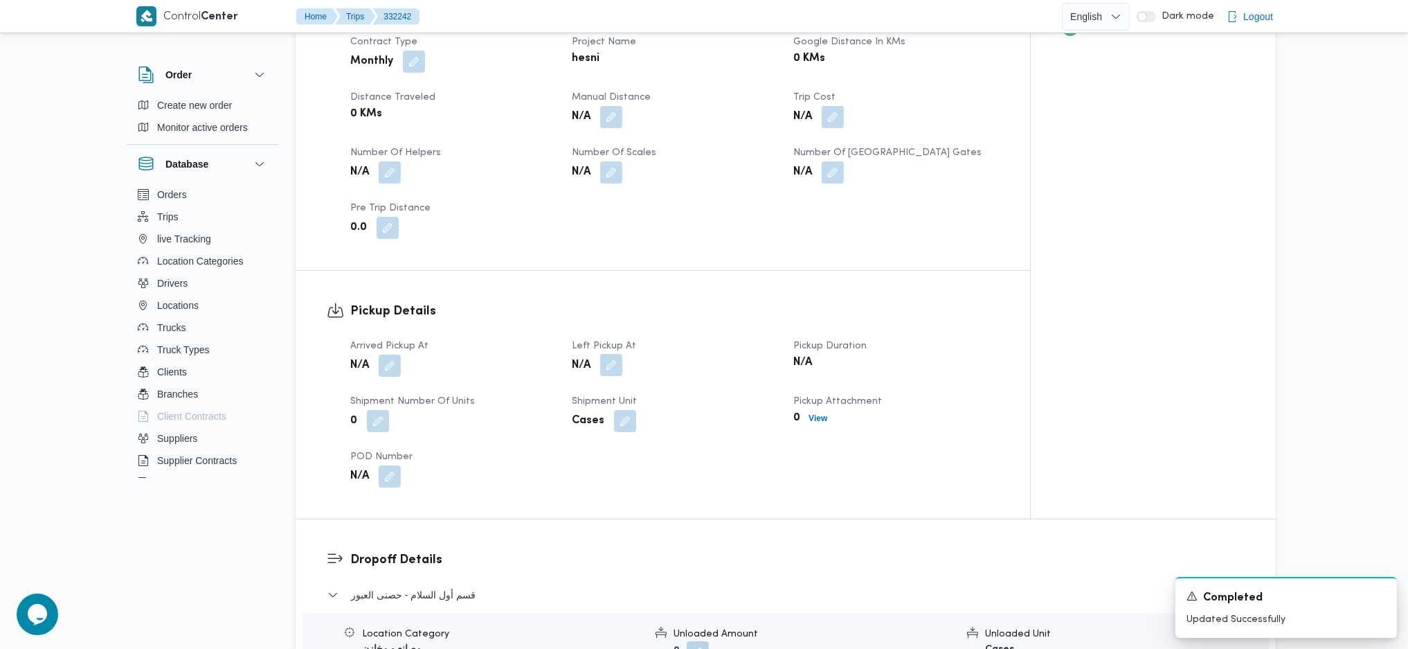
click at [607, 373] on button "button" at bounding box center [611, 365] width 22 height 22
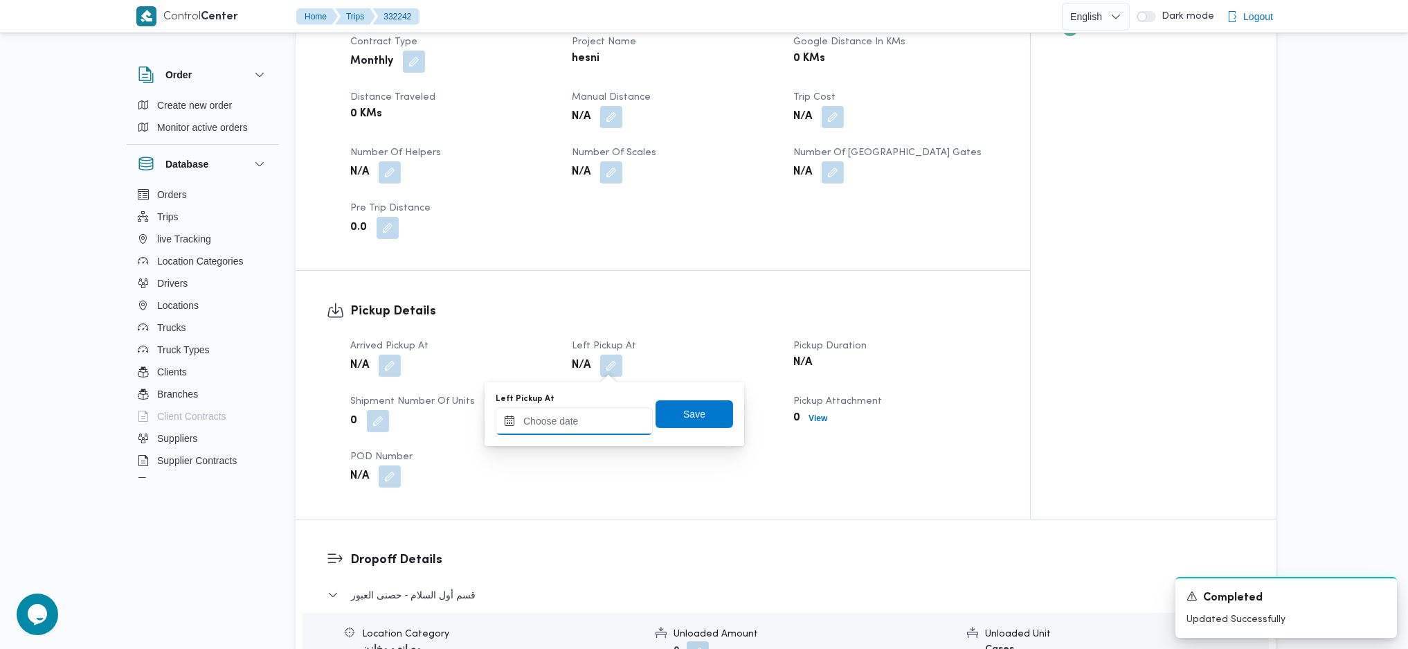
click at [567, 421] on input "Left Pickup At" at bounding box center [574, 421] width 157 height 28
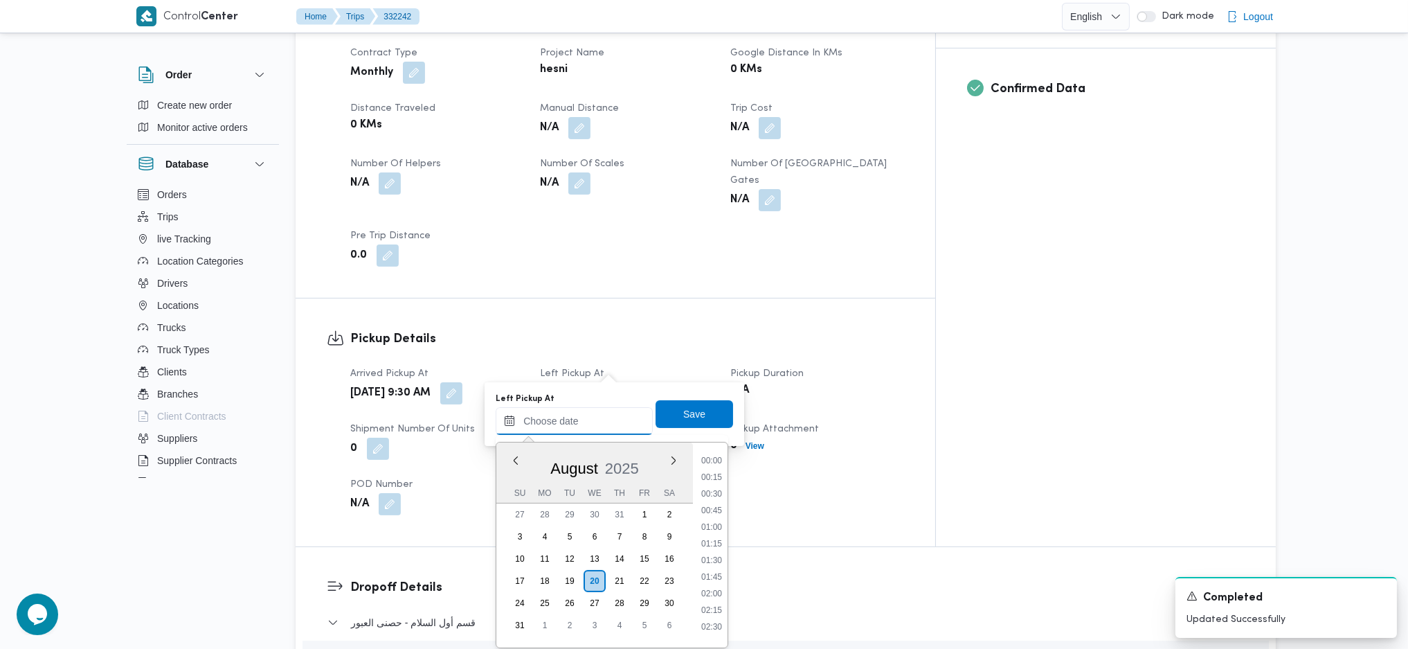
scroll to position [622, 0]
click at [708, 503] on li "10:00" at bounding box center [712, 503] width 32 height 14
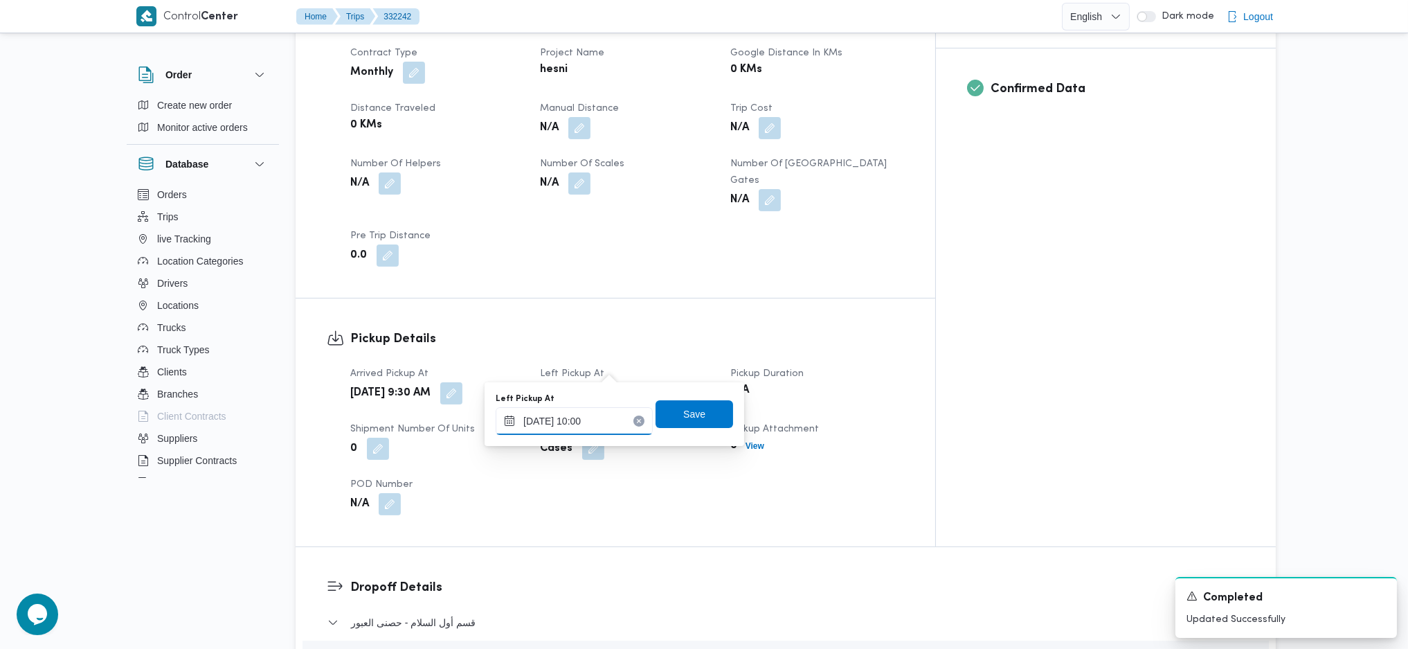
click at [564, 427] on input "20/08/2025 10:00" at bounding box center [574, 421] width 157 height 28
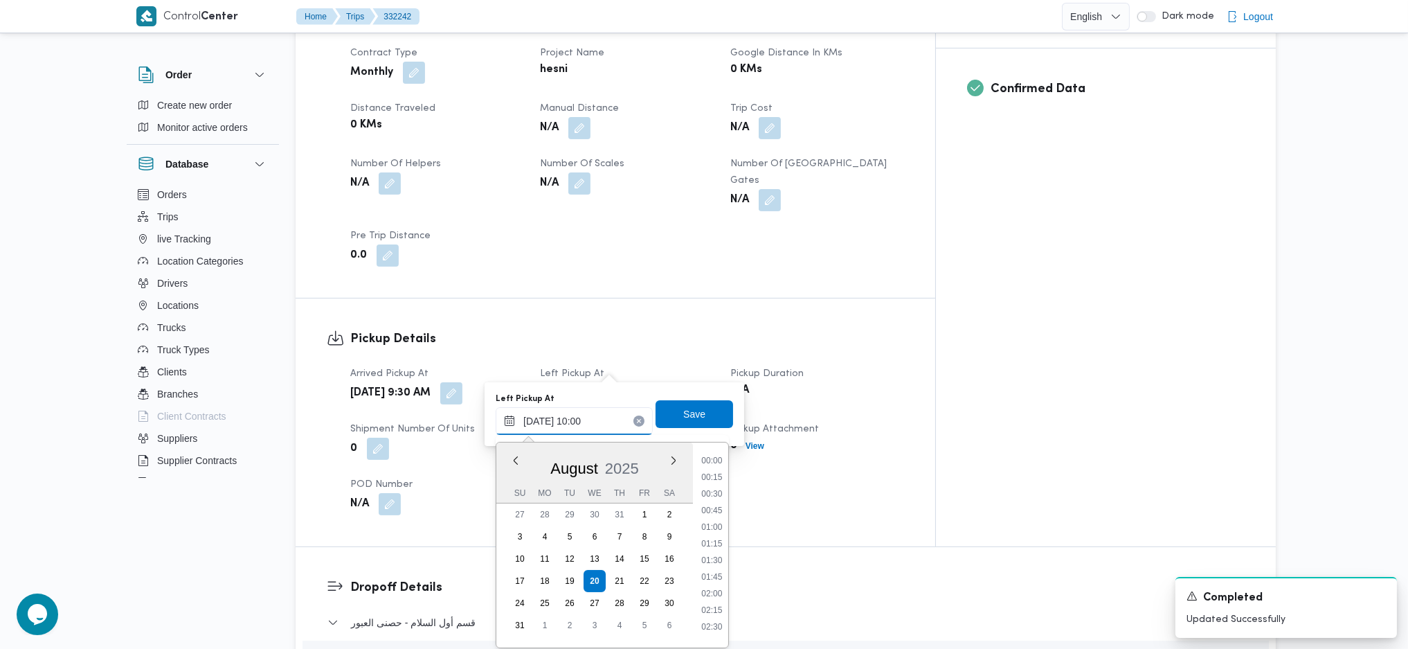
scroll to position [572, 0]
click at [718, 607] on li "10:45" at bounding box center [712, 603] width 32 height 14
type input "20/08/2025 10:45"
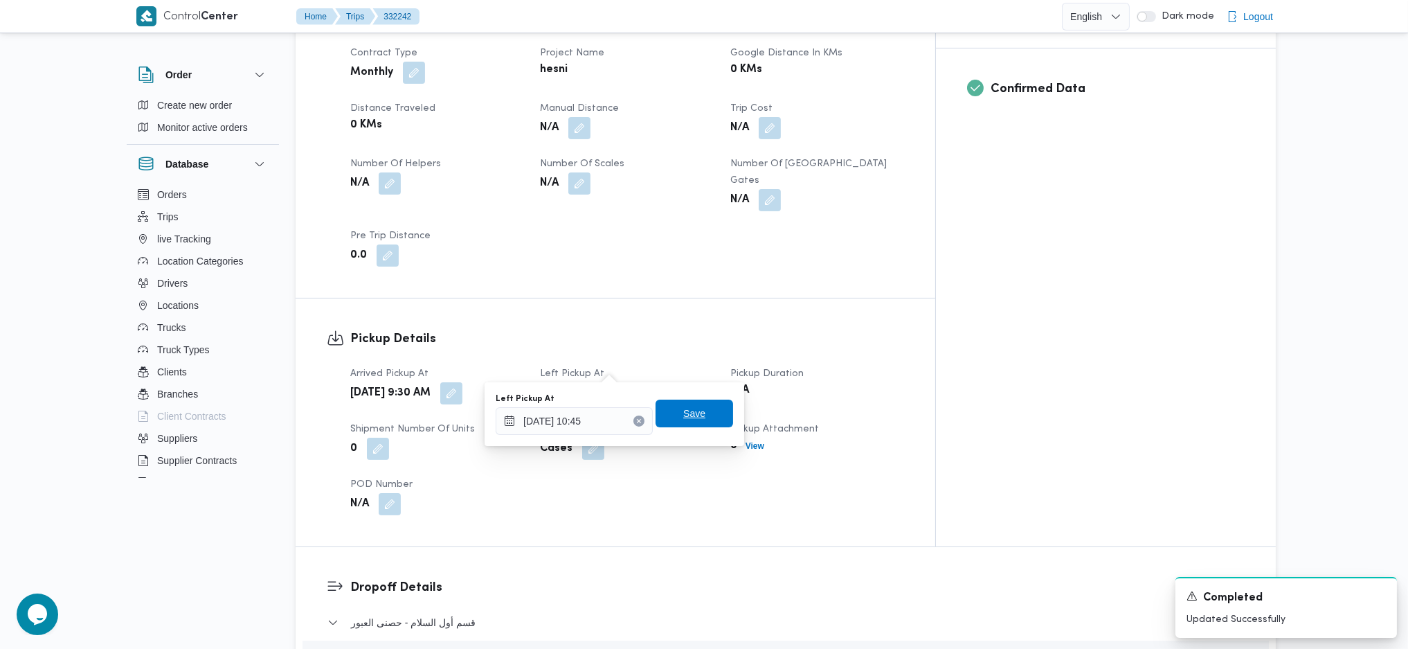
click at [684, 416] on span "Save" at bounding box center [694, 413] width 22 height 17
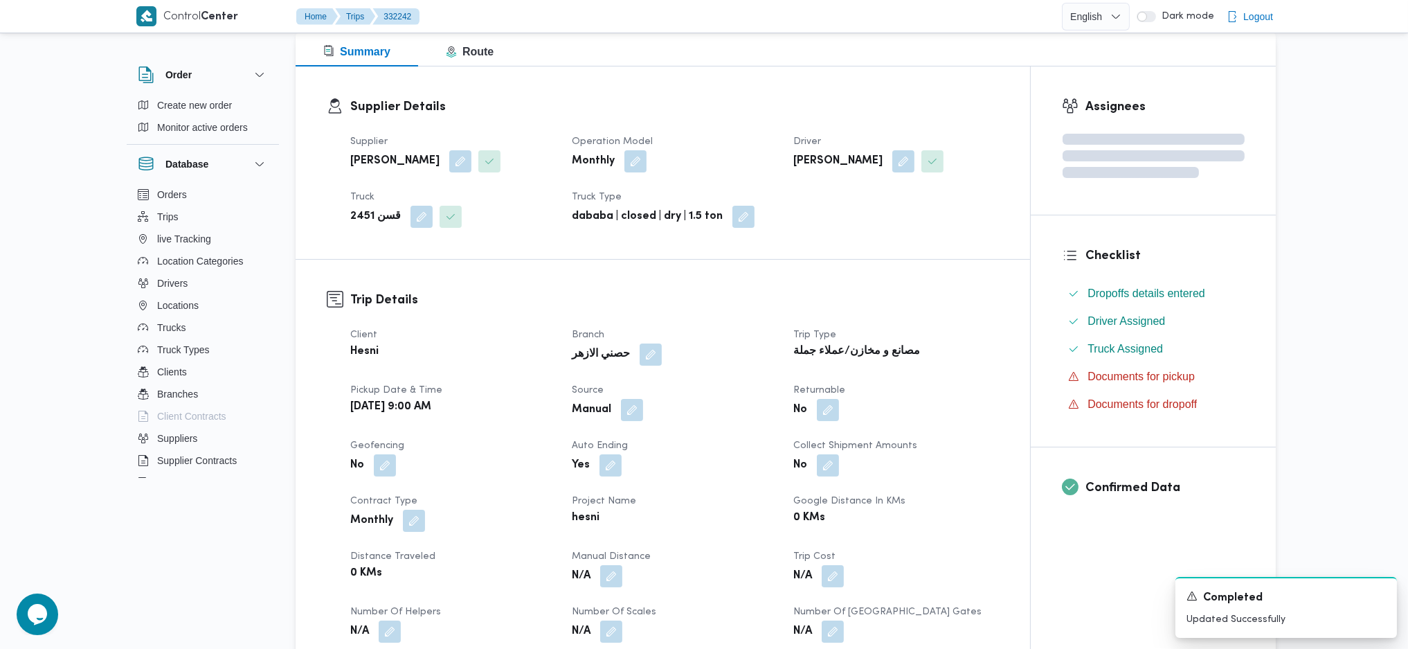
scroll to position [0, 0]
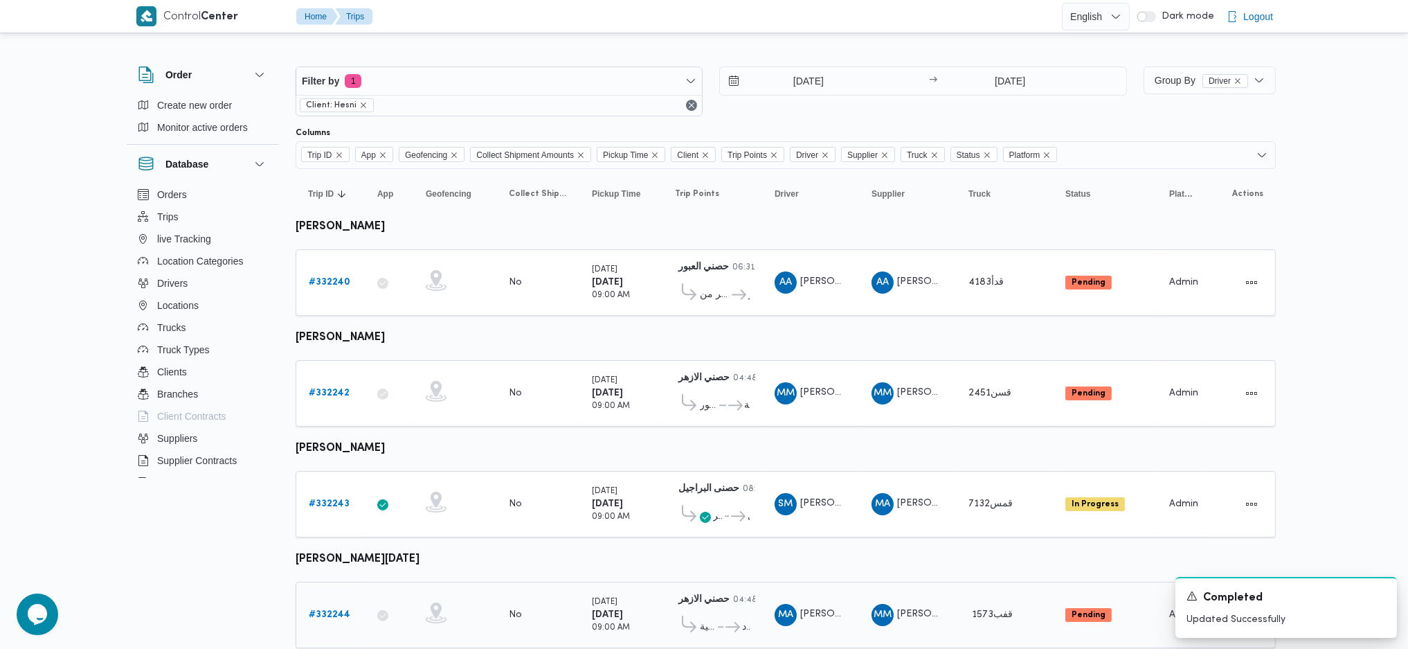
click at [344, 607] on link "# 332244" at bounding box center [330, 615] width 42 height 17
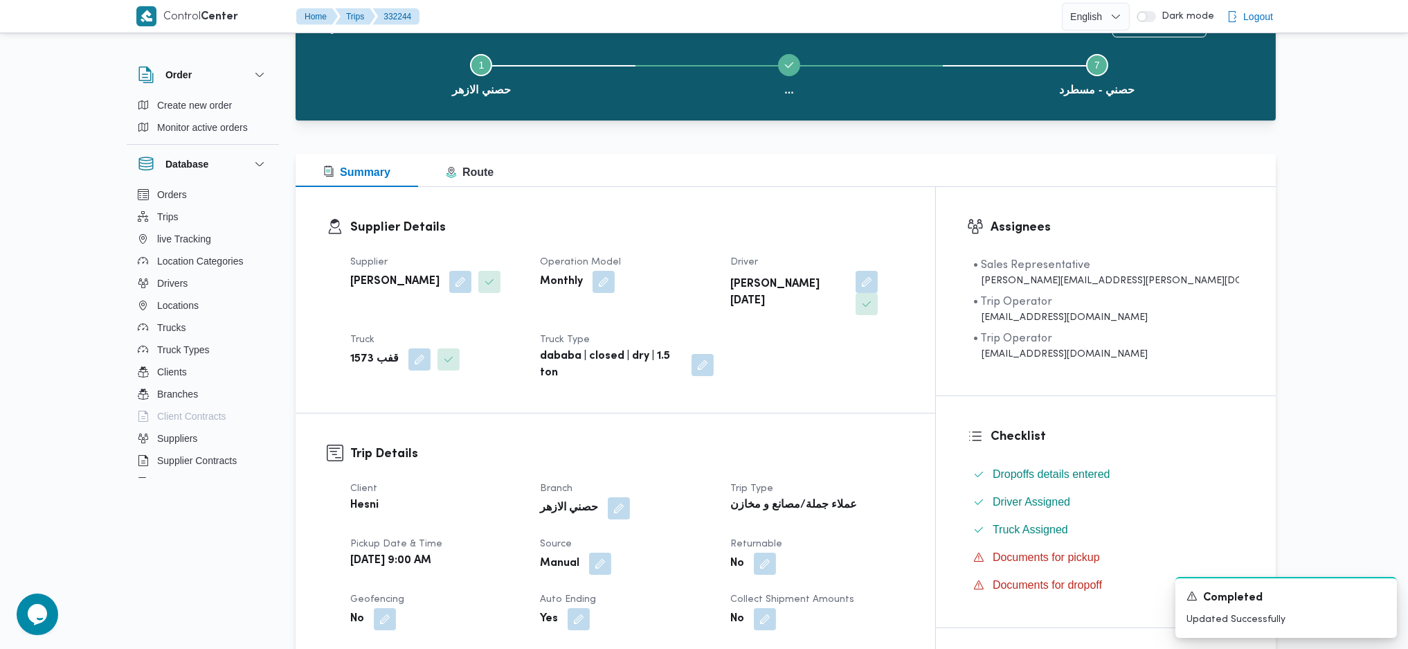
scroll to position [554, 0]
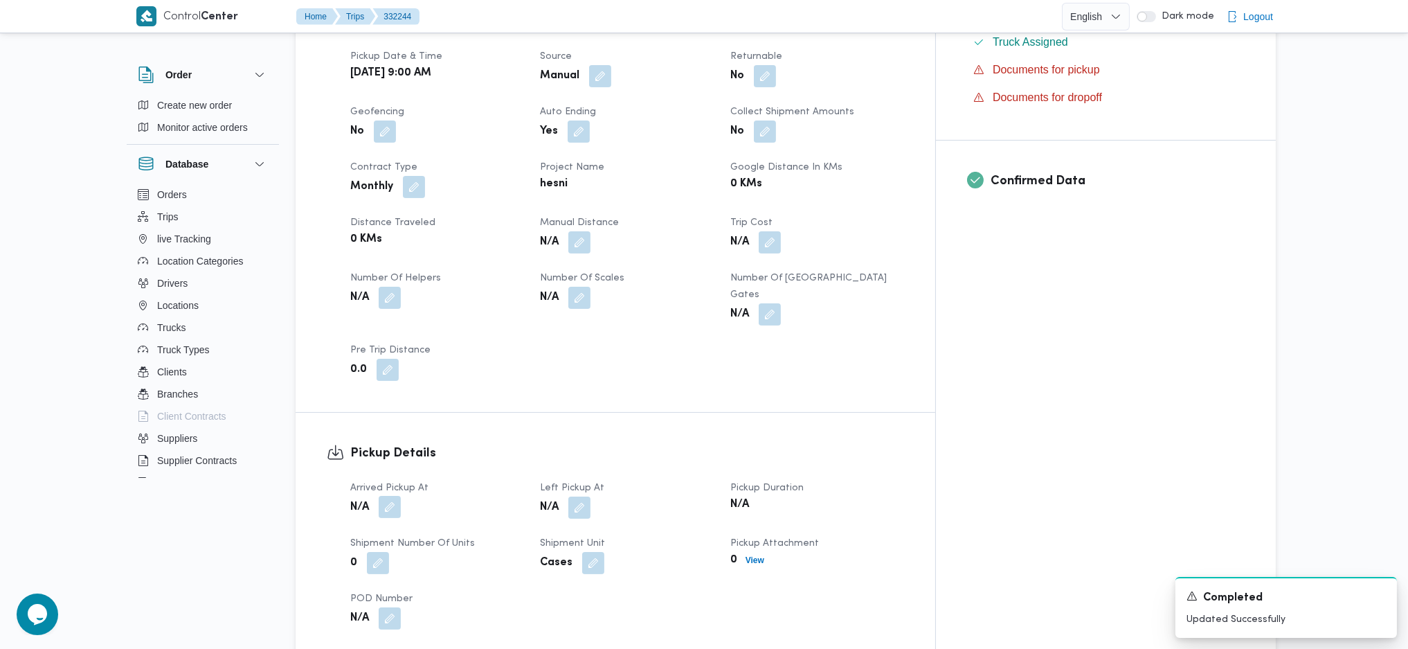
click at [386, 496] on button "button" at bounding box center [390, 507] width 22 height 22
click at [368, 528] on div "You are in a dialog. To close this dialog, hit escape. Arrived Pickup At Save" at bounding box center [393, 506] width 260 height 64
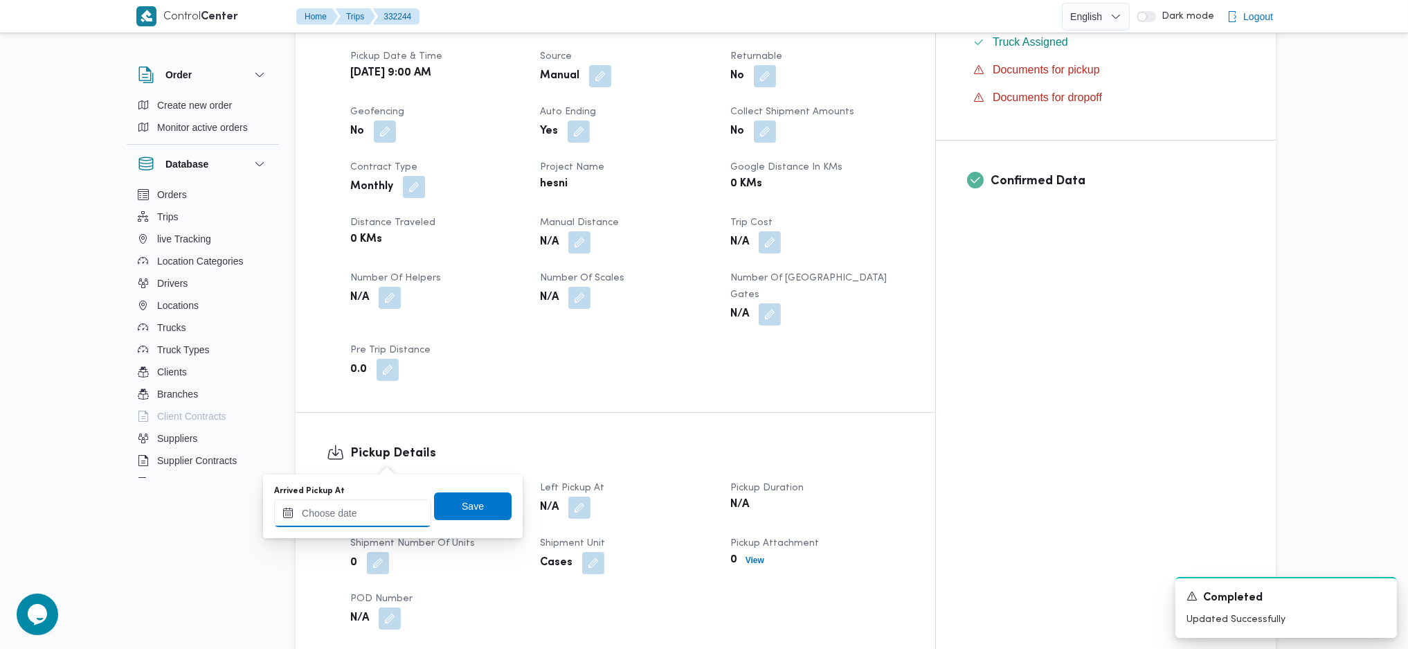
click at [383, 514] on input "Arrived Pickup At" at bounding box center [352, 513] width 157 height 28
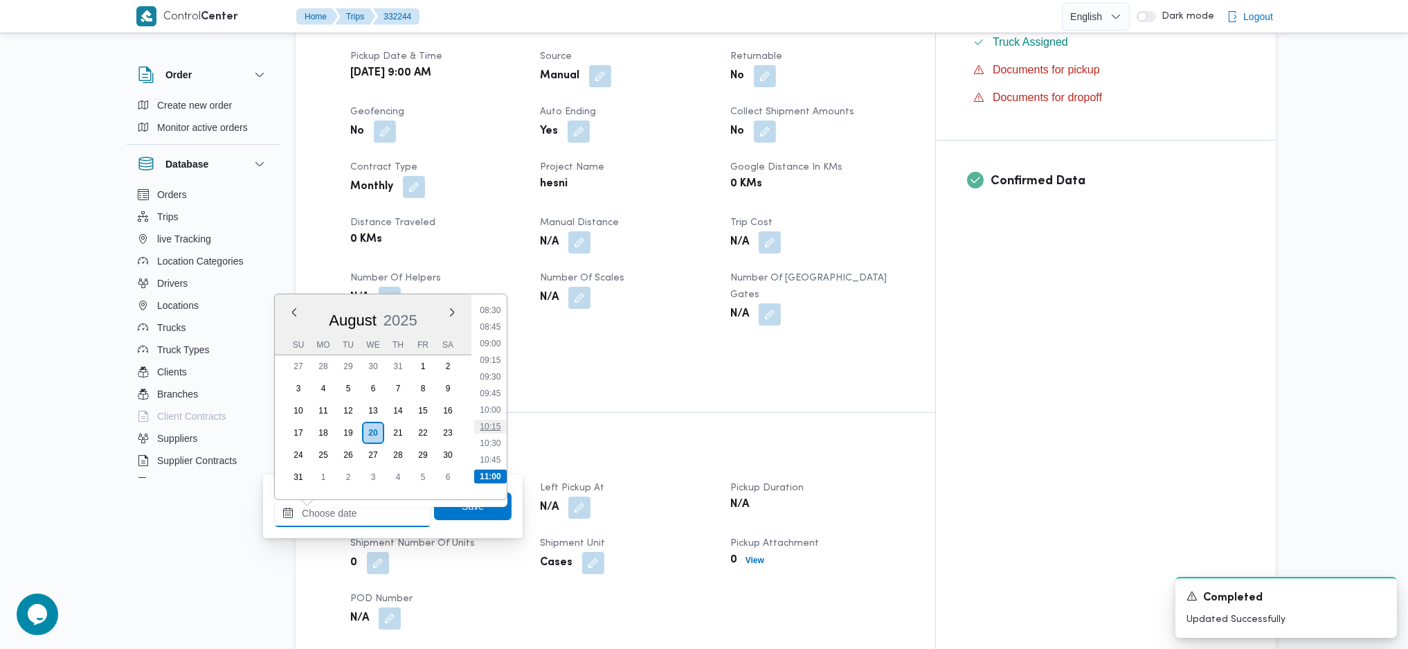
scroll to position [547, 0]
click at [483, 364] on li "09:00" at bounding box center [490, 364] width 32 height 14
type input "20/08/2025 09:00"
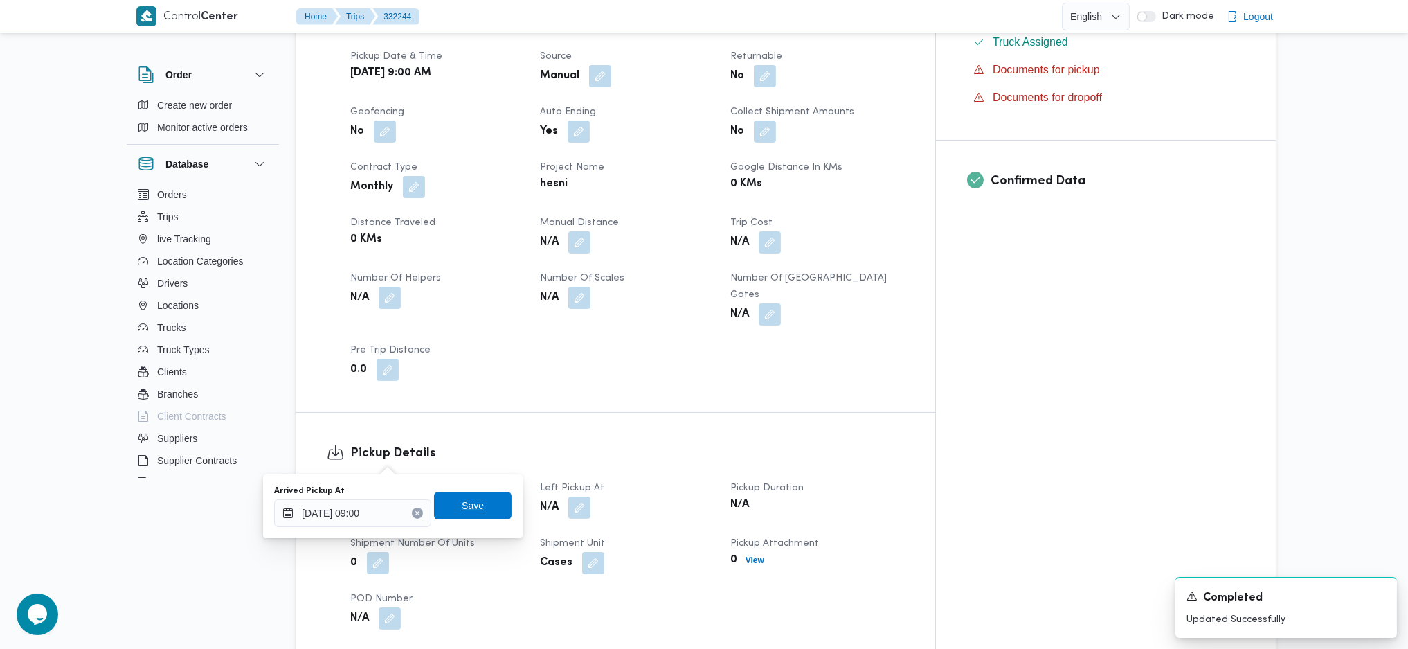
click at [462, 506] on span "Save" at bounding box center [473, 505] width 22 height 17
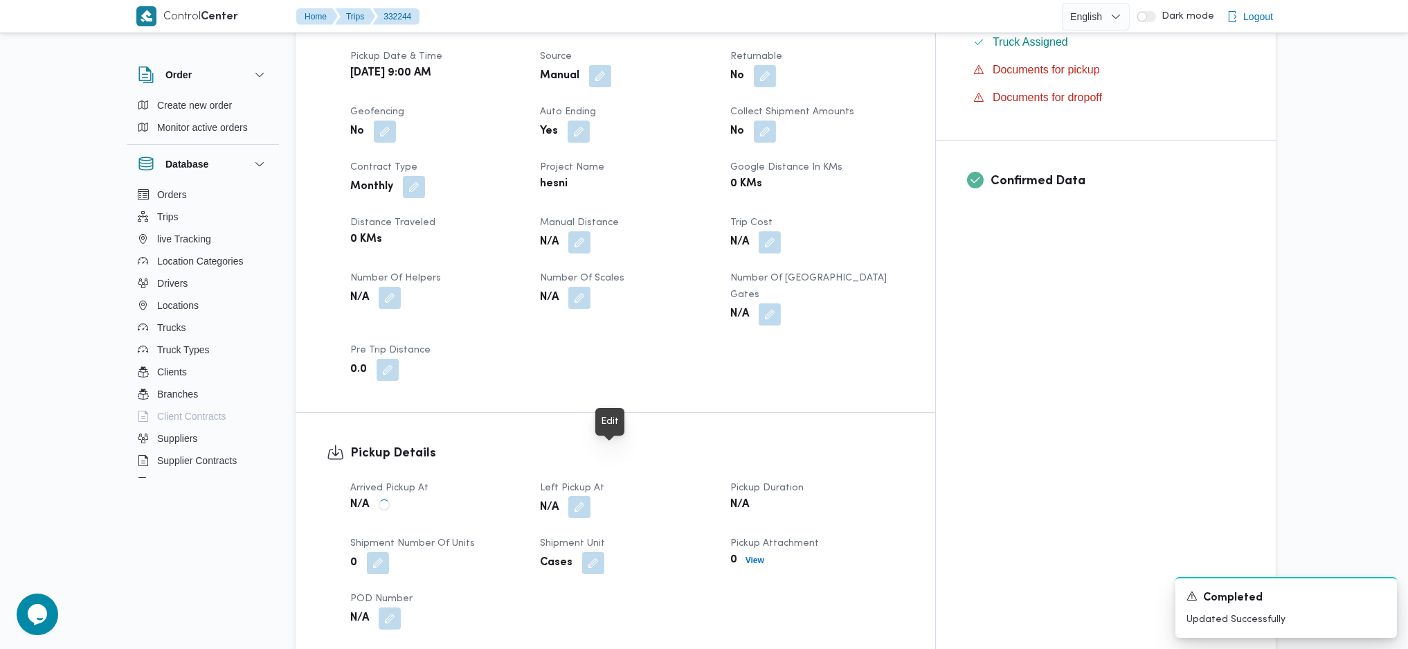
click at [591, 496] on button "button" at bounding box center [579, 507] width 22 height 22
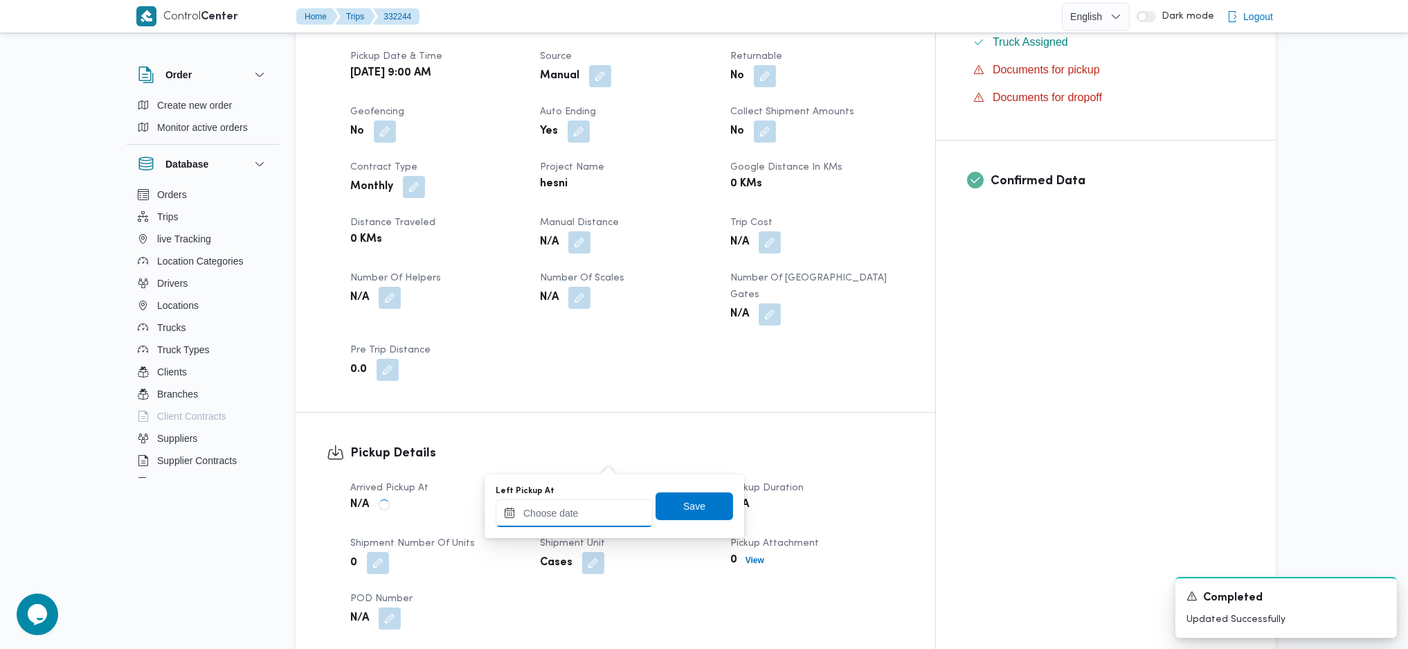
click at [571, 511] on input "Left Pickup At" at bounding box center [574, 513] width 157 height 28
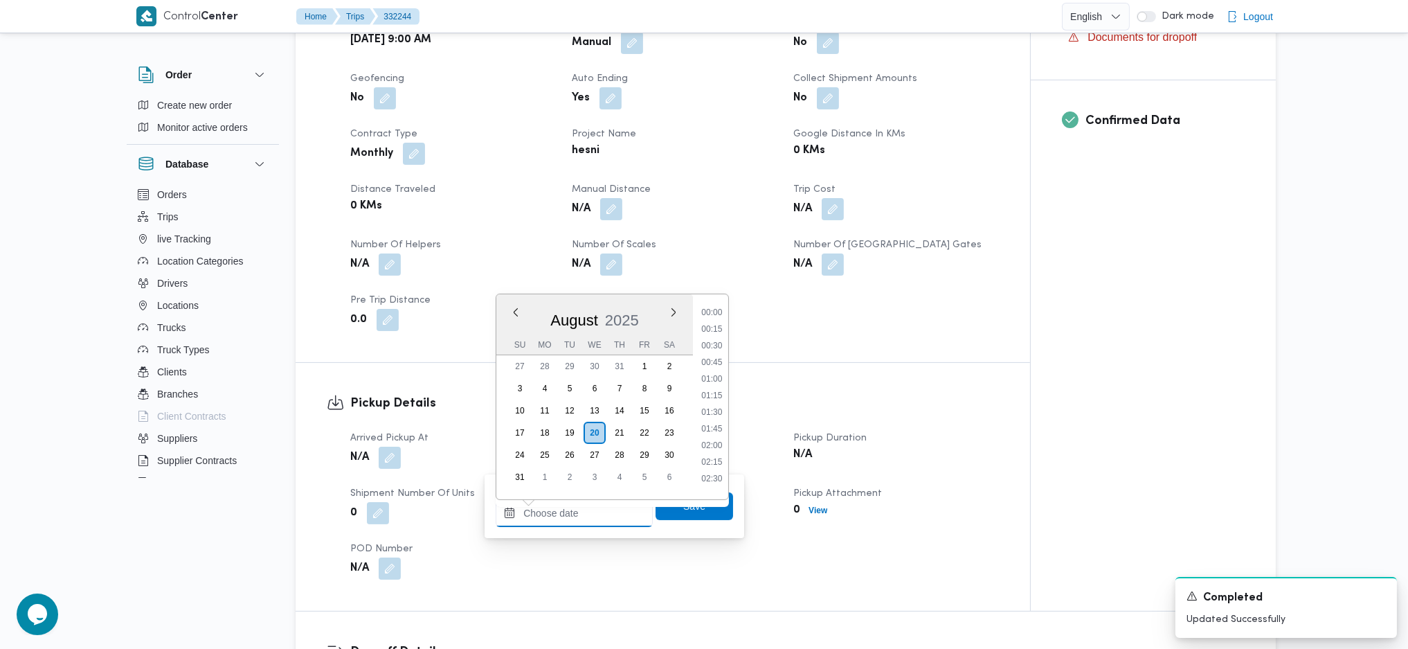
scroll to position [639, 0]
click at [713, 350] on li "10:15" at bounding box center [712, 355] width 32 height 14
type input "20/08/2025 10:15"
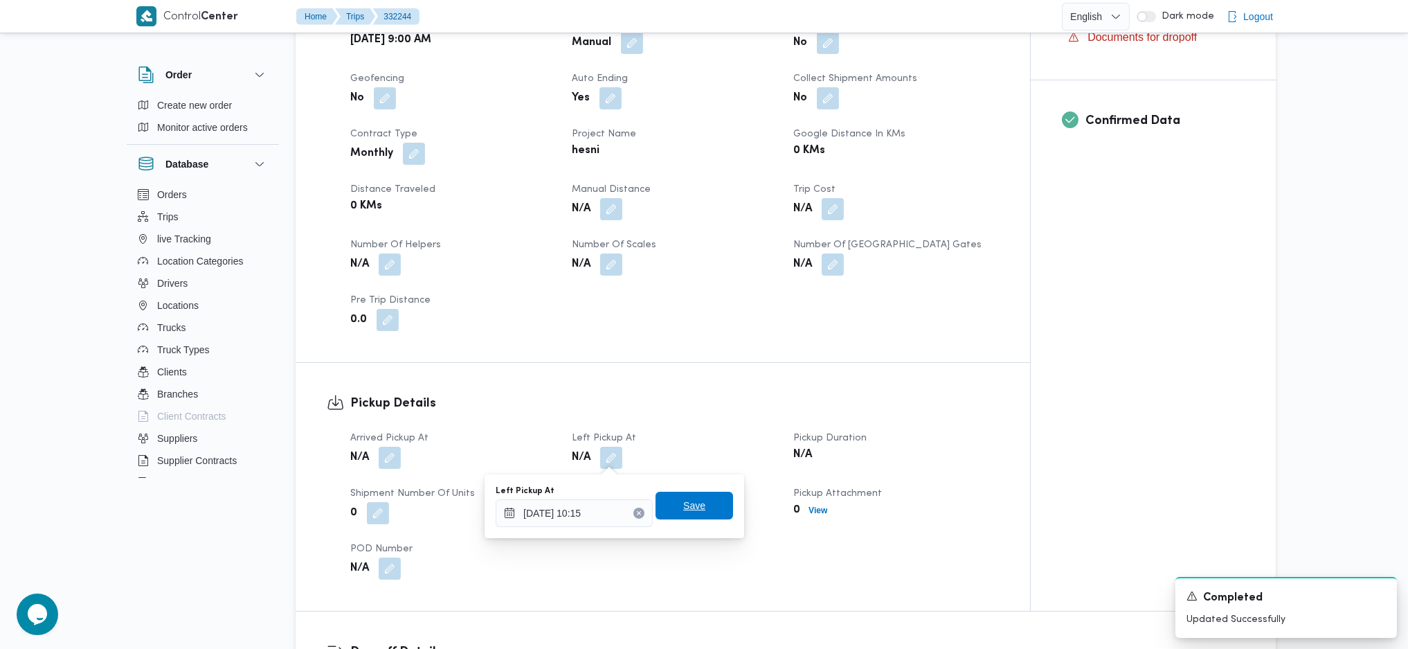
click at [713, 501] on span "Save" at bounding box center [695, 506] width 78 height 28
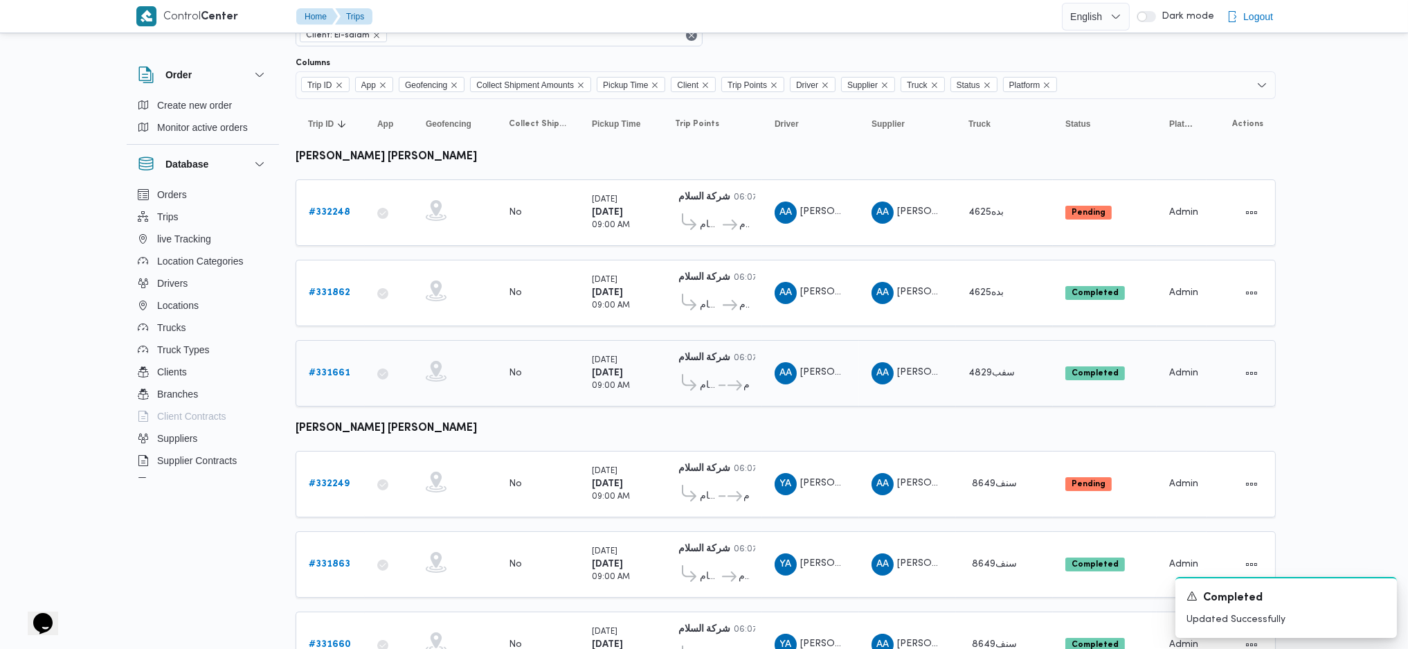
scroll to position [133, 0]
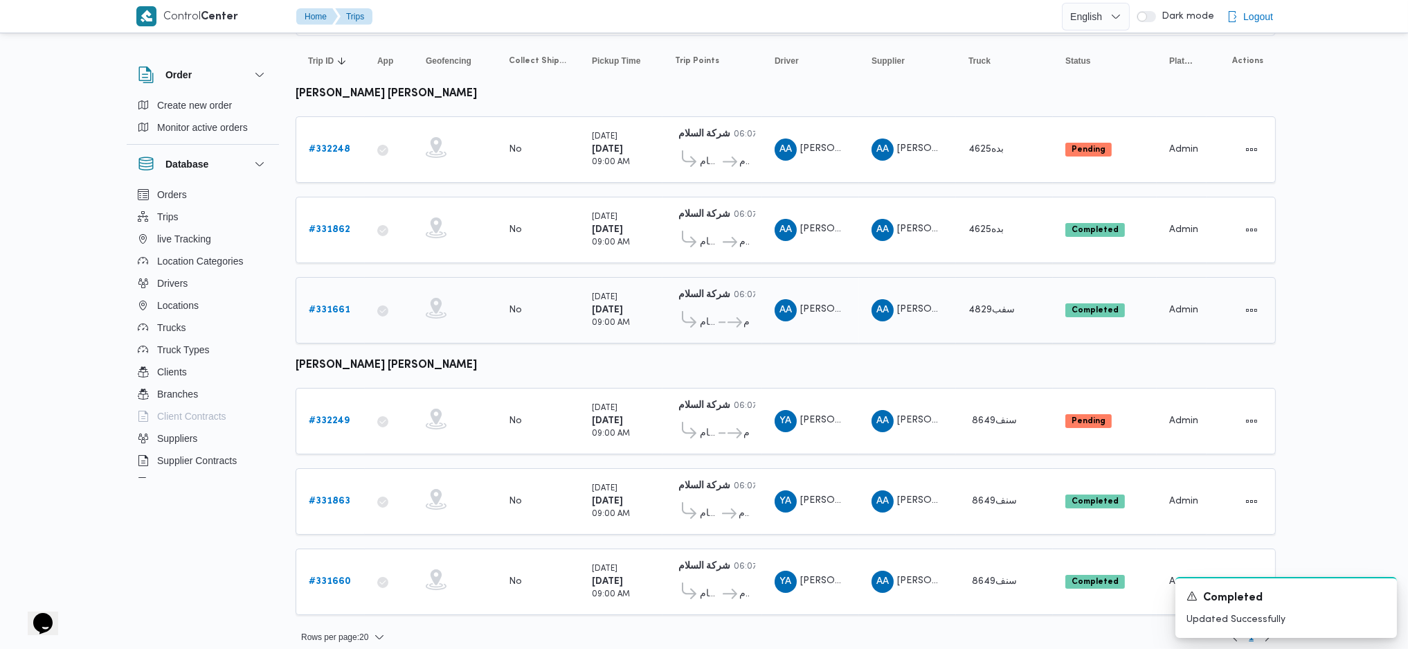
click at [321, 310] on link "# 331661" at bounding box center [330, 310] width 42 height 17
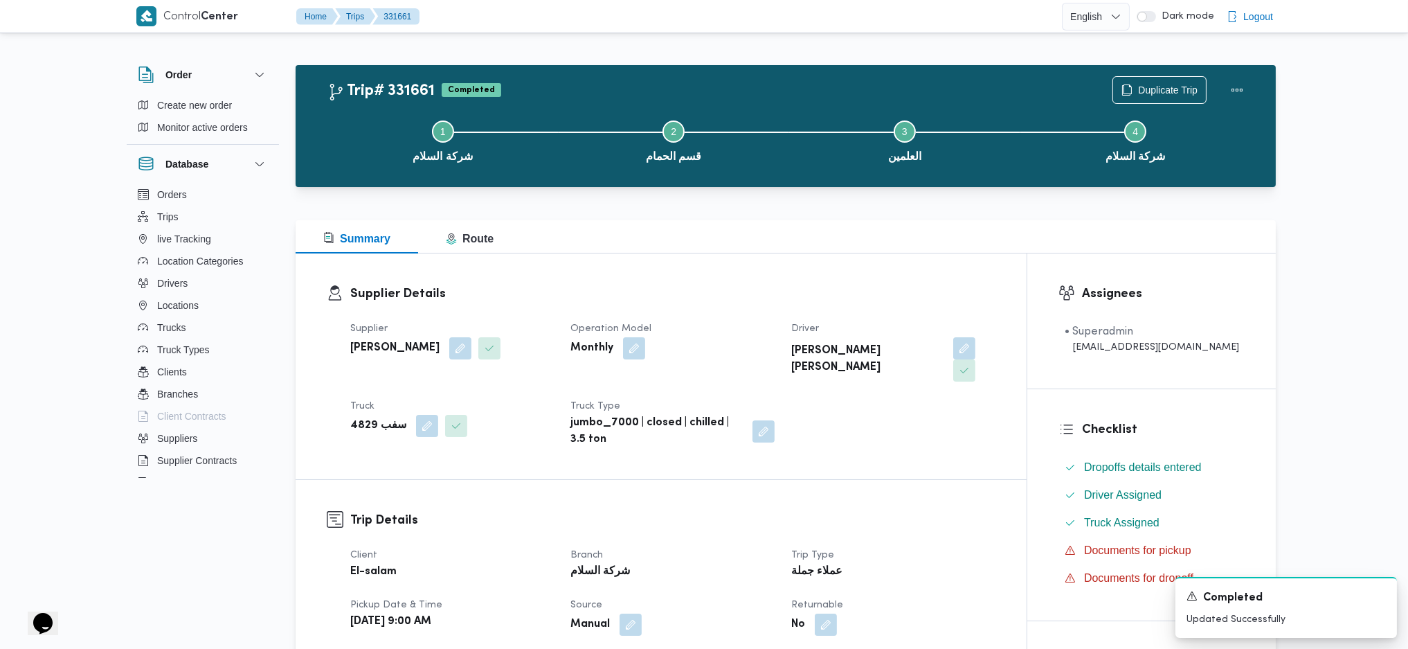
scroll to position [646, 0]
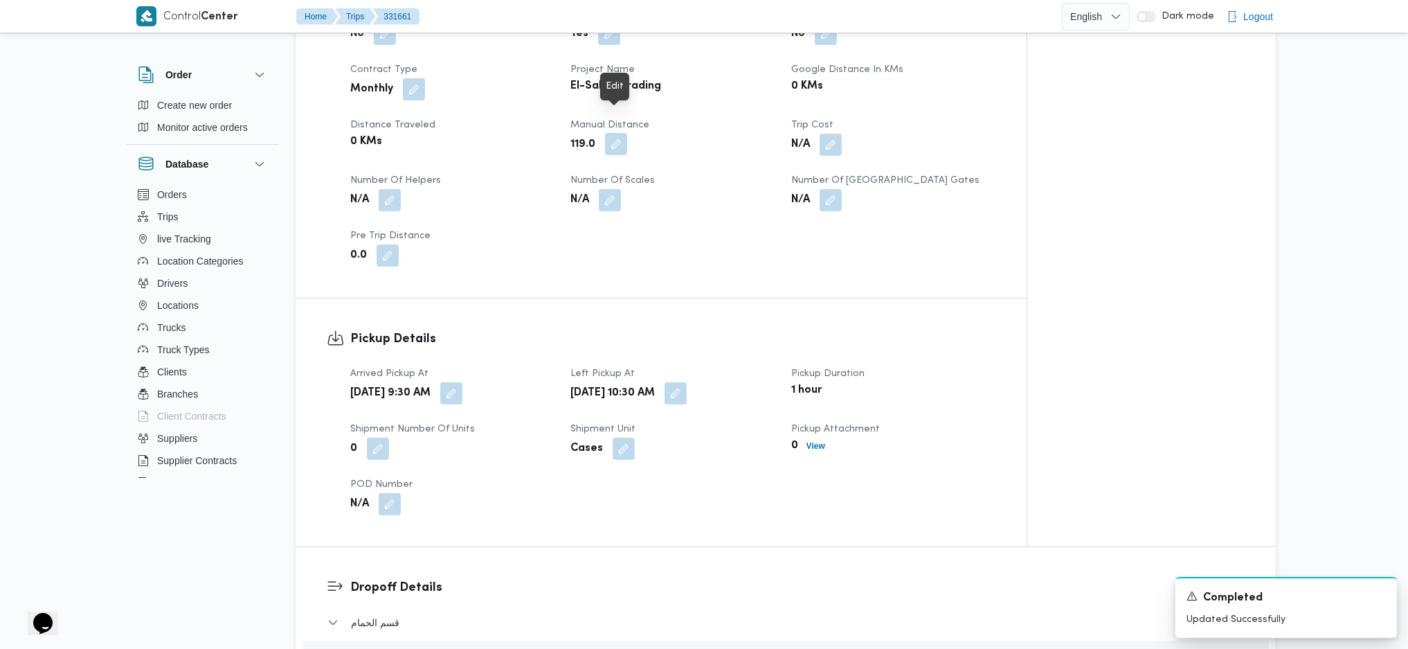
click at [617, 133] on button "button" at bounding box center [616, 144] width 22 height 22
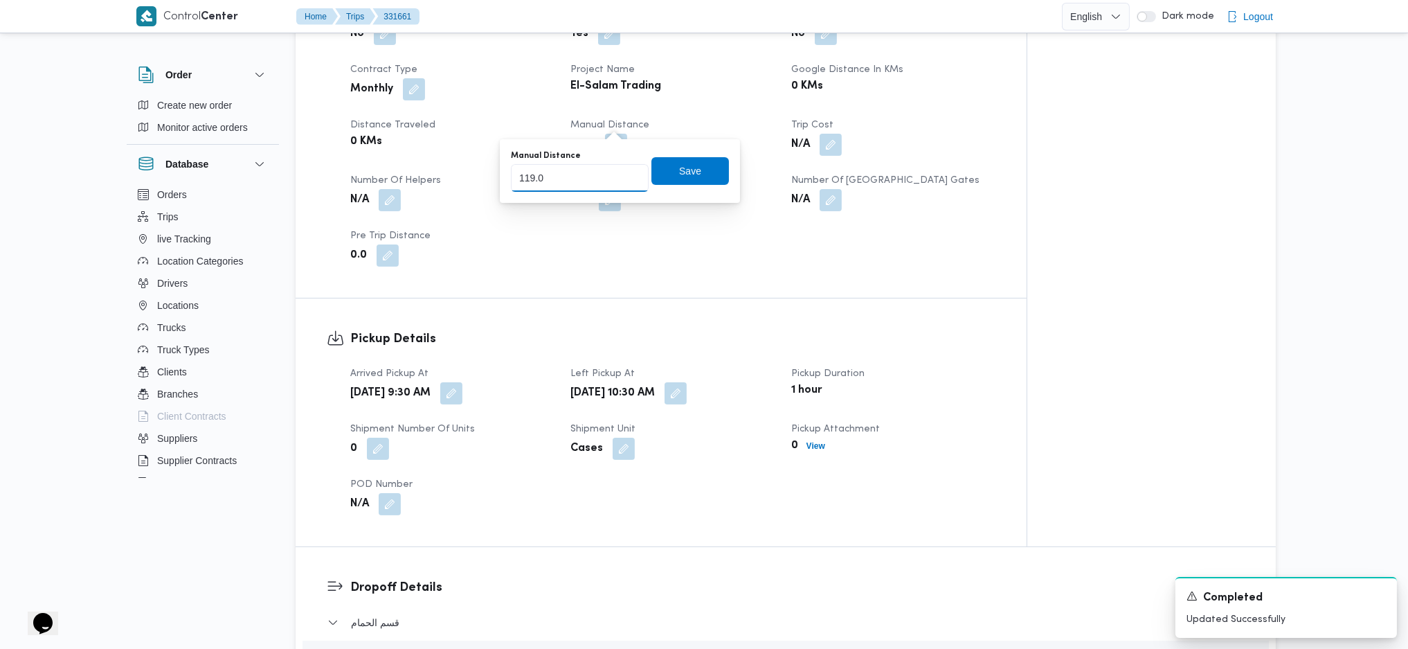
click at [609, 165] on input "119.0" at bounding box center [580, 178] width 138 height 28
type input "1"
type input "230"
click button "Save" at bounding box center [691, 171] width 78 height 28
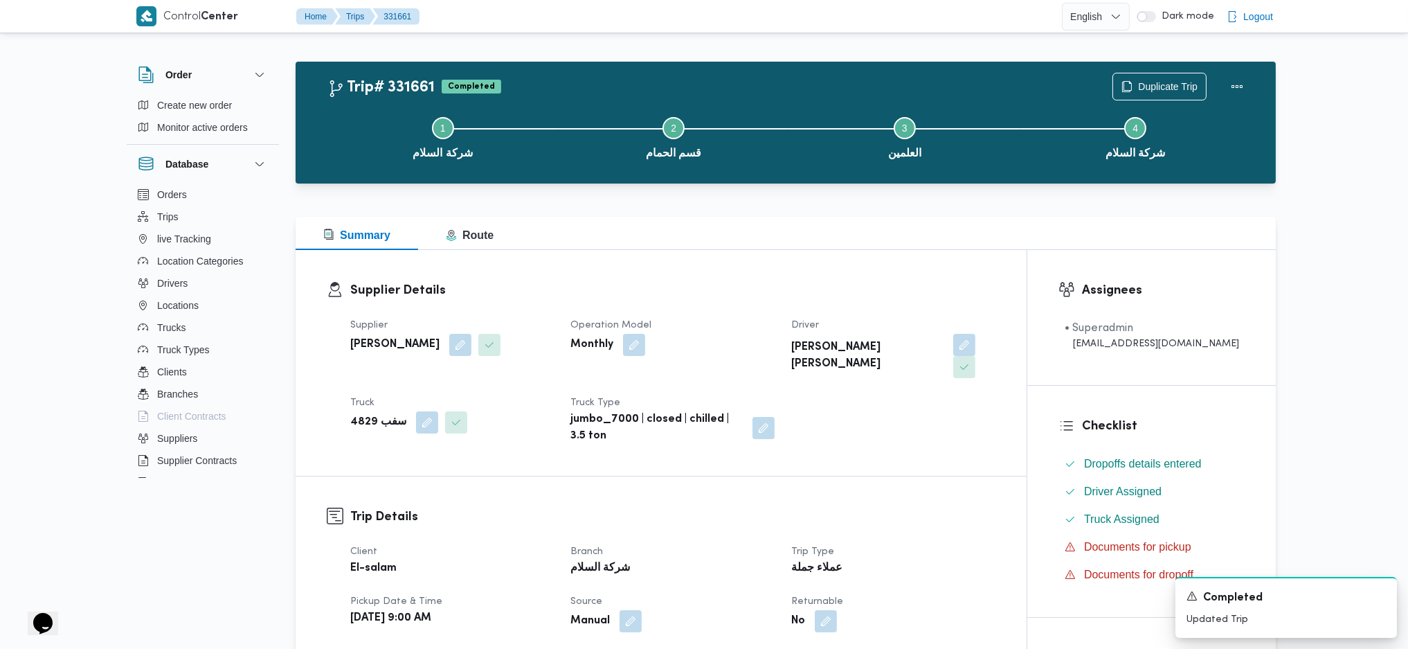
scroll to position [0, 0]
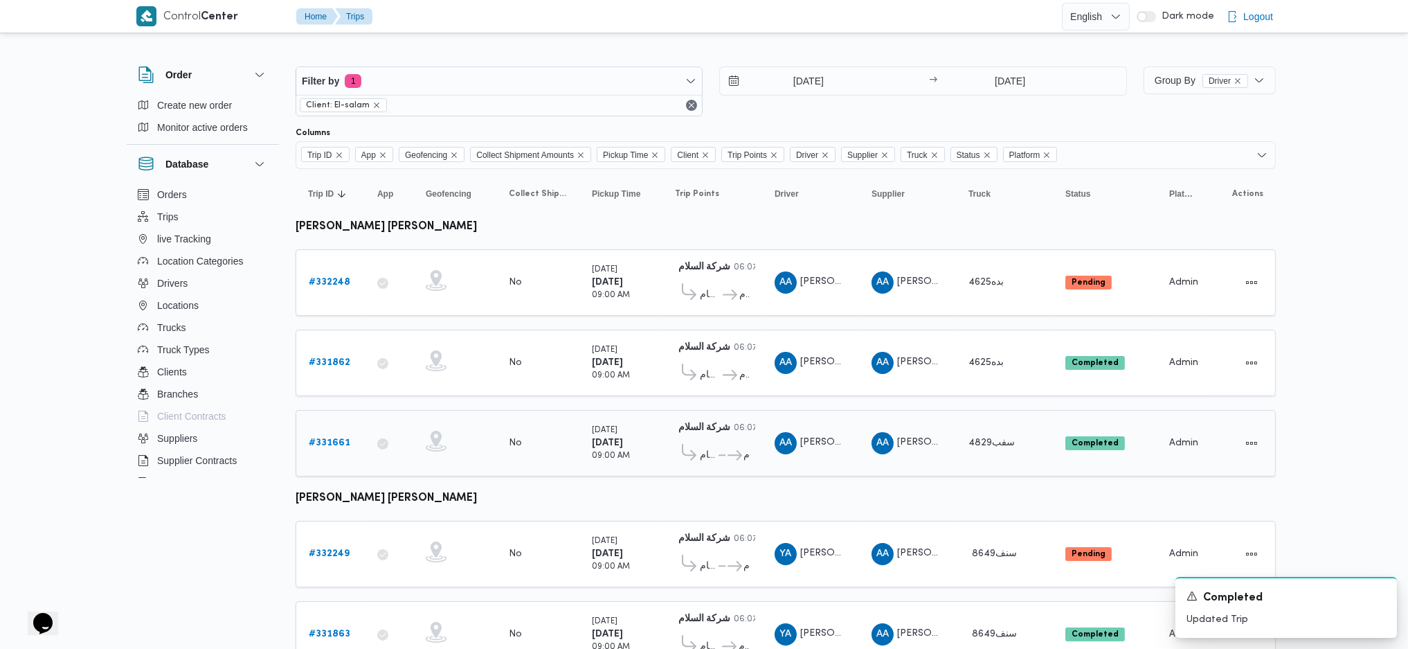
click at [648, 435] on div "[DATE] 09:00 AM" at bounding box center [620, 443] width 69 height 50
